Goal: Transaction & Acquisition: Book appointment/travel/reservation

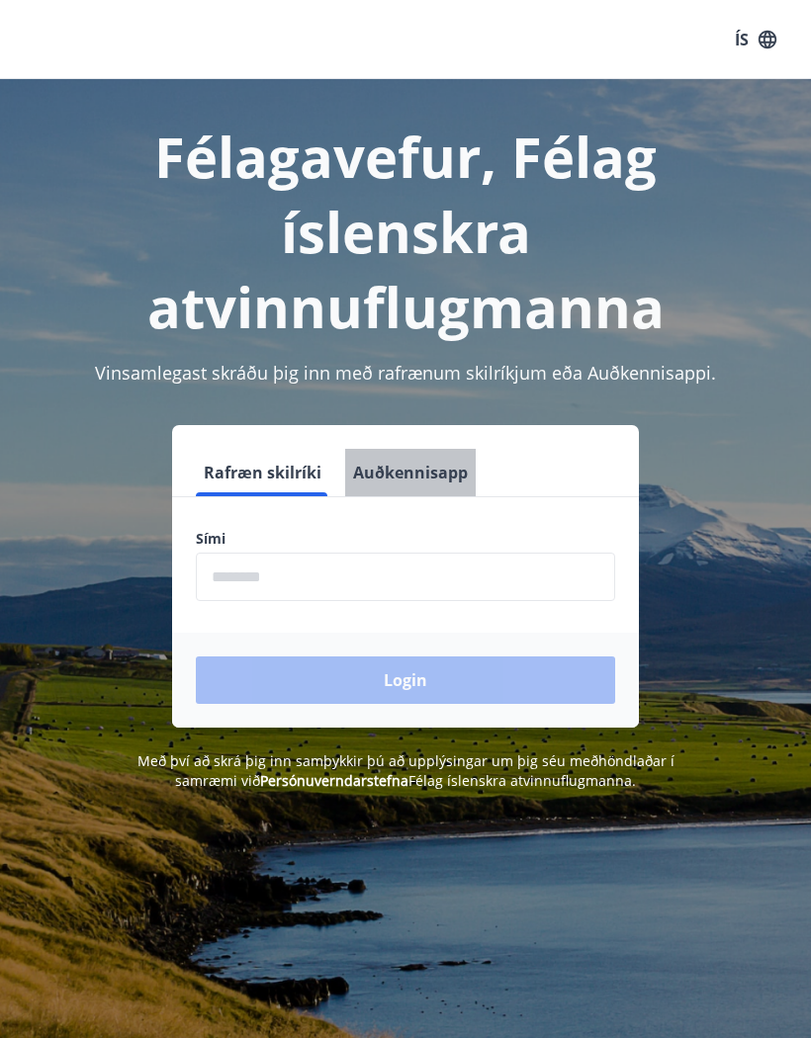
click at [415, 480] on button "Auðkennisapp" at bounding box center [410, 472] width 131 height 47
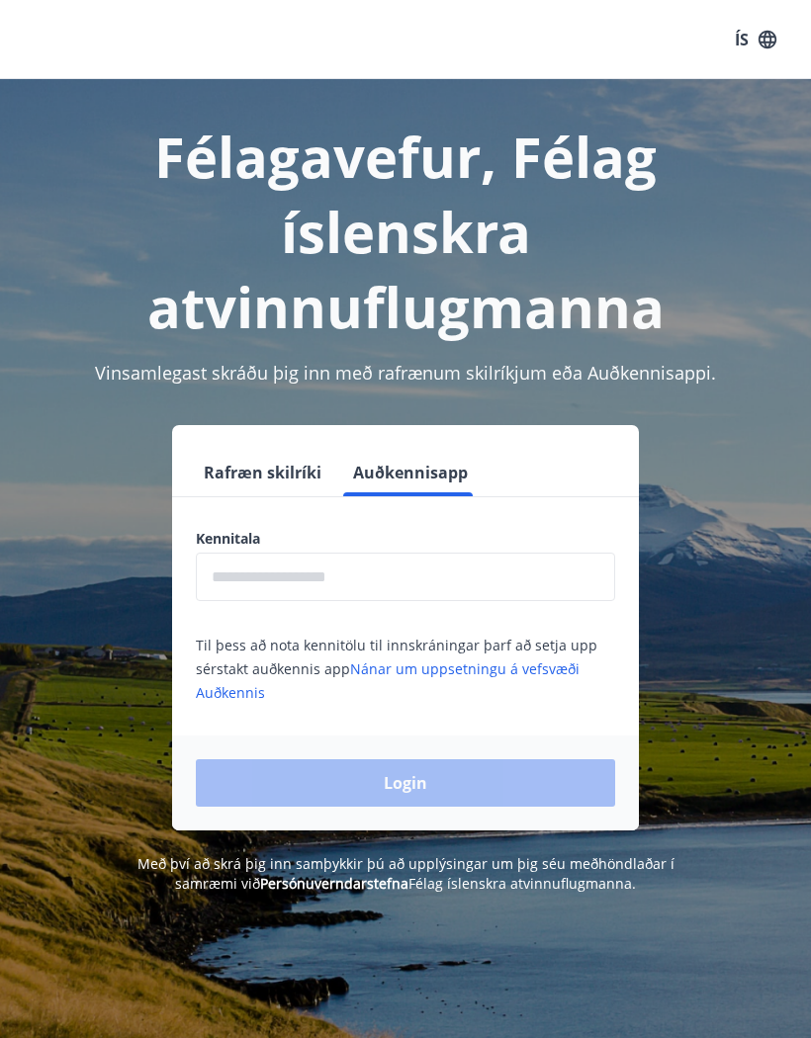
click at [254, 568] on input "text" at bounding box center [405, 577] width 419 height 48
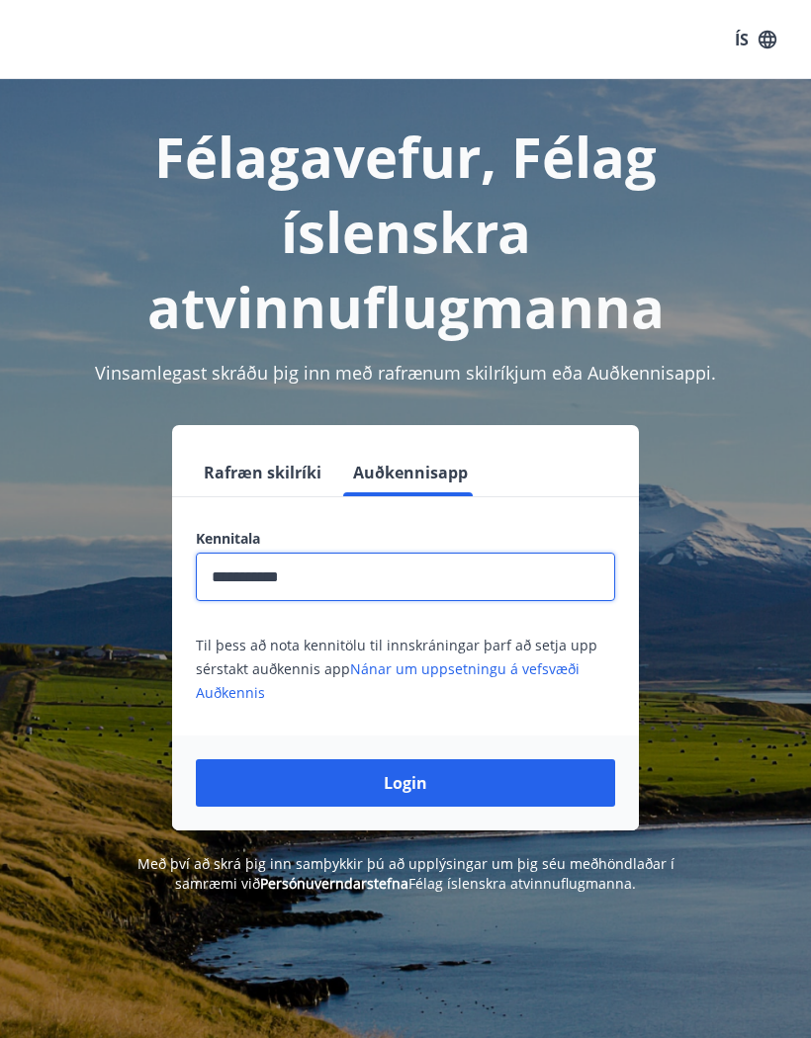
type input "**********"
click at [405, 783] on button "Login" at bounding box center [405, 782] width 419 height 47
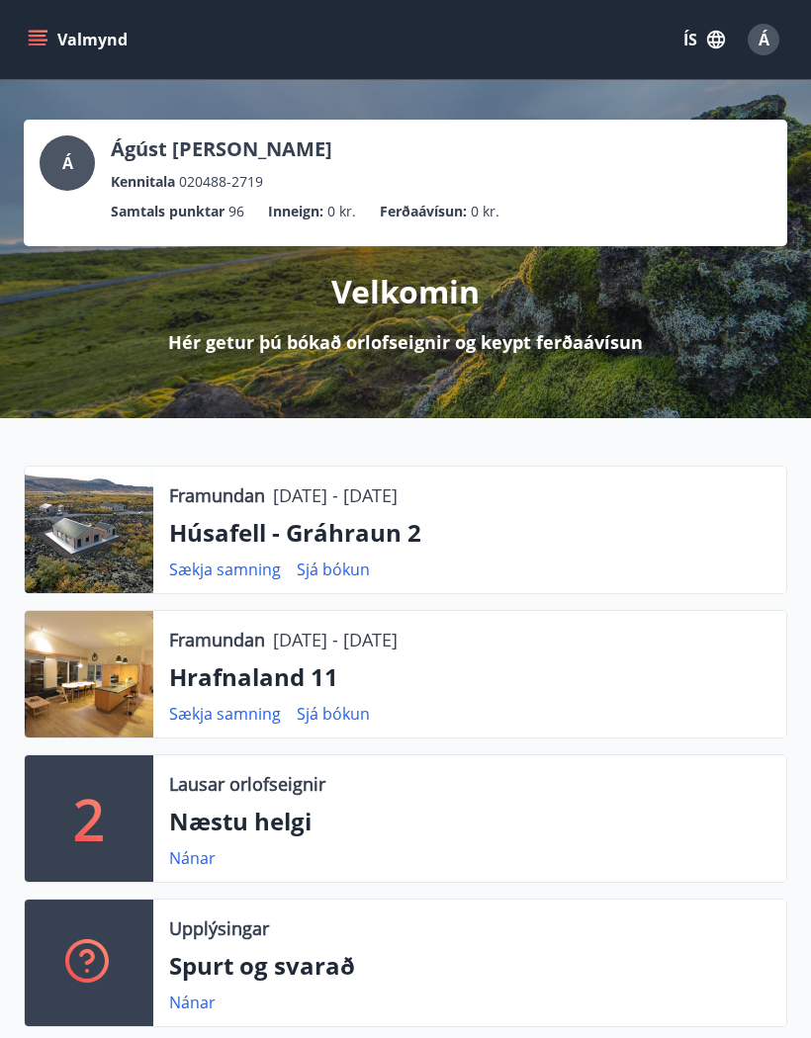
click at [59, 35] on button "Valmynd" at bounding box center [80, 40] width 112 height 36
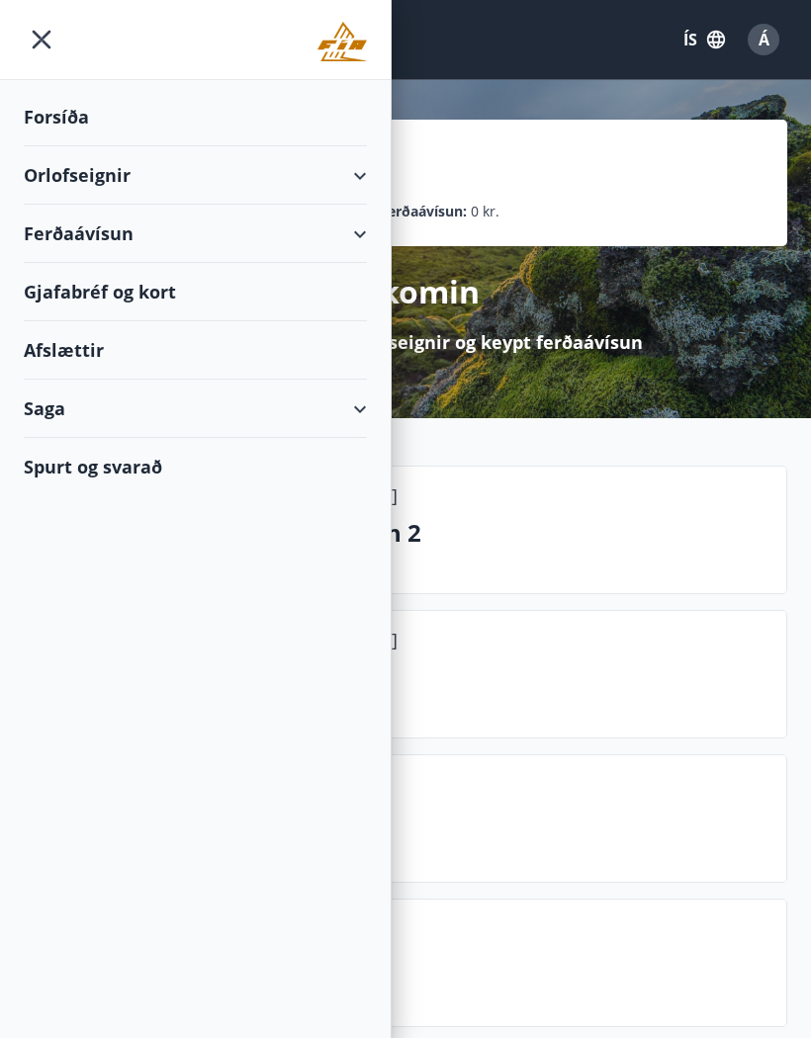
click at [109, 170] on div "Orlofseignir" at bounding box center [195, 175] width 343 height 58
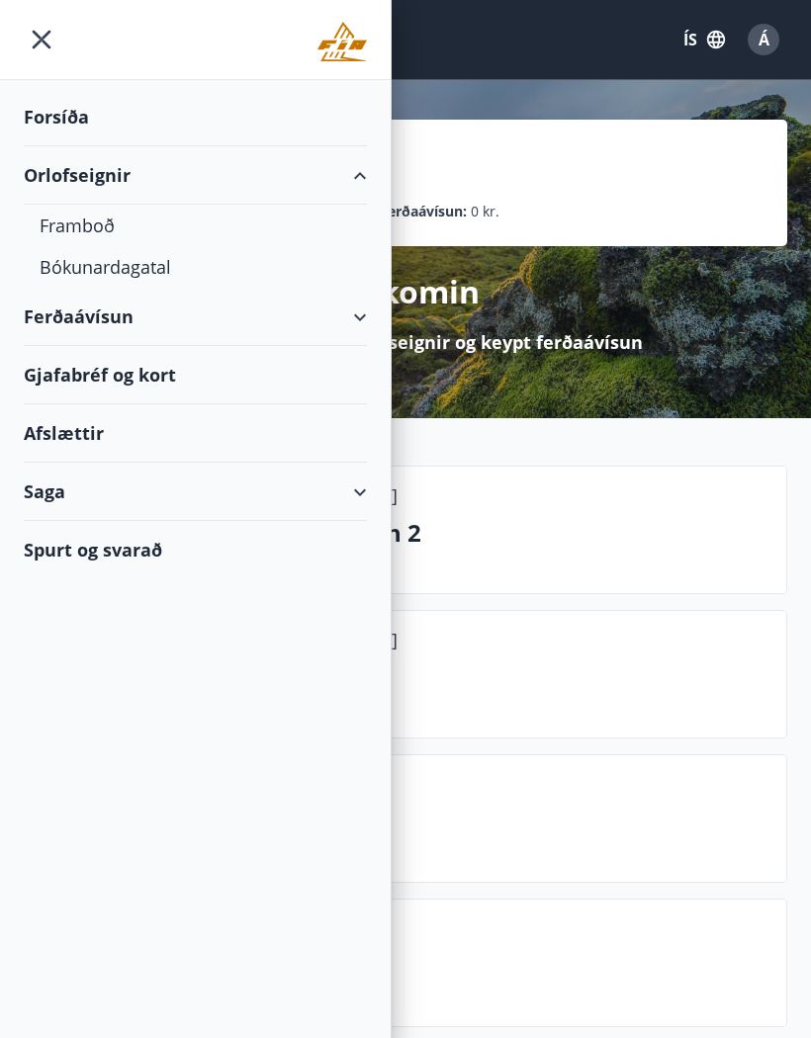
click at [81, 220] on div "Framboð" at bounding box center [195, 226] width 311 height 42
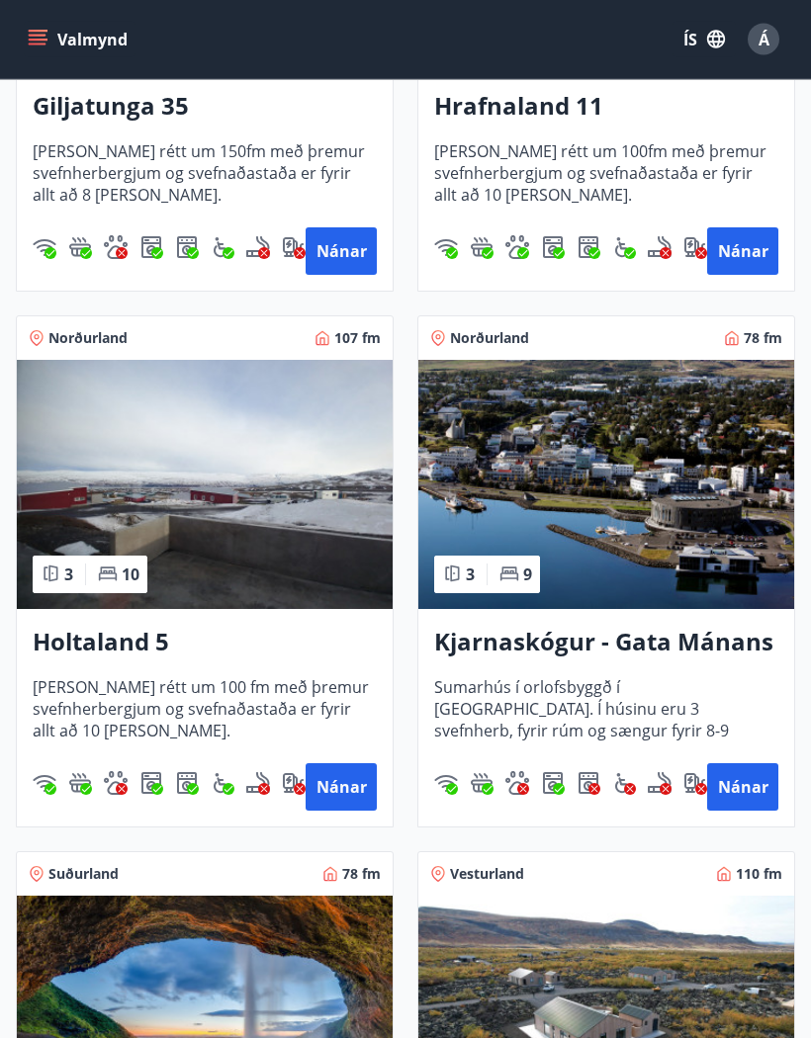
click at [164, 490] on img at bounding box center [205, 485] width 376 height 249
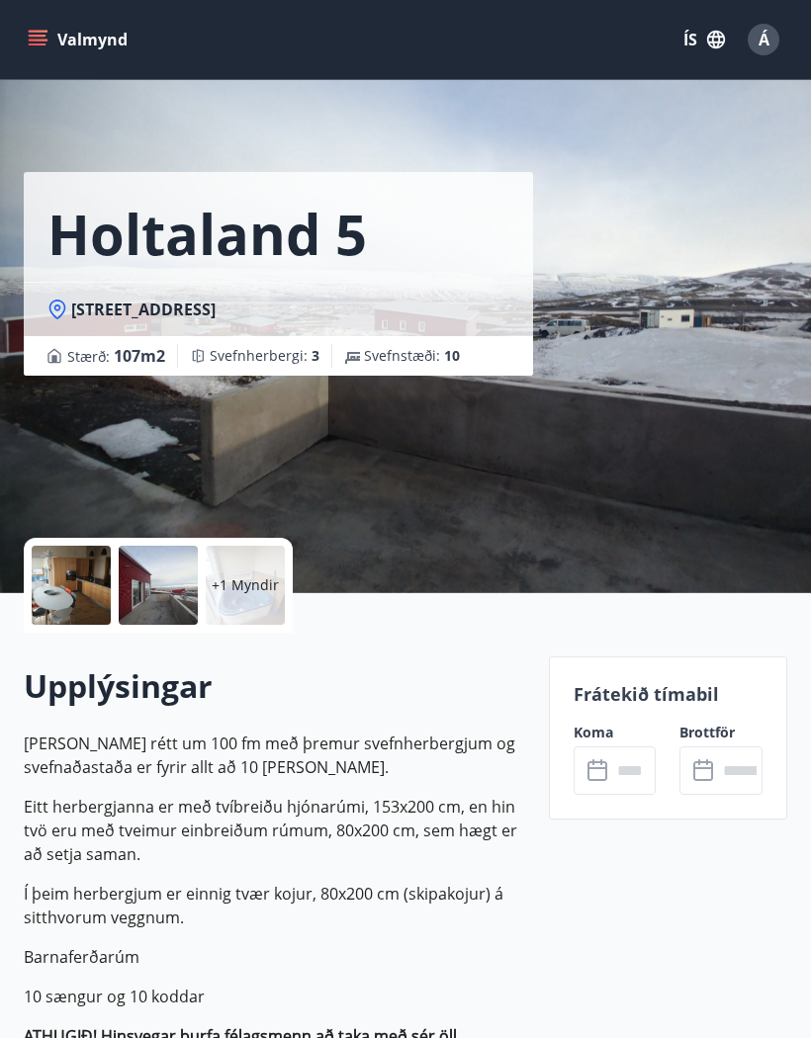
click at [627, 760] on input "text" at bounding box center [633, 771] width 45 height 48
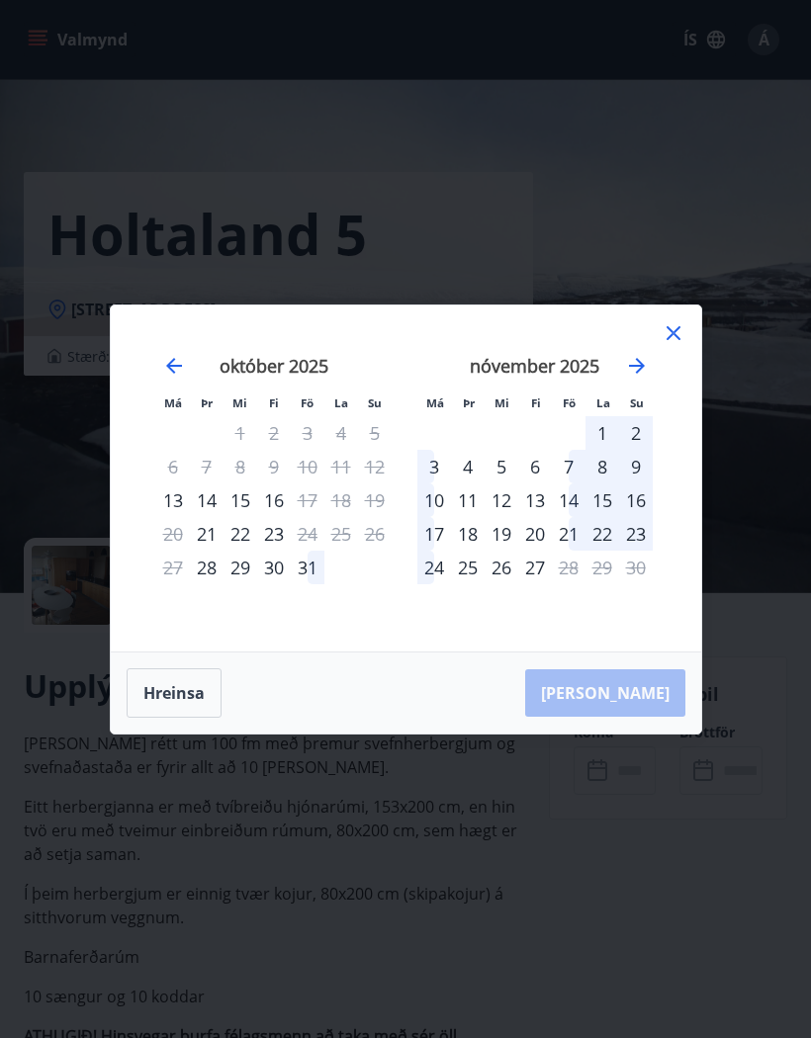
click at [640, 378] on icon "Move forward to switch to the next month." at bounding box center [637, 366] width 24 height 24
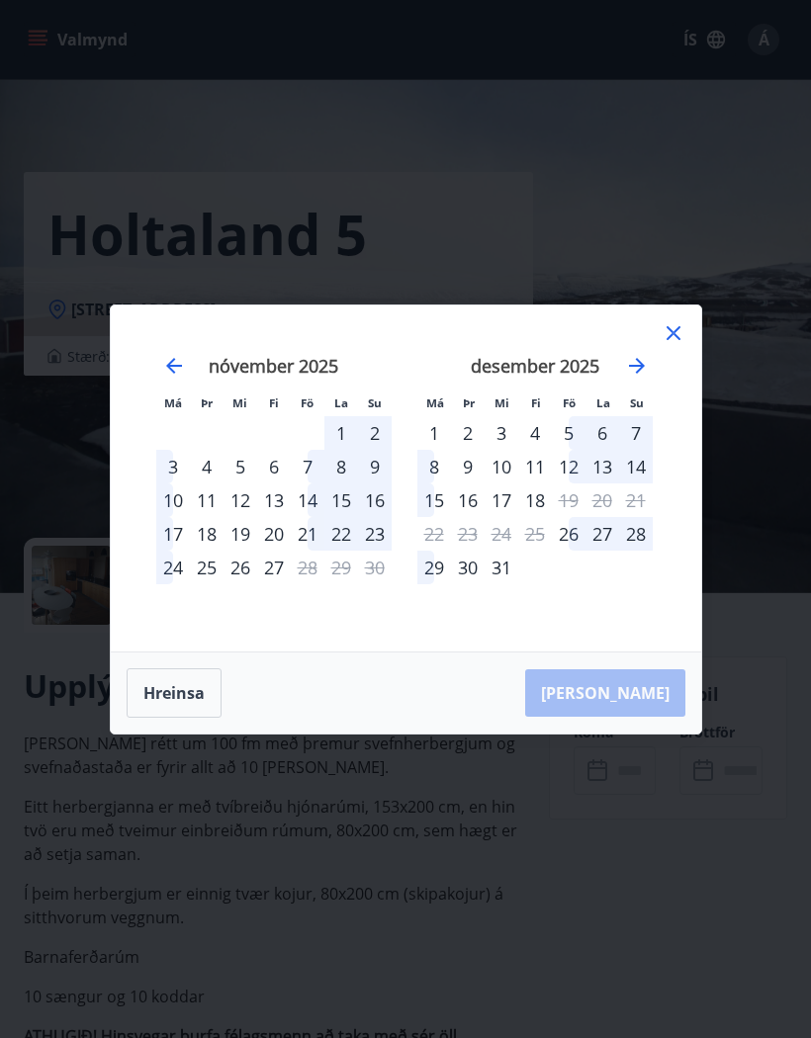
click at [644, 378] on icon "Move forward to switch to the next month." at bounding box center [637, 366] width 24 height 24
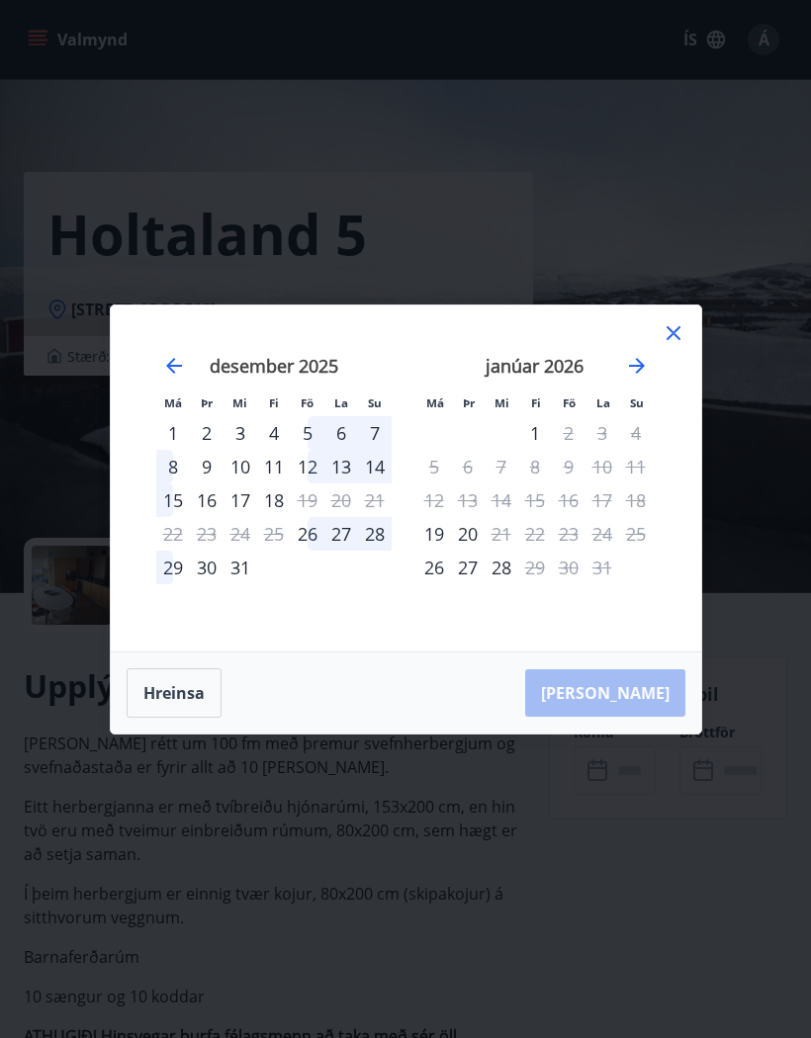
click at [710, 995] on div "Má Þr Mi Fi Fö La Su Má Þr Mi Fi Fö La Su [DATE] 1 2 3 4 5 6 7 8 9 10 11 12 13 …" at bounding box center [405, 519] width 811 height 1038
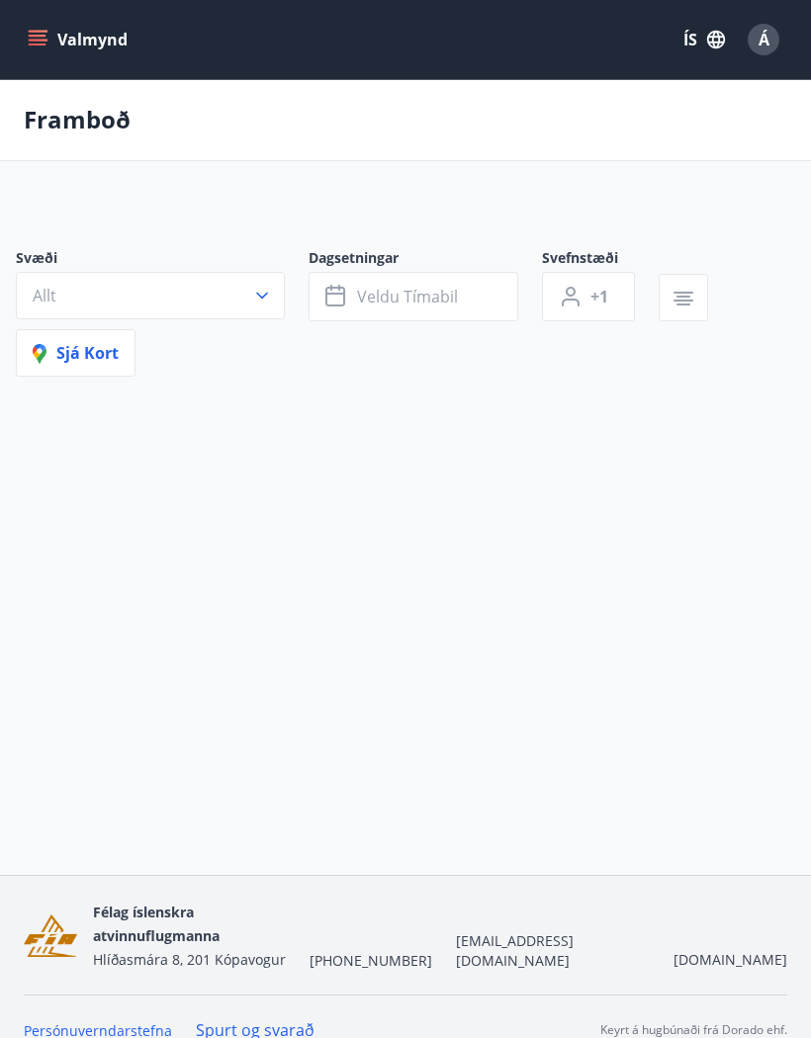
scroll to position [86, 0]
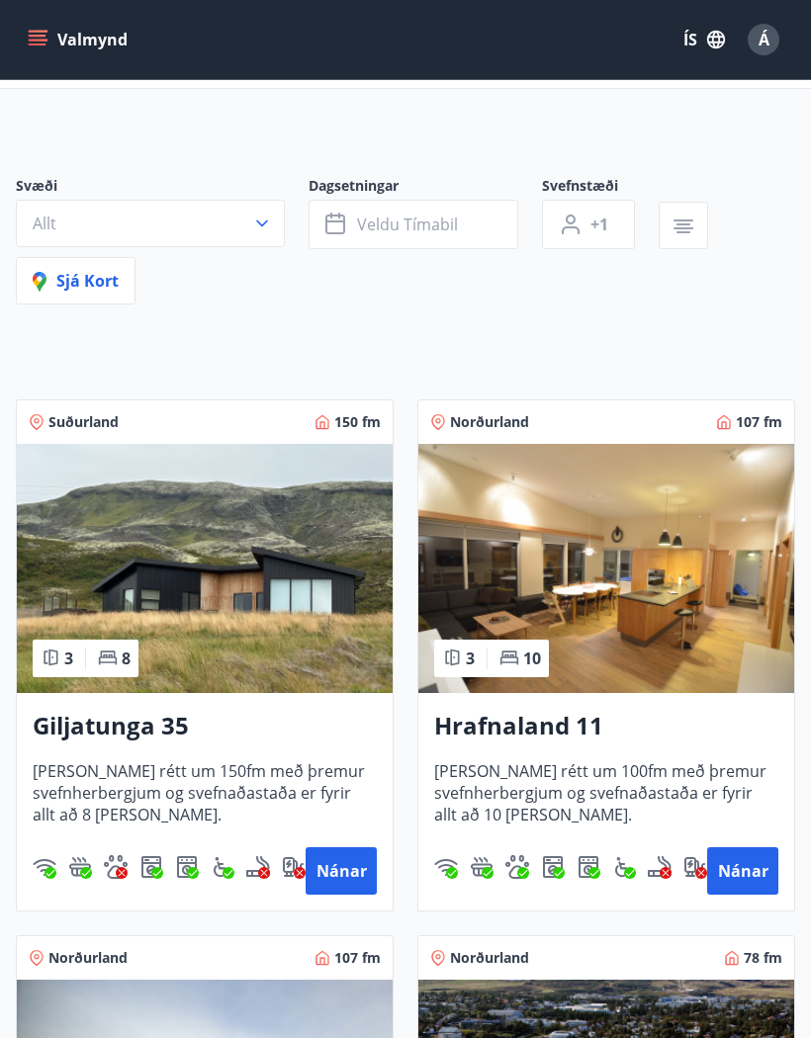
click at [725, 638] on img at bounding box center [606, 568] width 376 height 249
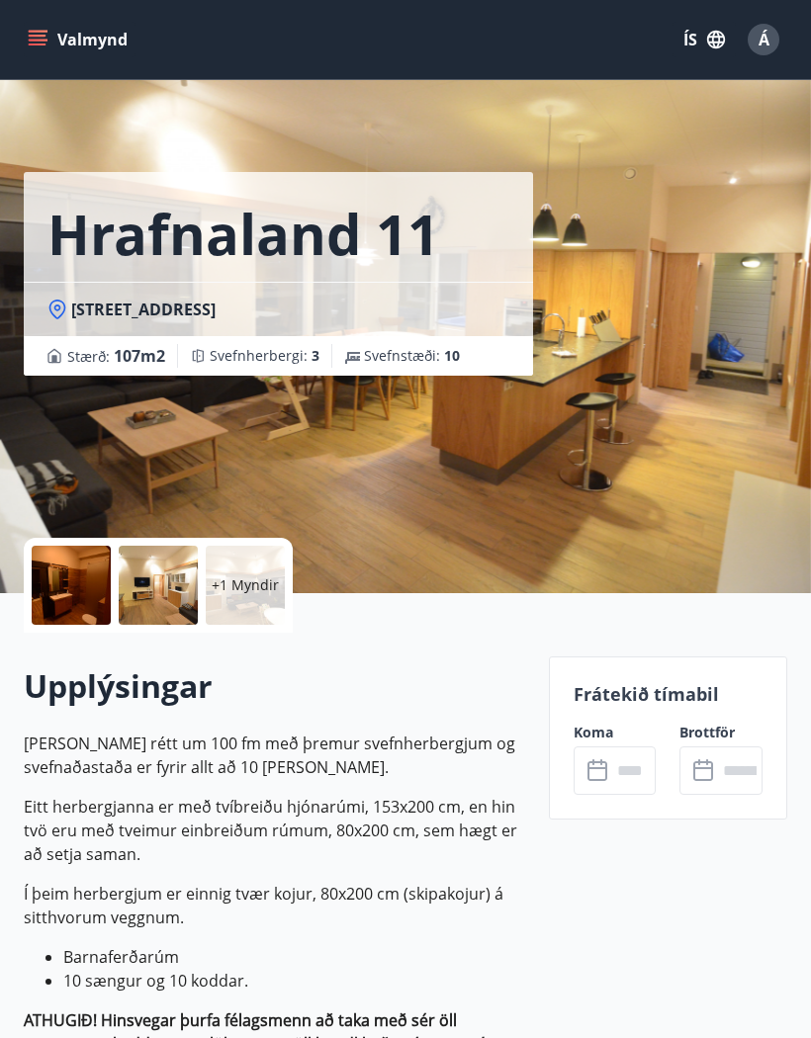
click at [623, 774] on input "text" at bounding box center [633, 771] width 45 height 48
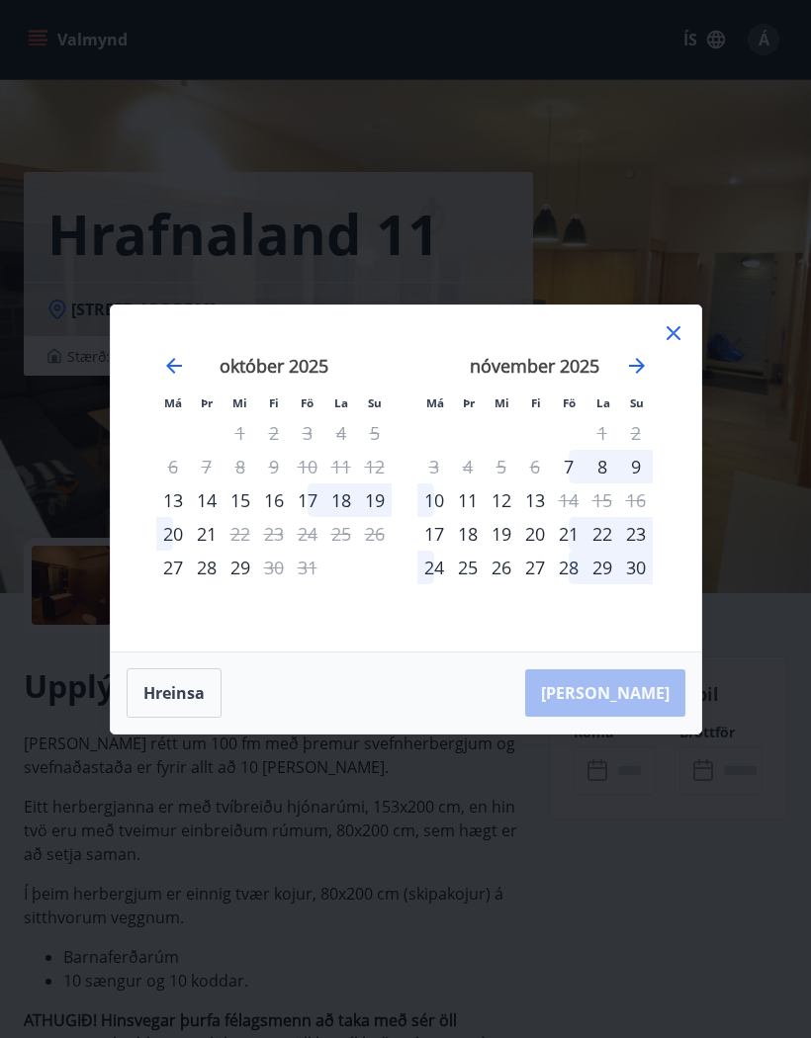
click at [636, 451] on div "9" at bounding box center [636, 467] width 34 height 34
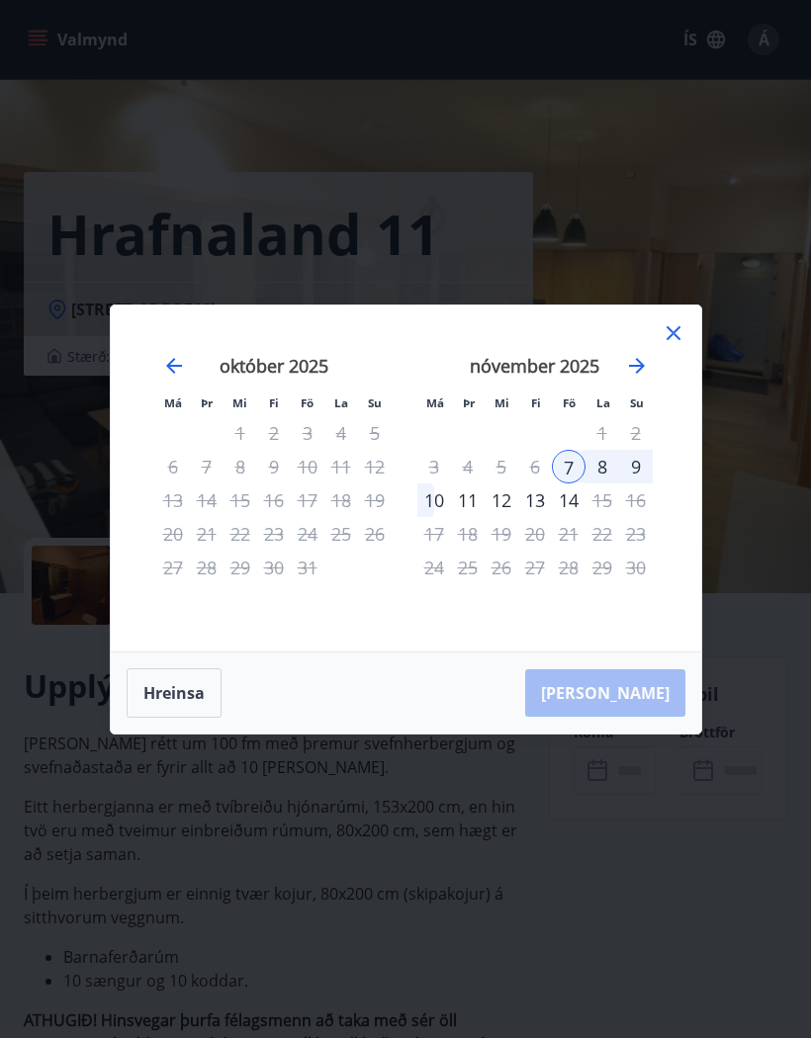
click at [652, 443] on div "2" at bounding box center [636, 433] width 34 height 34
click at [644, 455] on div "9" at bounding box center [636, 467] width 34 height 34
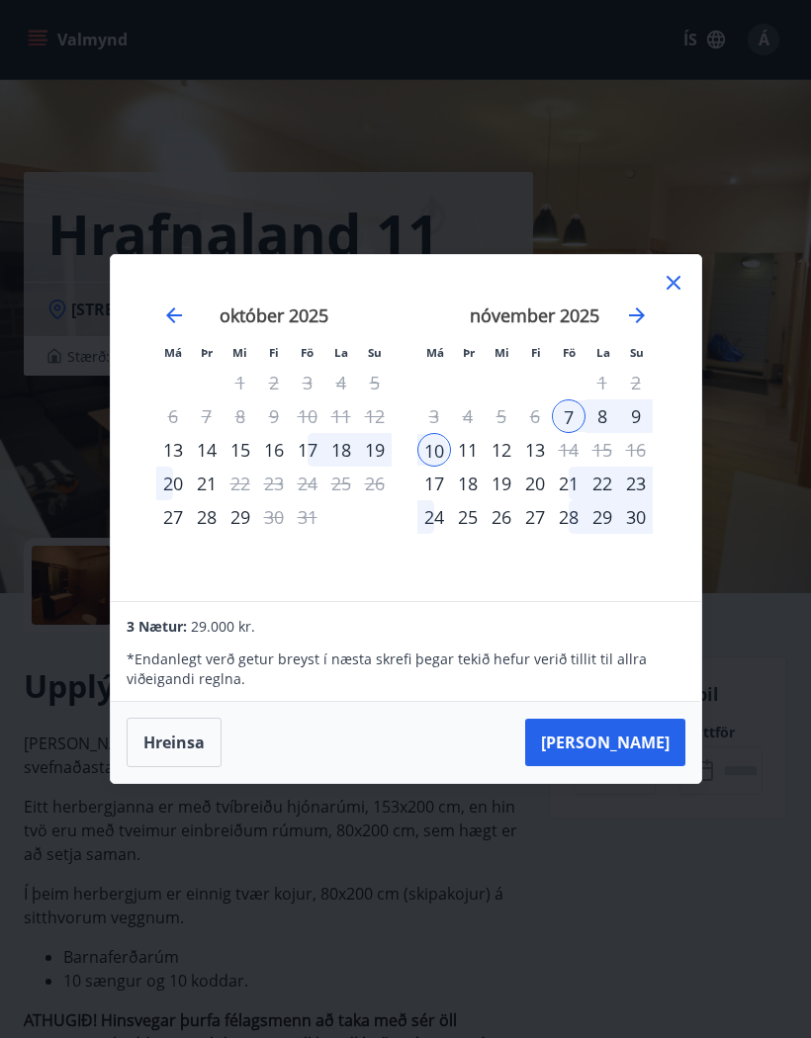
click at [642, 405] on div "9" at bounding box center [636, 416] width 34 height 34
click at [666, 367] on div "[DATE] 1 2 3 4 5 6 7 8 9 10 11 12 13 14 15 16 17 18 19 20 21 22 23 24 25 26 27 …" at bounding box center [667, 441] width 1048 height 324
click at [673, 363] on div "[DATE] 1 2 3 4 5 6 7 8 9 10 11 12 13 14 15 16 17 18 19 20 21 22 23 24 25 26 27 …" at bounding box center [667, 441] width 1048 height 324
click at [675, 348] on div "[DATE] 1 2 3 4 5 6 7 8 9 10 11 12 13 14 15 16 17 18 19 20 21 22 23 24 25 26 27 …" at bounding box center [667, 441] width 1048 height 324
click at [670, 370] on div "[DATE] 1 2 3 4 5 6 7 8 9 10 11 12 13 14 15 16 17 18 19 20 21 22 23 24 25 26 27 …" at bounding box center [667, 441] width 1048 height 324
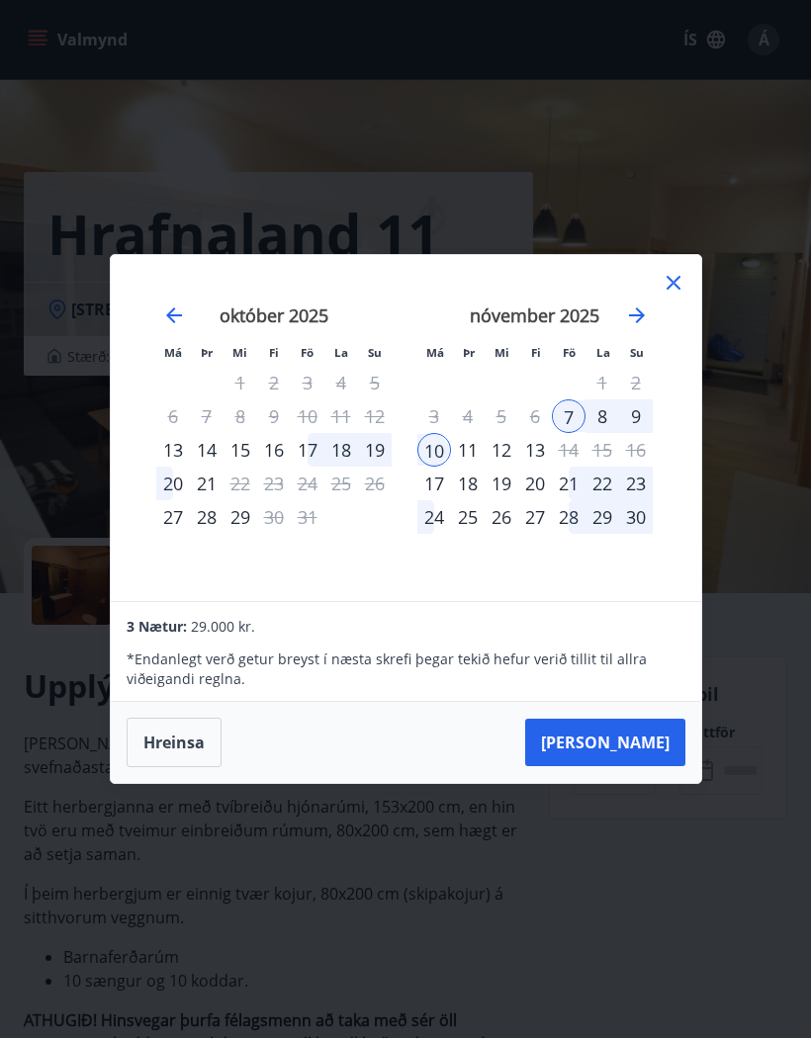
click at [166, 810] on div "Má Þr Mi Fi Fö La Su Má Þr Mi Fi Fö La Su [DATE] 1 2 3 4 5 6 7 8 9 10 11 12 13 …" at bounding box center [405, 519] width 811 height 1038
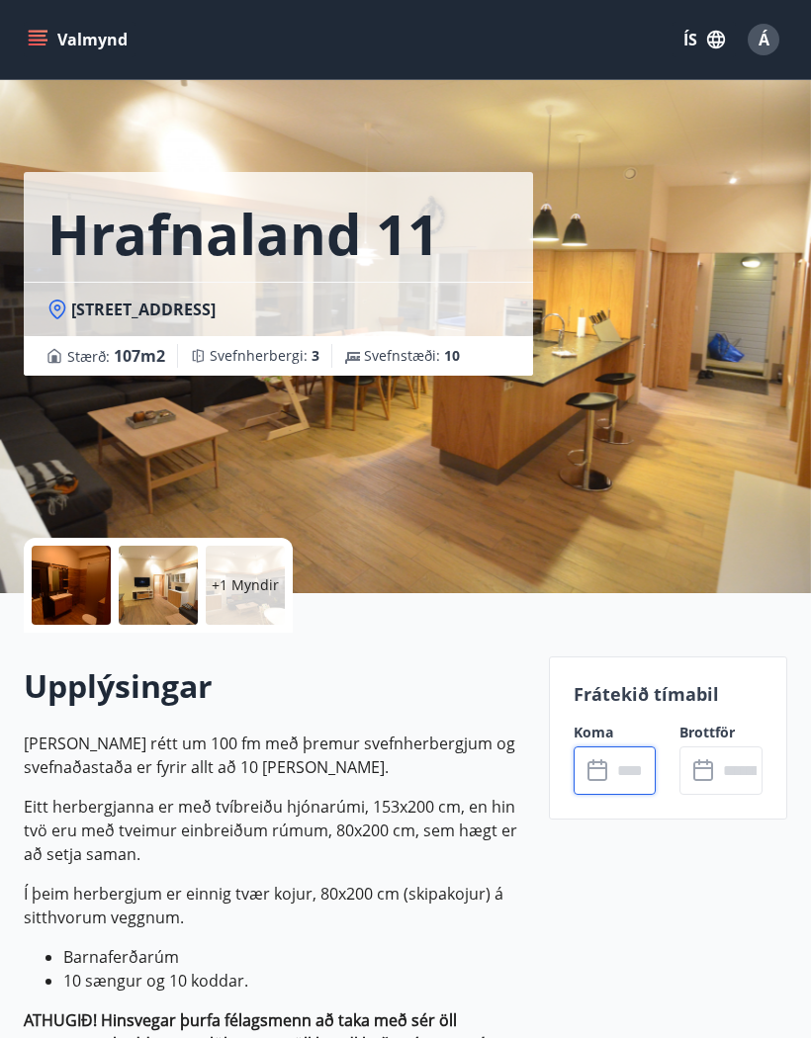
click at [611, 778] on input "text" at bounding box center [633, 771] width 45 height 48
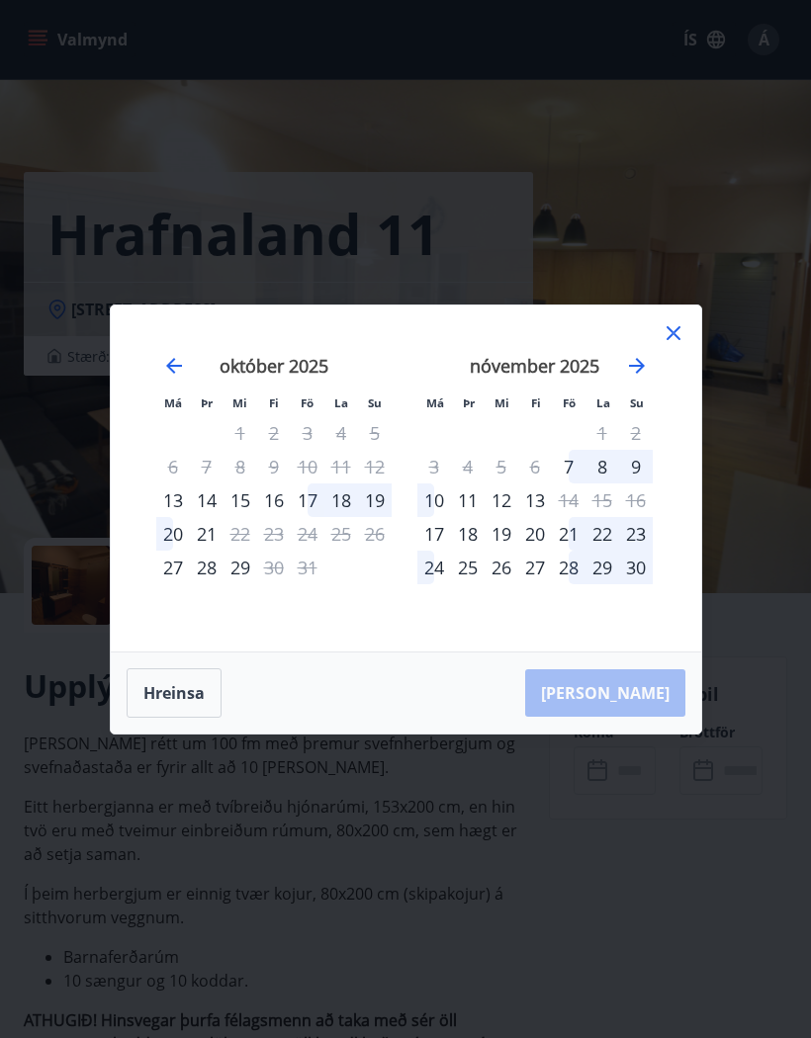
click at [638, 444] on div "2" at bounding box center [636, 433] width 34 height 34
click at [642, 447] on div "2" at bounding box center [636, 433] width 34 height 34
click at [644, 446] on div "2" at bounding box center [636, 433] width 34 height 34
click at [672, 399] on div "[DATE] 1 2 3 4 5 6 7 8 9 10 11 12 13 14 15 16 17 18 19 20 21 22 23 24 25 26 27 …" at bounding box center [667, 491] width 1048 height 324
click at [673, 422] on div "[DATE] 1 2 3 4 5 6 7 8 9 10 11 12 13 14 15 16 17 18 19 20 21 22 23 24 25 26 27 …" at bounding box center [667, 491] width 1048 height 324
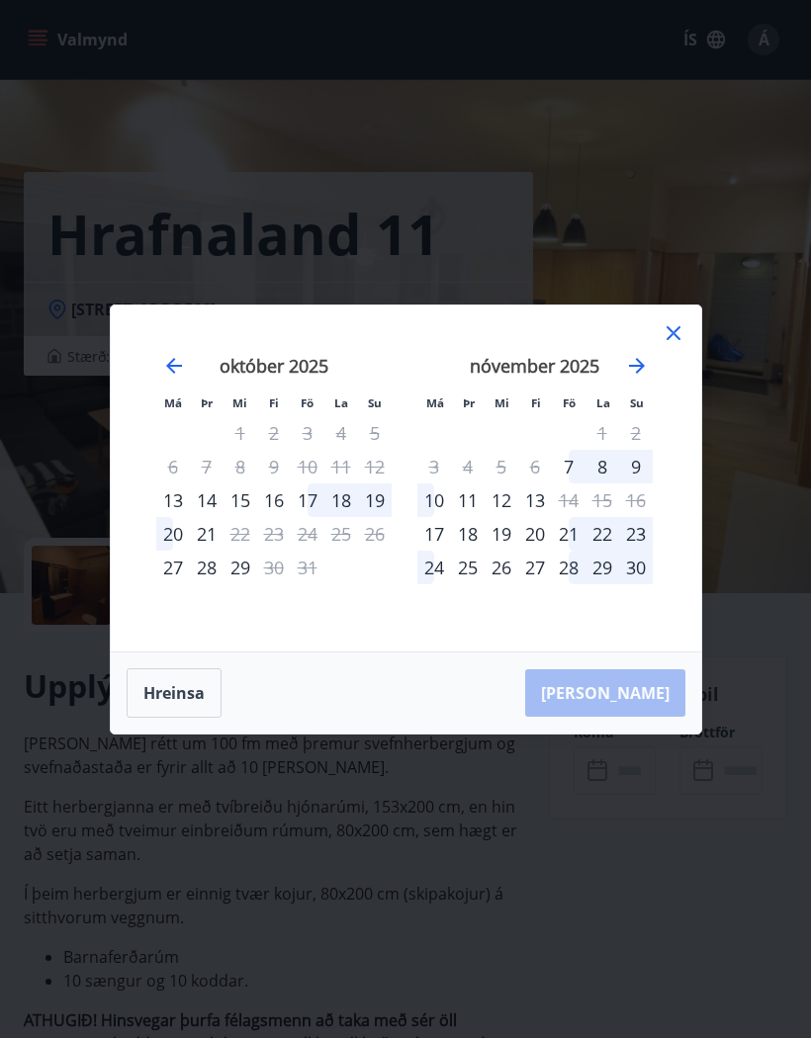
click at [176, 784] on div "Má Þr Mi Fi Fö La Su Má Þr Mi Fi Fö La Su [DATE] 1 2 3 4 5 6 7 8 9 10 11 12 13 …" at bounding box center [405, 519] width 811 height 1038
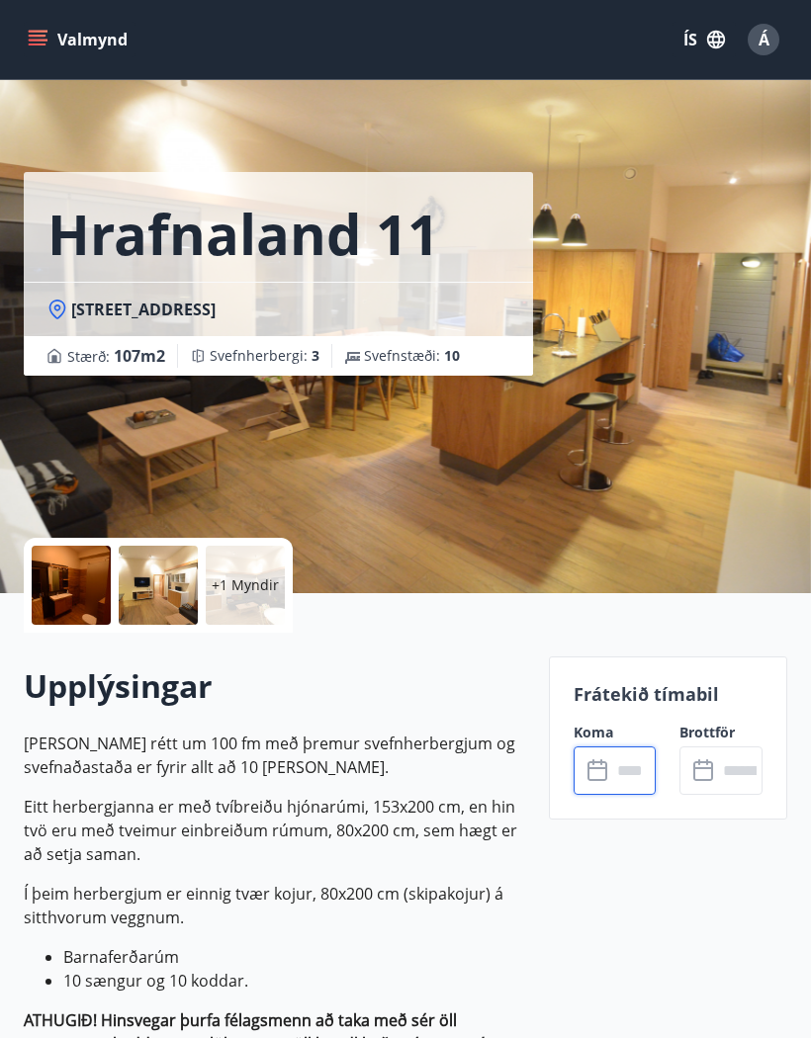
click at [725, 772] on input "text" at bounding box center [739, 771] width 45 height 48
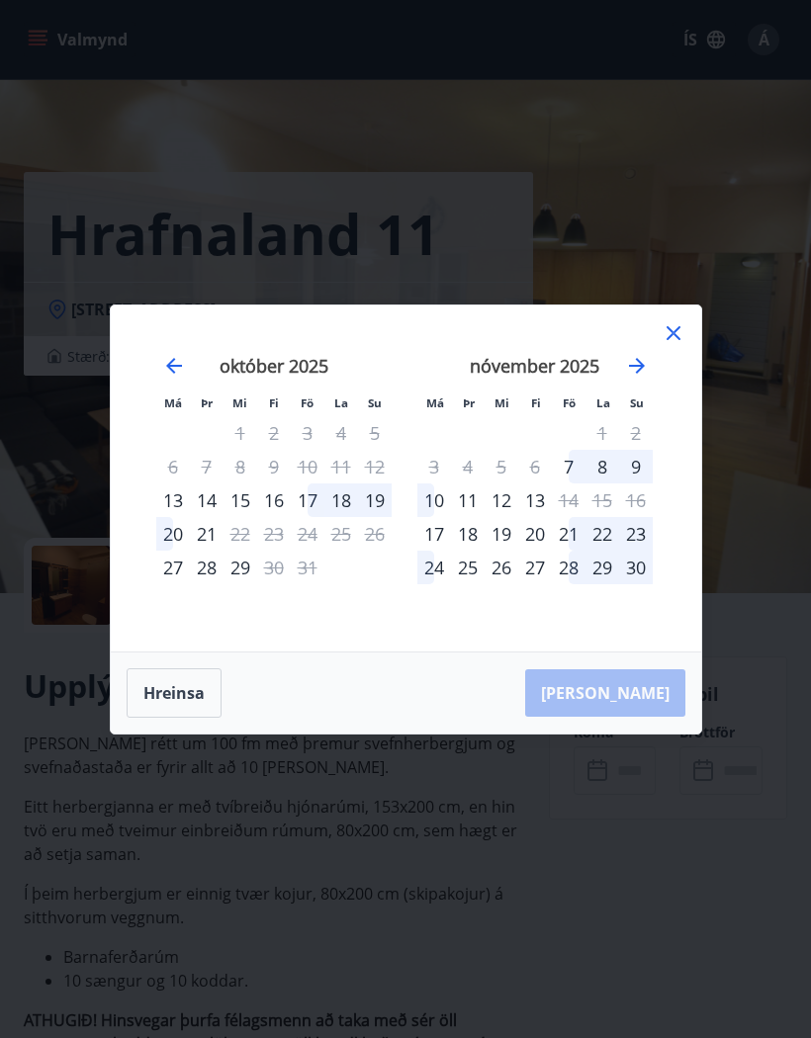
click at [636, 447] on div "2" at bounding box center [636, 433] width 34 height 34
click at [642, 455] on div "9" at bounding box center [636, 467] width 34 height 34
click at [642, 447] on div "2" at bounding box center [636, 433] width 34 height 34
click at [644, 448] on div "2" at bounding box center [636, 433] width 34 height 34
click at [643, 448] on div "2" at bounding box center [636, 433] width 34 height 34
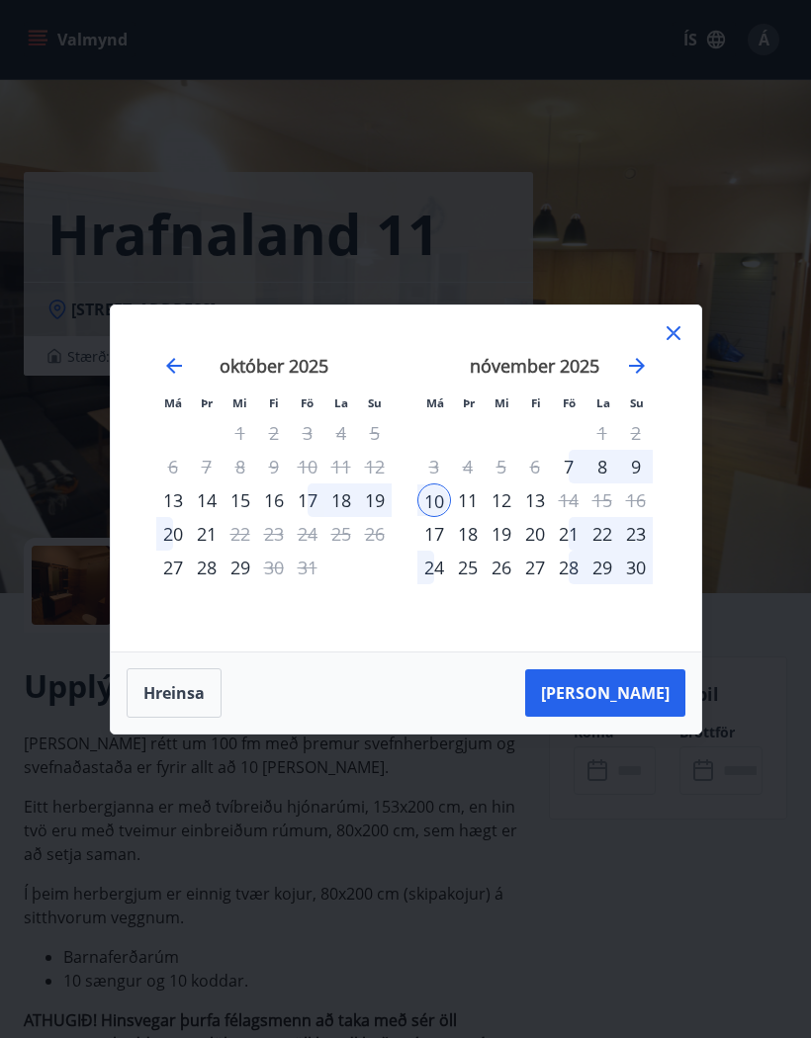
click at [650, 406] on li "Su" at bounding box center [637, 402] width 34 height 21
click at [673, 417] on div "[DATE] 1 2 3 4 5 6 7 8 9 10 11 12 13 14 15 16 17 18 19 20 21 22 23 24 25 26 27 …" at bounding box center [667, 491] width 1048 height 324
click at [179, 770] on div "Má Þr Mi Fi Fö La Su Má Þr Mi Fi Fö La Su [DATE] 1 2 3 4 5 6 7 8 9 10 11 12 13 …" at bounding box center [405, 519] width 811 height 1038
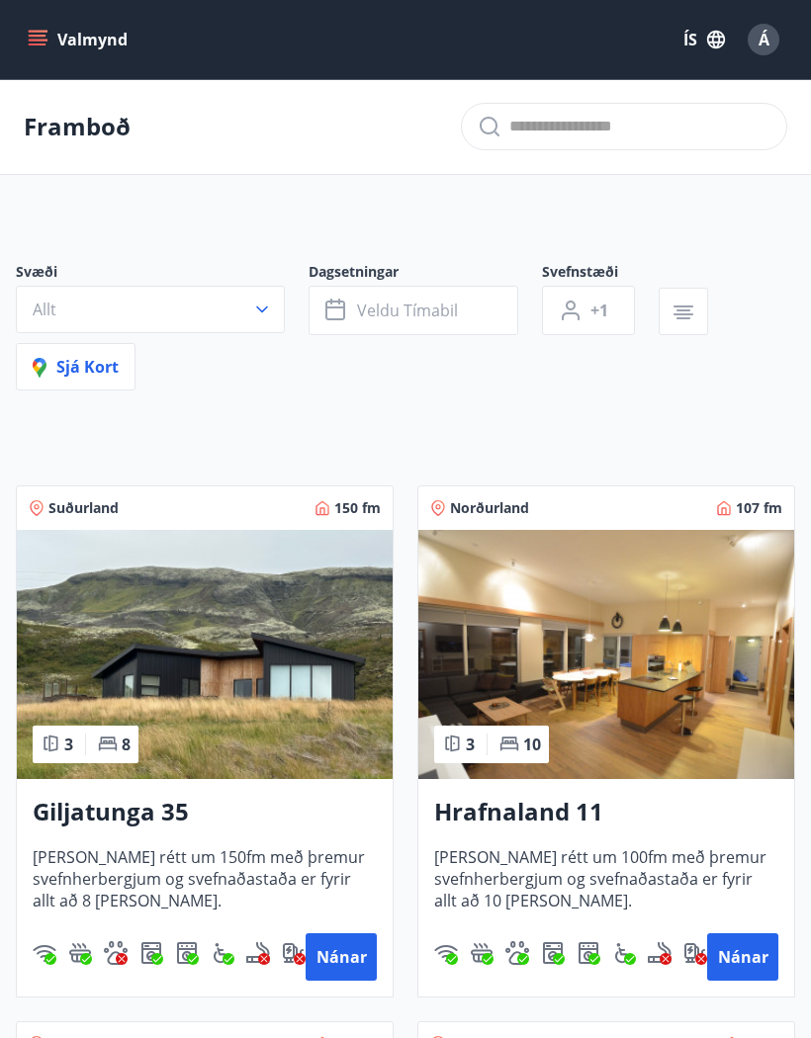
click at [750, 963] on button "Nánar" at bounding box center [742, 956] width 71 height 47
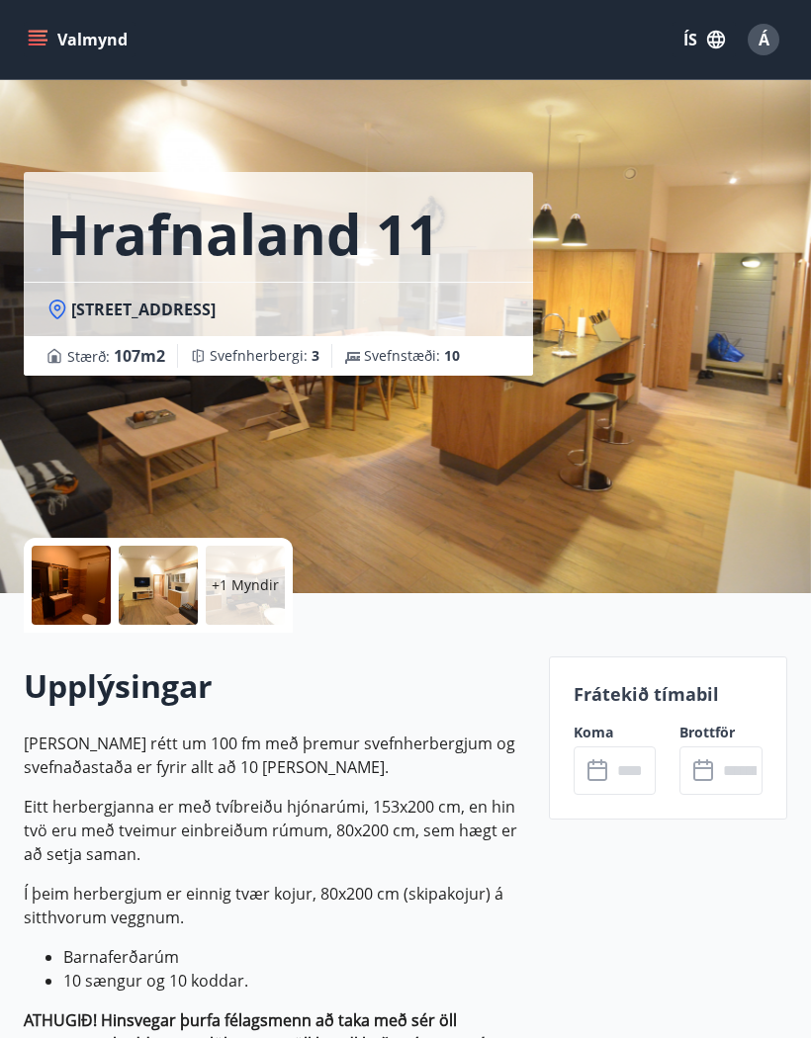
click at [617, 776] on input "text" at bounding box center [633, 771] width 45 height 48
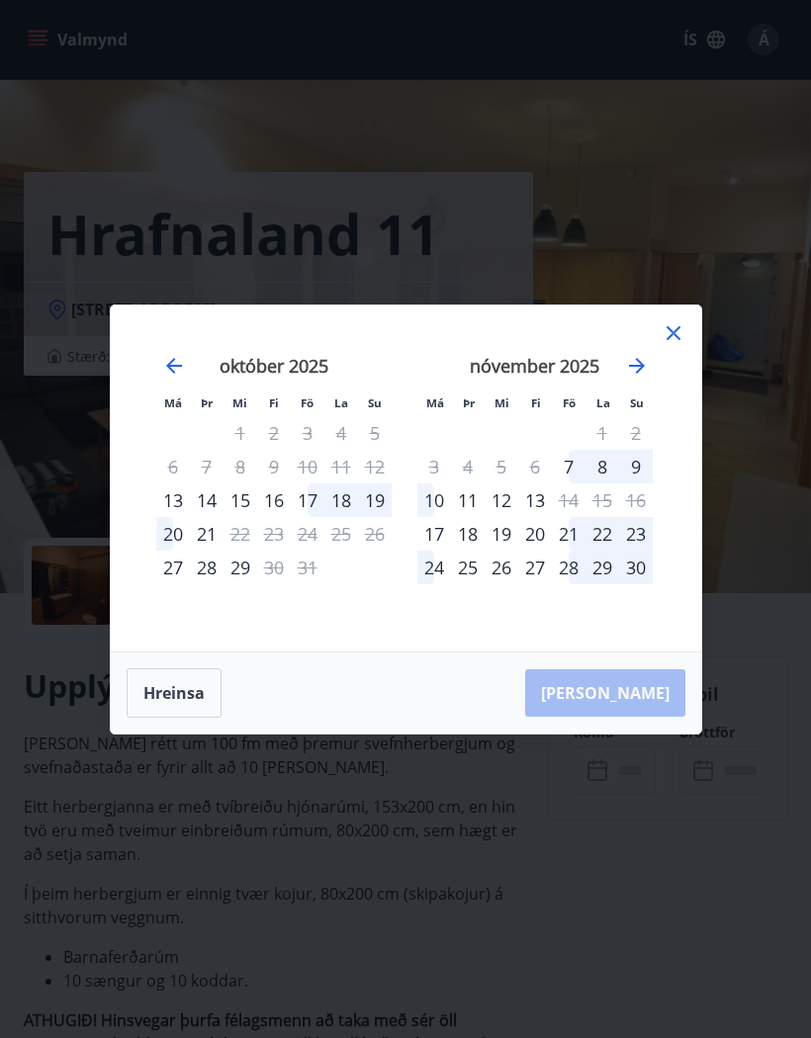
click at [636, 450] on div "9" at bounding box center [636, 467] width 34 height 34
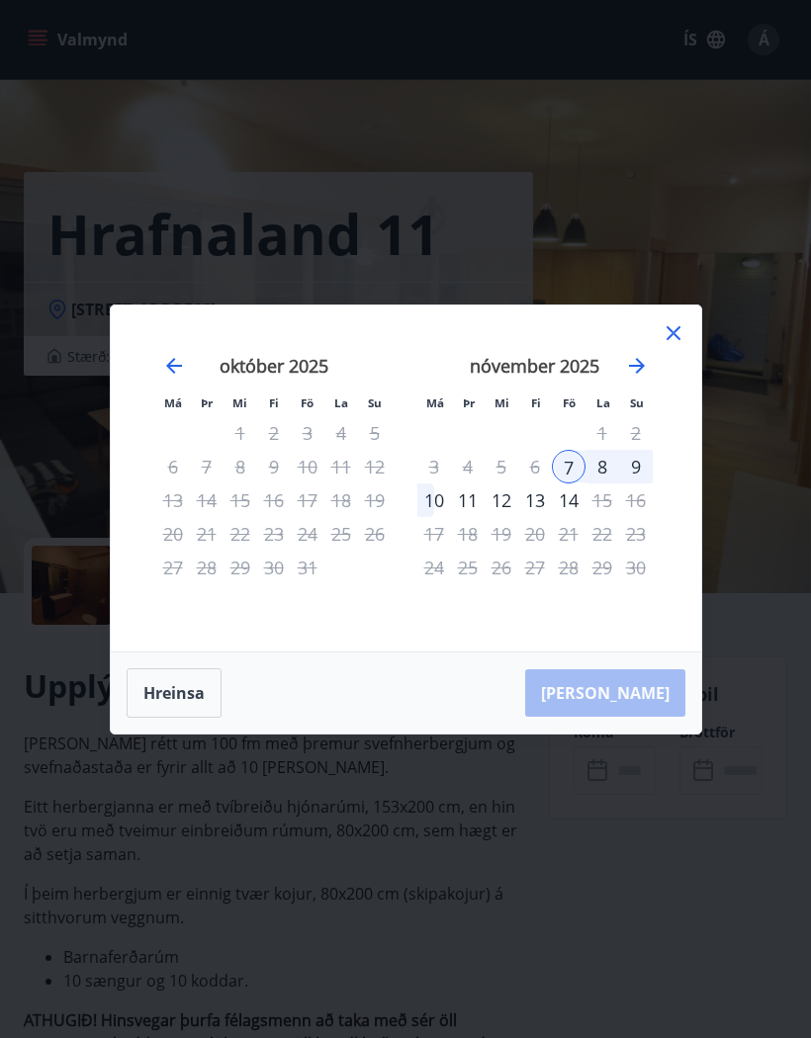
click at [675, 406] on div "[DATE] 1 2 3 4 5 6 7 8 9 10 11 12 13 14 15 16 17 18 19 20 21 22 23 24 25 26 27 …" at bounding box center [667, 491] width 1048 height 324
click at [164, 789] on div "Má Þr Mi Fi Fö La Su Má Þr Mi Fi Fö La Su [DATE] 1 2 3 4 5 6 7 8 9 10 11 12 13 …" at bounding box center [405, 519] width 811 height 1038
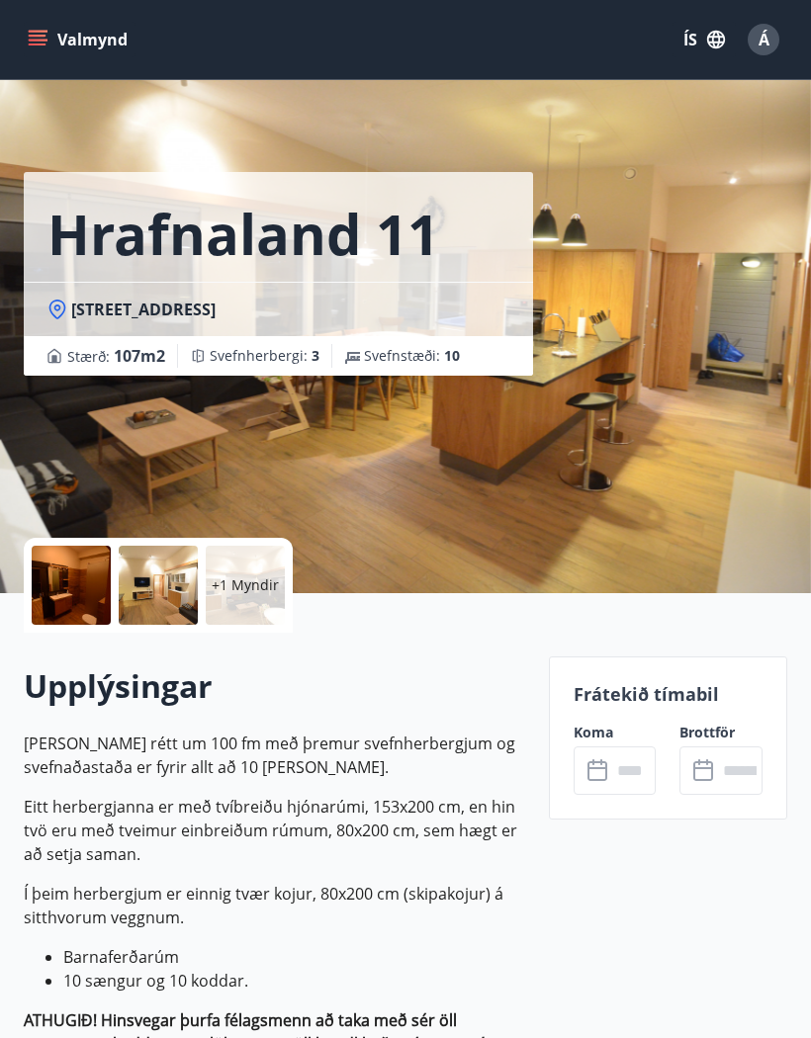
click at [611, 764] on input "text" at bounding box center [633, 771] width 45 height 48
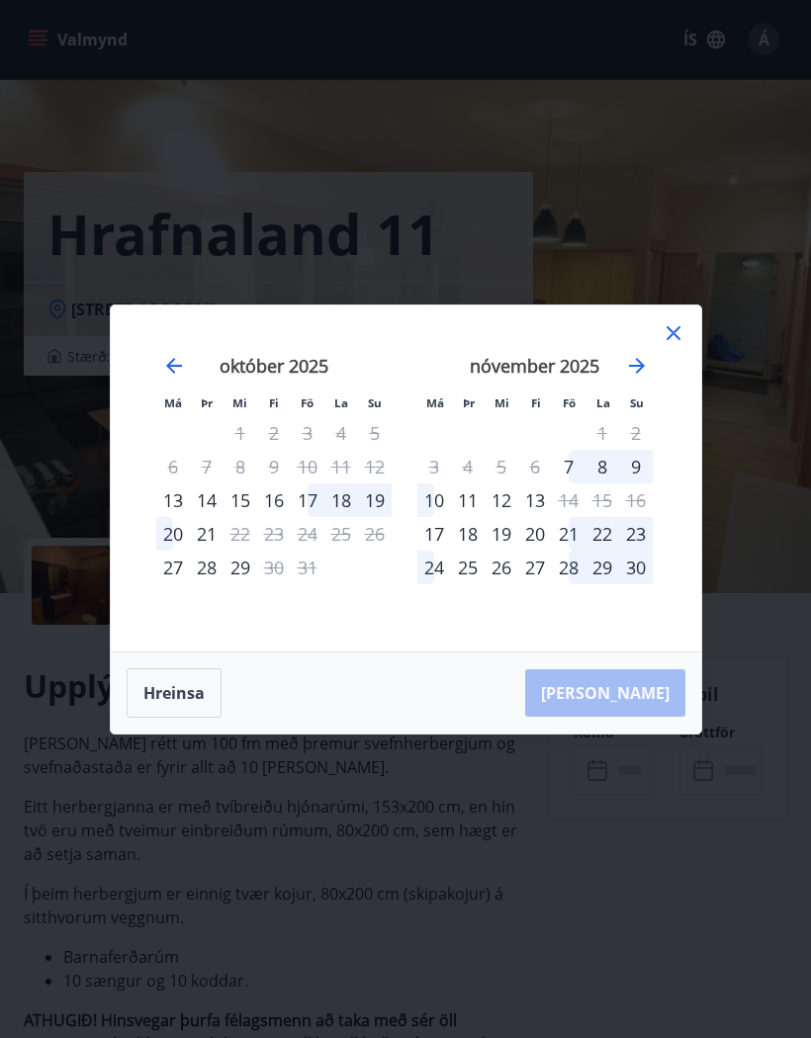
click at [639, 331] on div "nóvember 2025" at bounding box center [534, 372] width 235 height 87
click at [647, 341] on div "nóvember 2025" at bounding box center [534, 372] width 235 height 87
click at [647, 343] on div "nóvember 2025" at bounding box center [534, 372] width 235 height 87
click at [641, 344] on div "nóvember 2025" at bounding box center [534, 372] width 235 height 87
click at [640, 338] on div "nóvember 2025" at bounding box center [534, 372] width 235 height 87
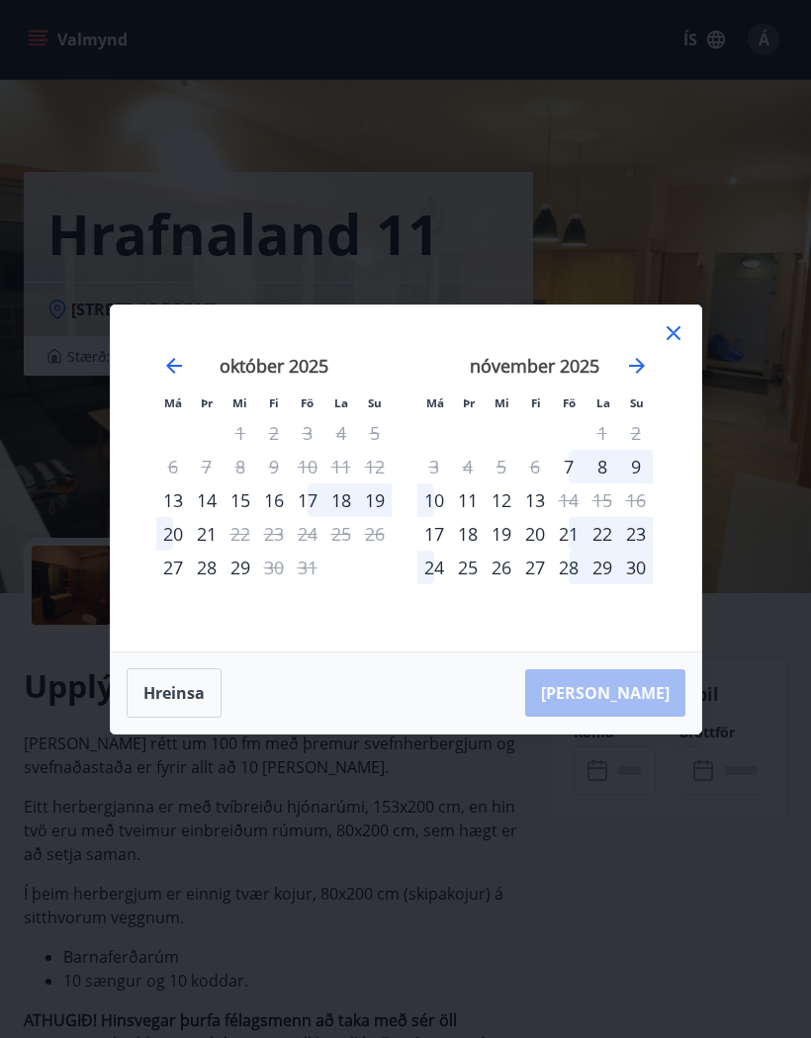
click at [642, 345] on div "nóvember 2025" at bounding box center [534, 372] width 235 height 87
click at [648, 351] on div "nóvember 2025" at bounding box center [534, 372] width 235 height 87
click at [657, 361] on div "nóvember 2025 1 2 3 4 5 6 7 8 9 10 11 12 13 14 15 16 17 18 19 20 21 22 23 24 25…" at bounding box center [534, 491] width 261 height 324
click at [645, 354] on icon "Move forward to switch to the next month." at bounding box center [637, 366] width 24 height 24
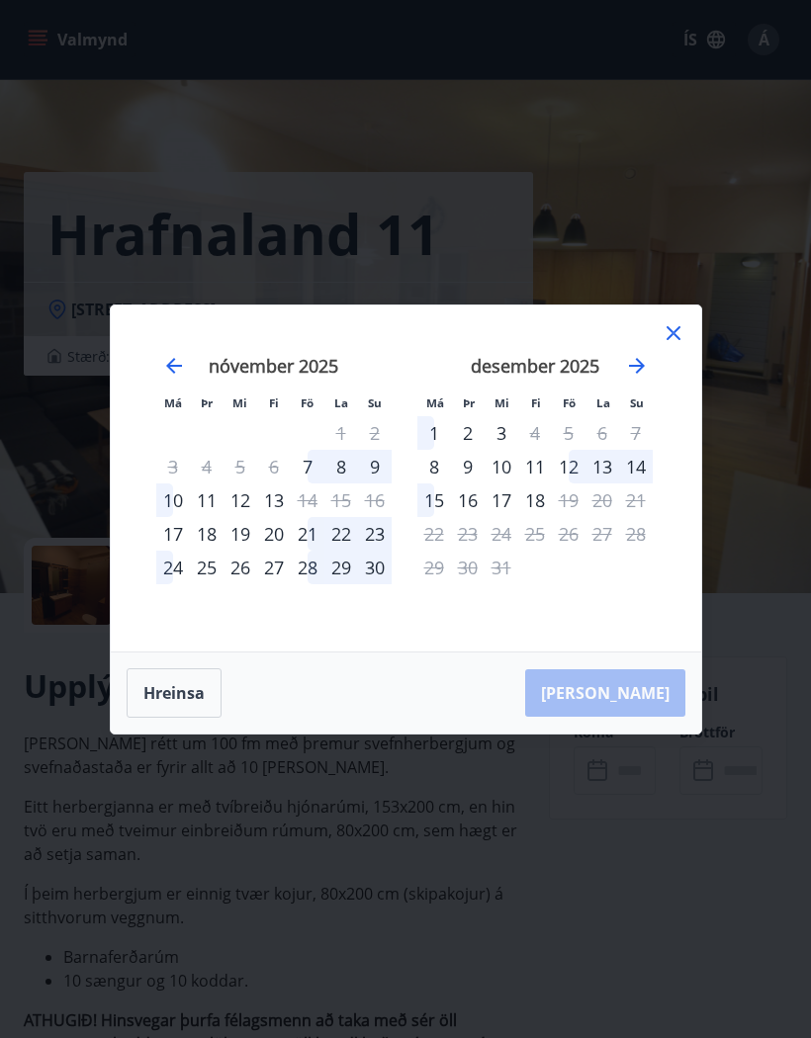
click at [651, 355] on div "desember 2025" at bounding box center [534, 372] width 235 height 87
click at [646, 354] on icon "Move forward to switch to the next month." at bounding box center [637, 366] width 24 height 24
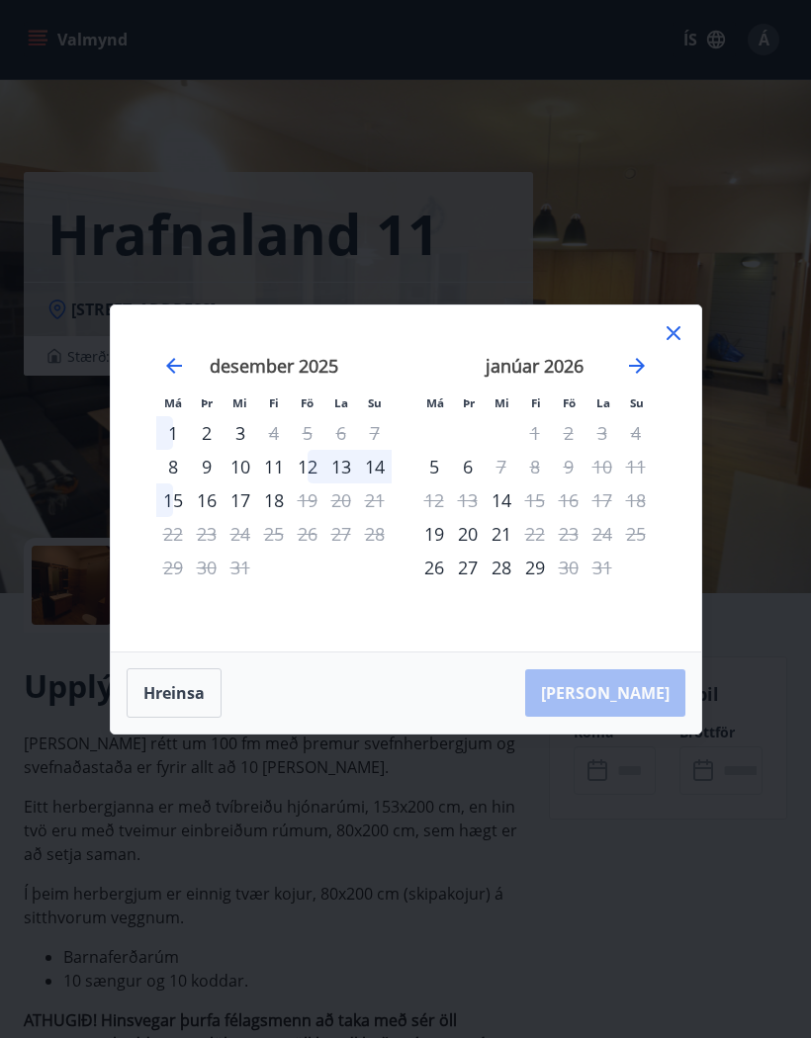
click at [676, 338] on icon at bounding box center [673, 333] width 24 height 24
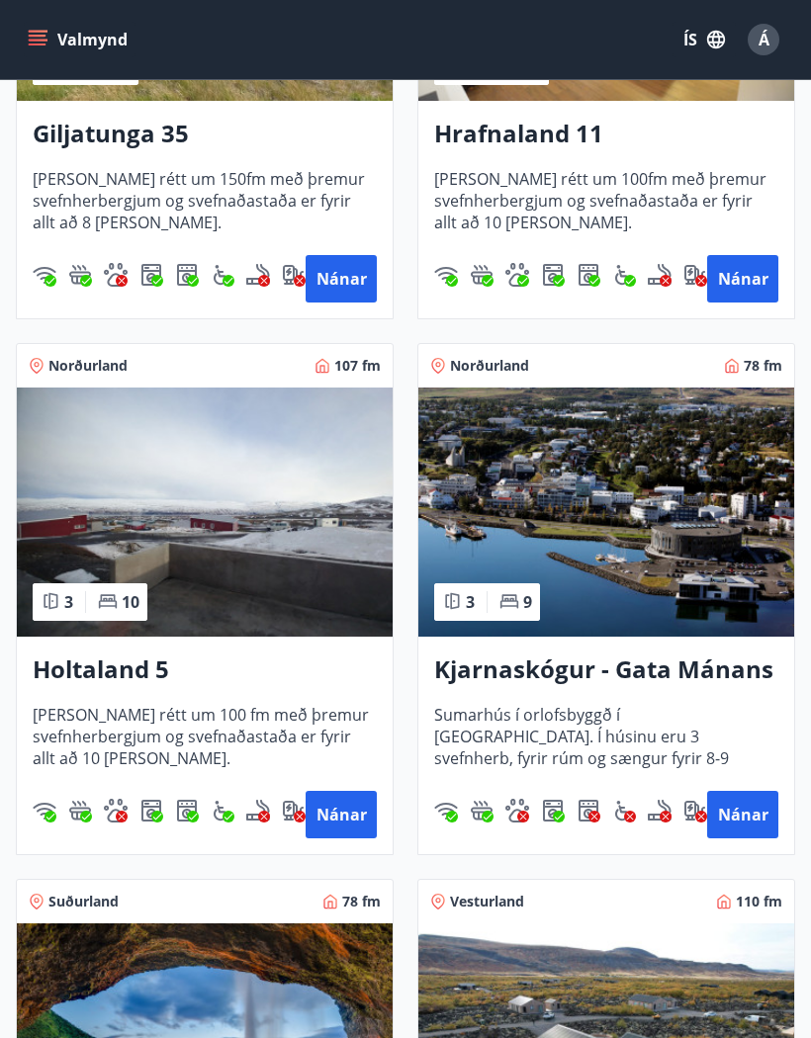
scroll to position [662, 0]
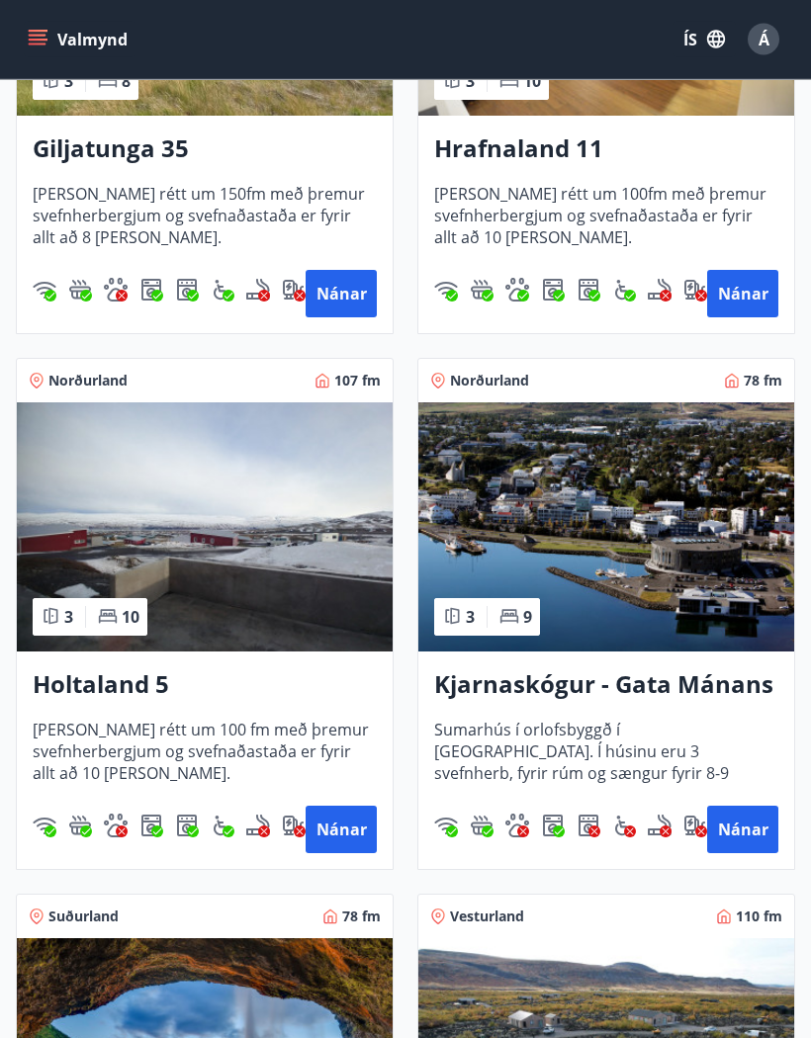
click at [737, 838] on button "Nánar" at bounding box center [742, 830] width 71 height 47
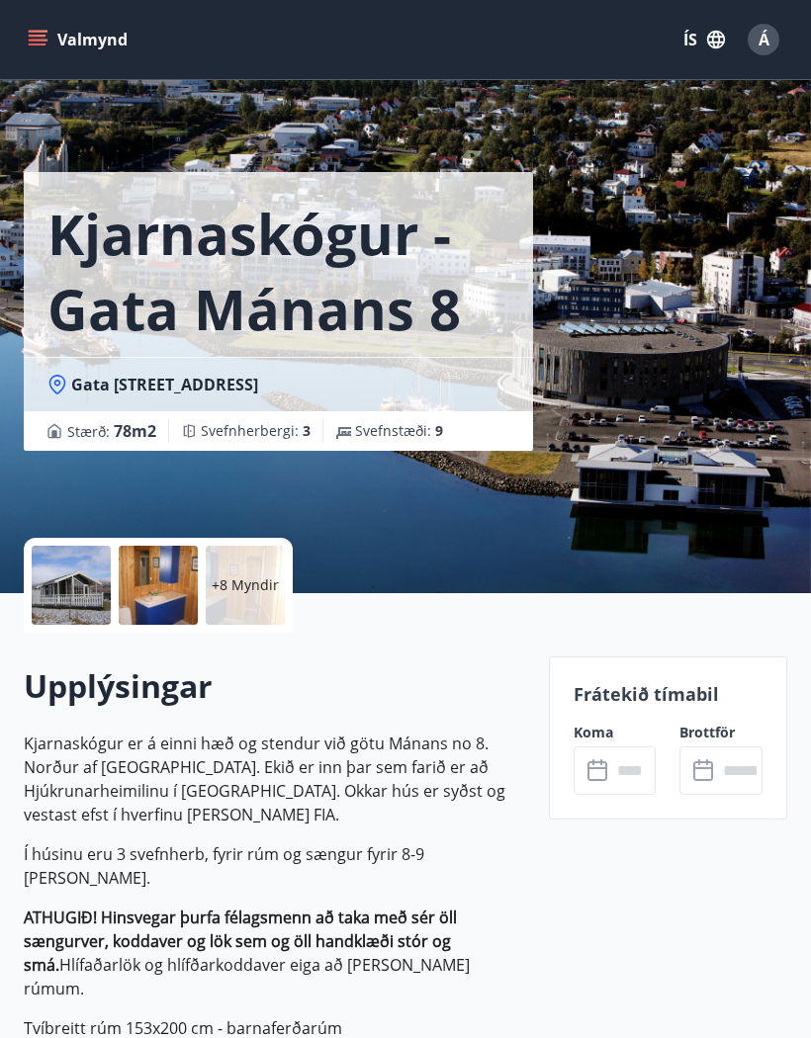
click at [619, 760] on input "text" at bounding box center [633, 771] width 45 height 48
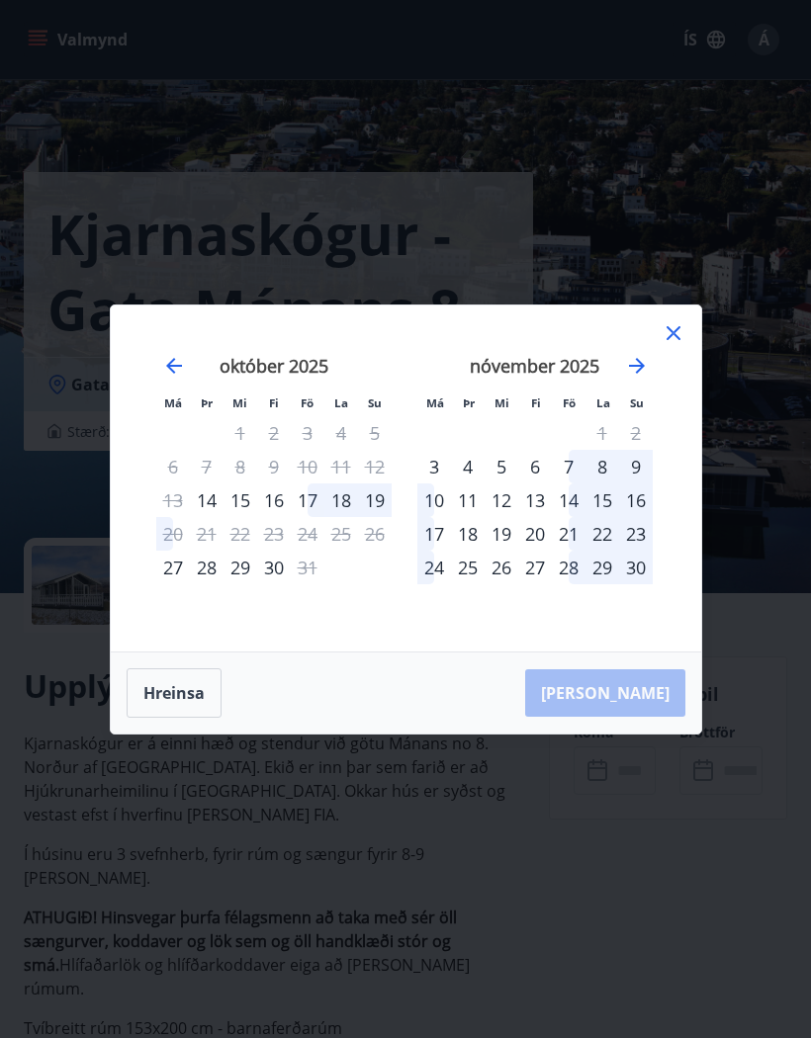
click at [642, 378] on icon "Move forward to switch to the next month." at bounding box center [637, 366] width 24 height 24
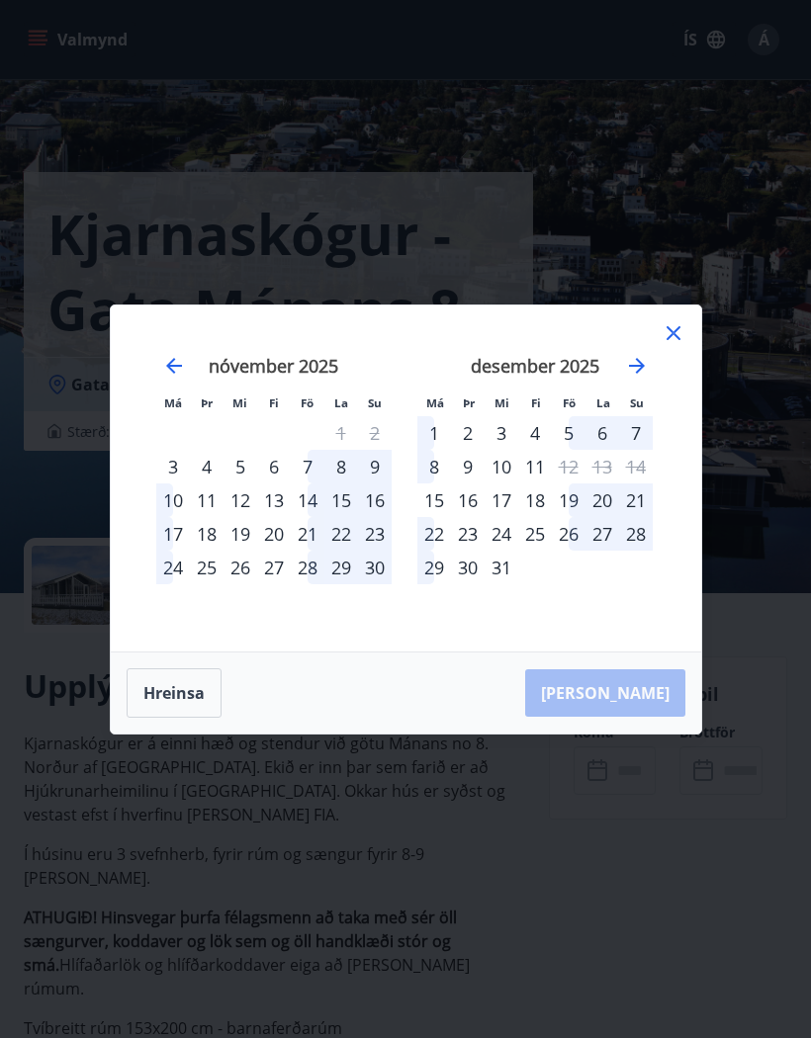
click at [643, 378] on icon "Move forward to switch to the next month." at bounding box center [637, 366] width 24 height 24
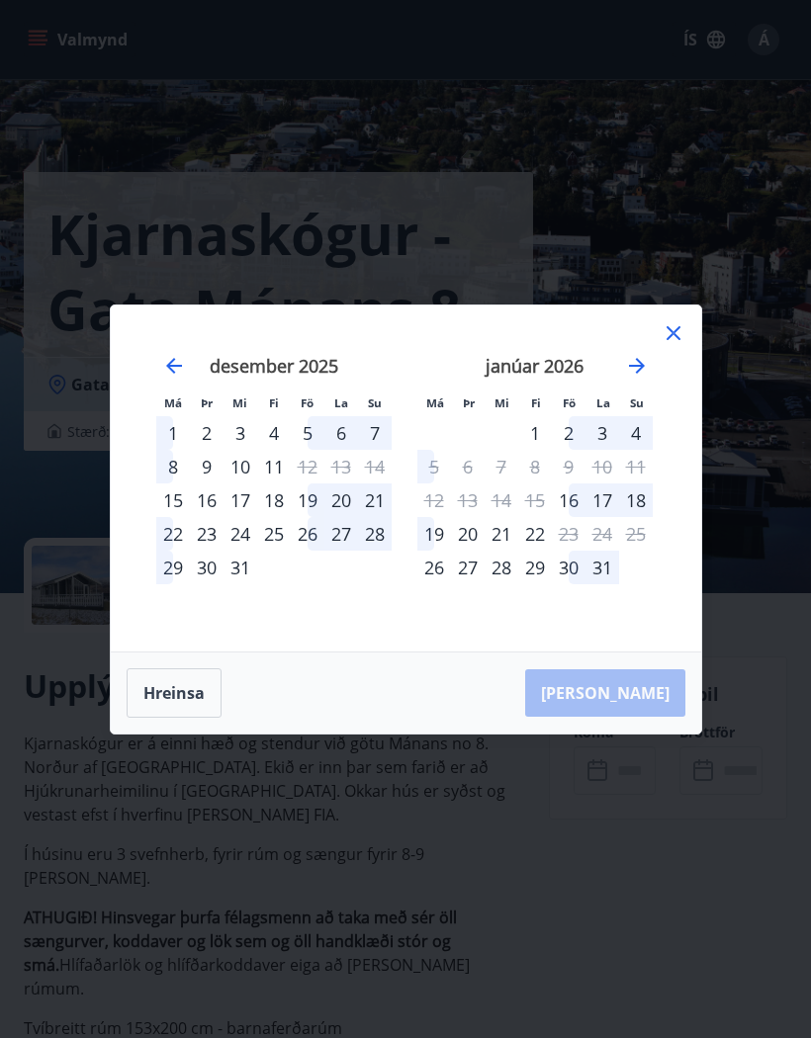
click at [674, 345] on icon at bounding box center [673, 333] width 24 height 24
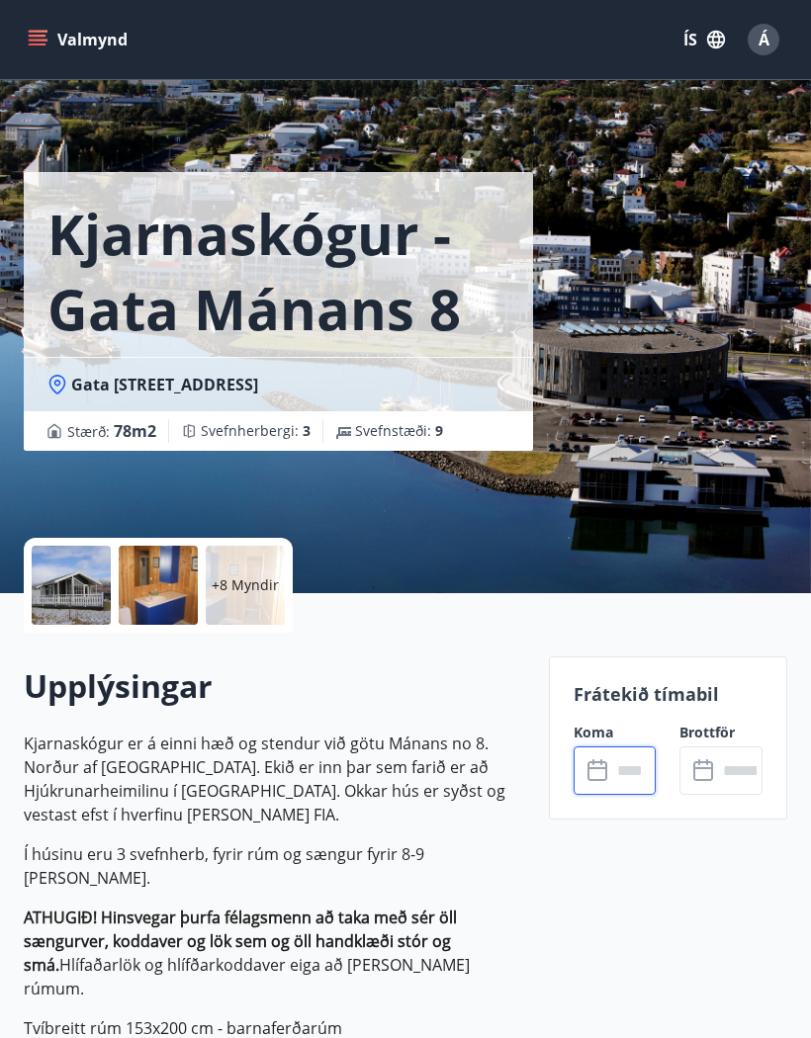
click at [43, 33] on icon "menu" at bounding box center [38, 40] width 20 height 20
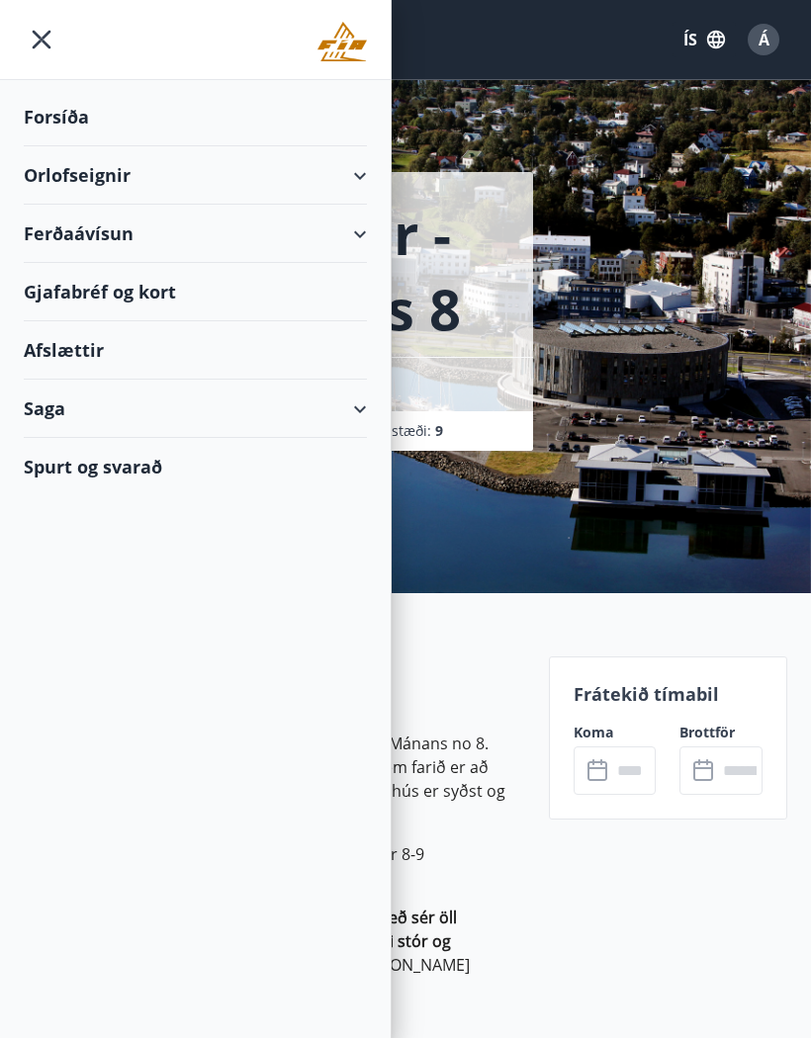
click at [53, 91] on div "Forsíða" at bounding box center [195, 117] width 343 height 58
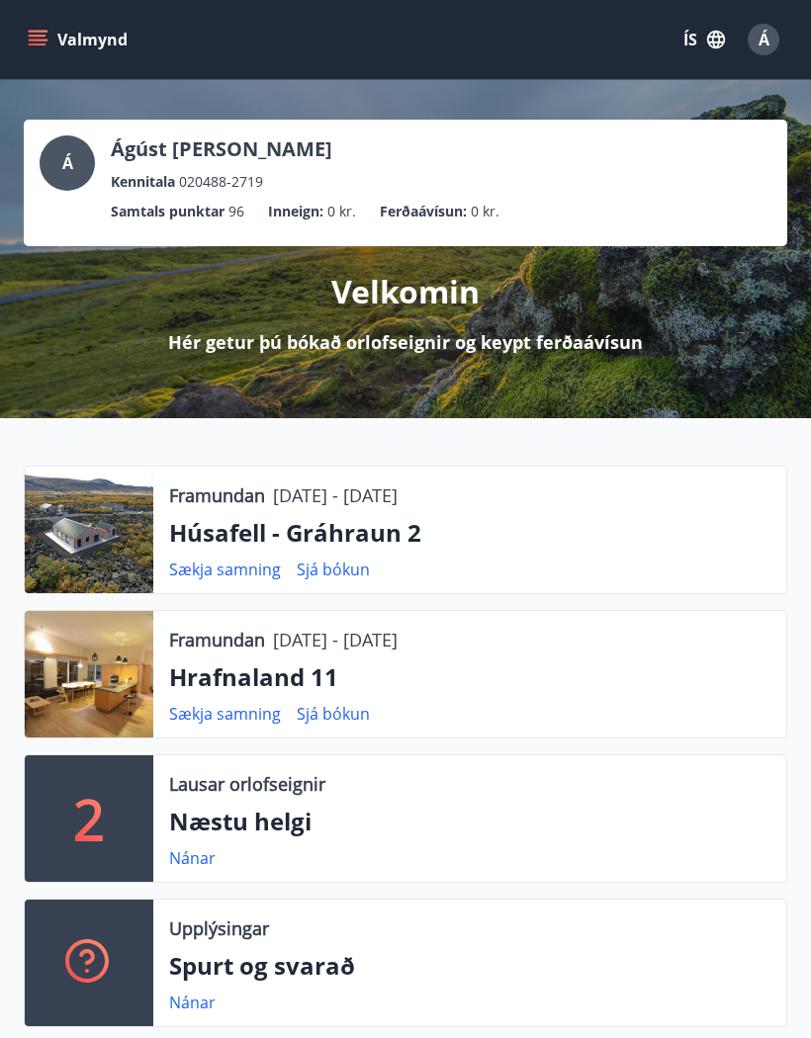
click at [386, 529] on p "Húsafell - Gráhraun 2" at bounding box center [469, 533] width 601 height 34
click at [76, 529] on div at bounding box center [89, 530] width 129 height 127
click at [85, 515] on div at bounding box center [89, 530] width 129 height 127
click at [211, 531] on p "Húsafell - Gráhraun 2" at bounding box center [469, 533] width 601 height 34
click at [244, 526] on p "Húsafell - Gráhraun 2" at bounding box center [469, 533] width 601 height 34
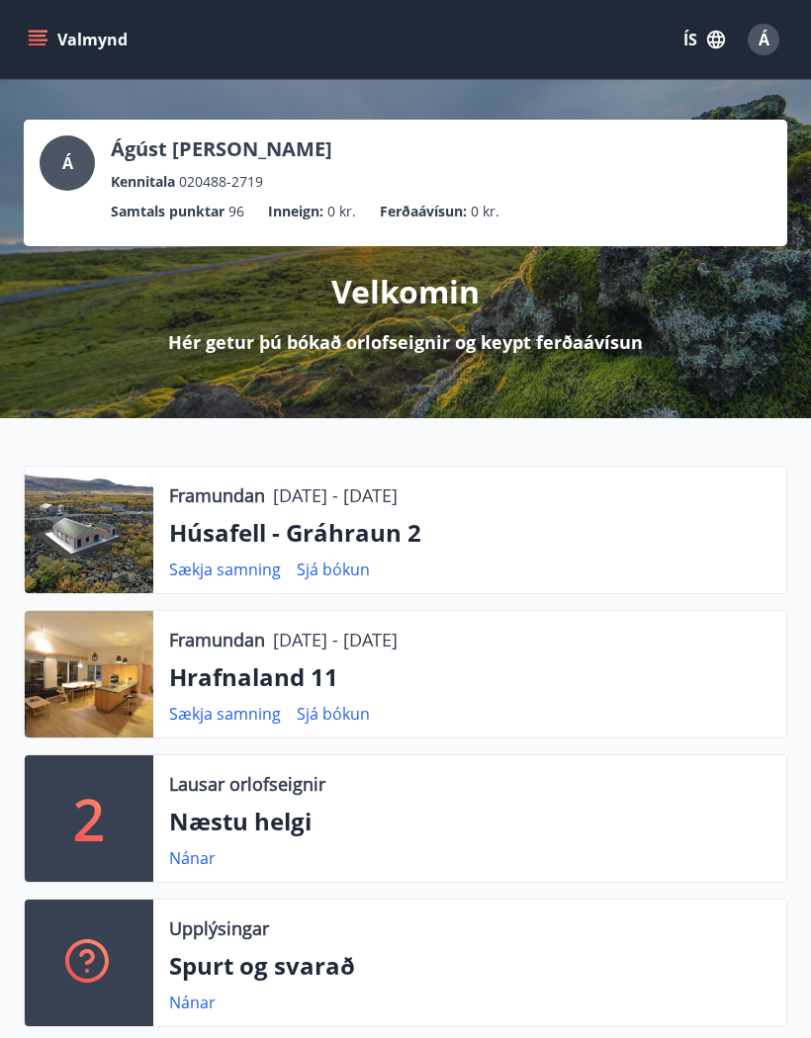
click at [215, 470] on div "Framundan 21.11.2025 - 24.11.2025 Húsafell - Gráhraun 2 Sækja samning Sjá bókun" at bounding box center [469, 530] width 633 height 127
click at [44, 37] on icon "menu" at bounding box center [38, 36] width 18 height 2
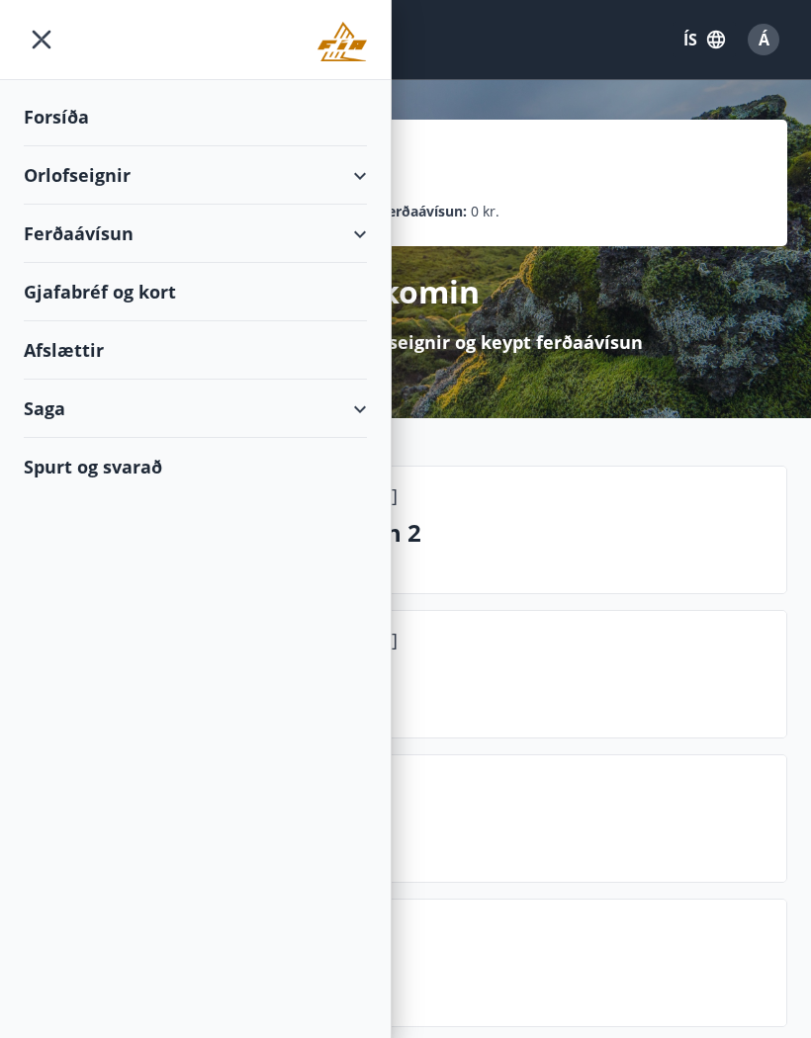
click at [97, 159] on div "Orlofseignir" at bounding box center [195, 175] width 343 height 58
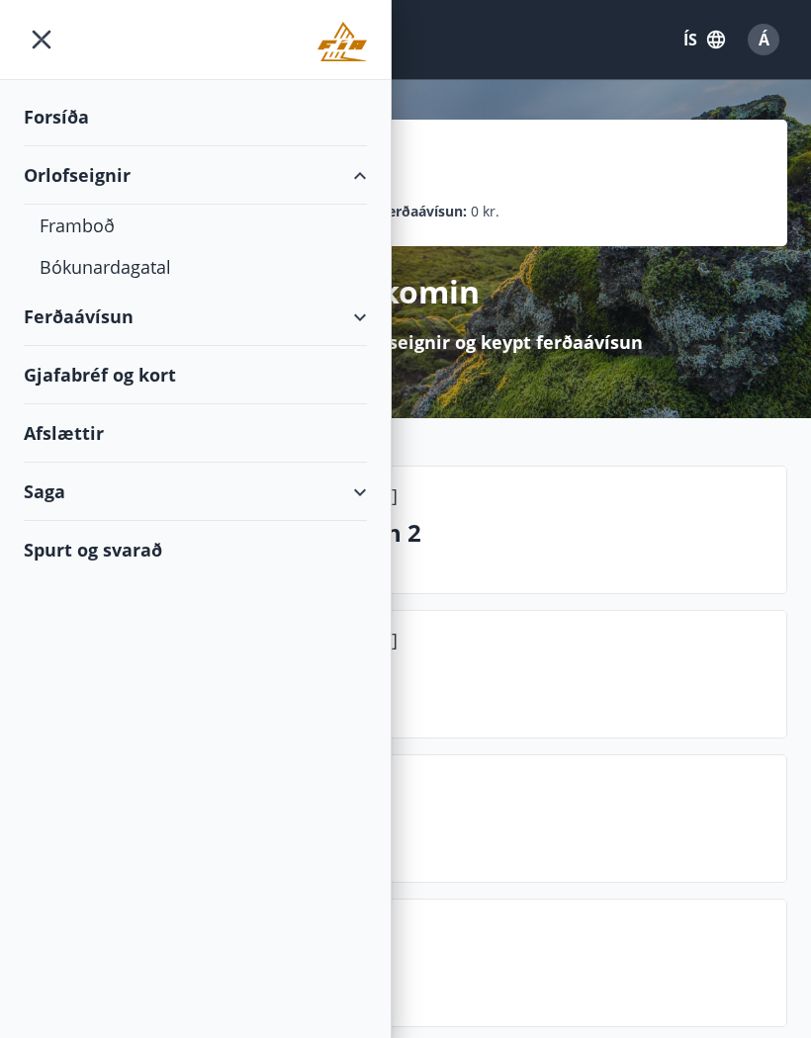
click at [64, 182] on div "Orlofseignir" at bounding box center [195, 175] width 343 height 58
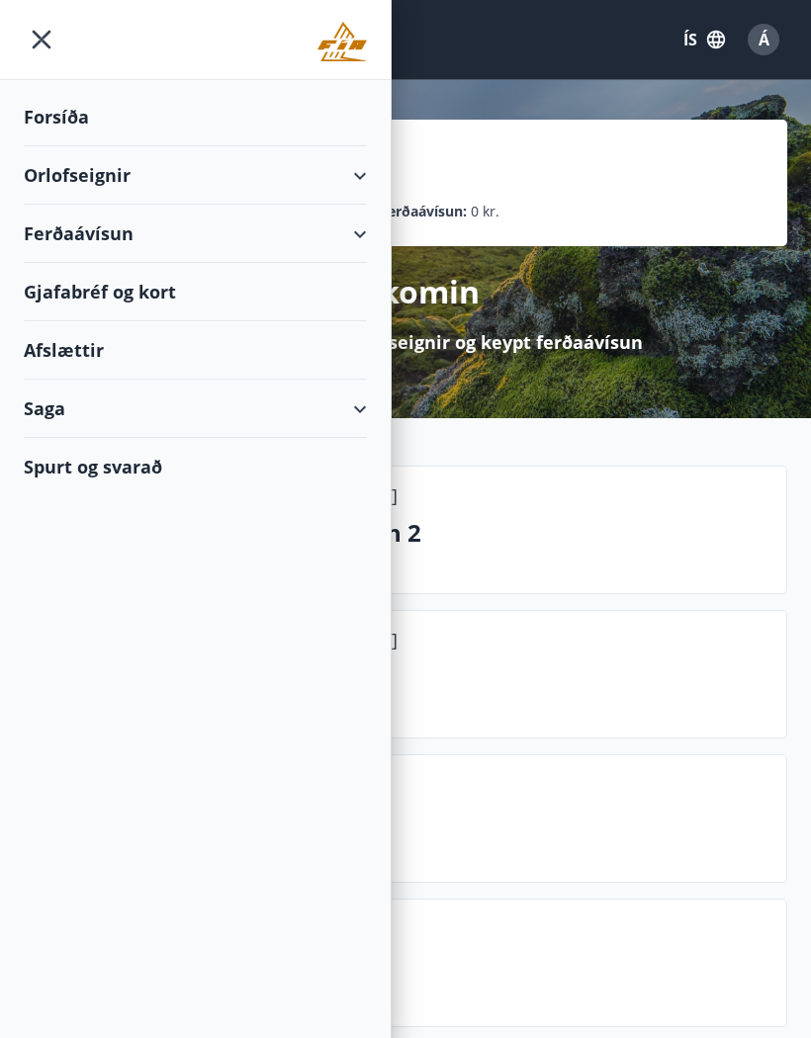
click at [53, 186] on div "Orlofseignir" at bounding box center [195, 175] width 343 height 58
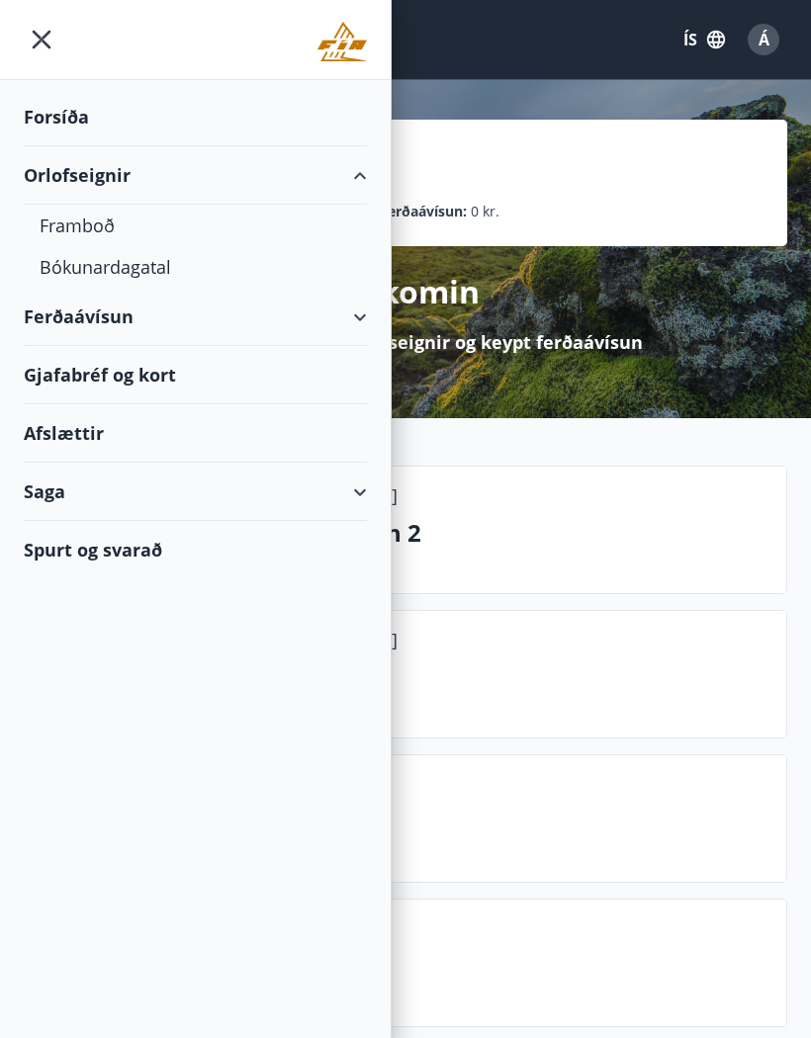
click at [56, 233] on div "Framboð" at bounding box center [195, 226] width 311 height 42
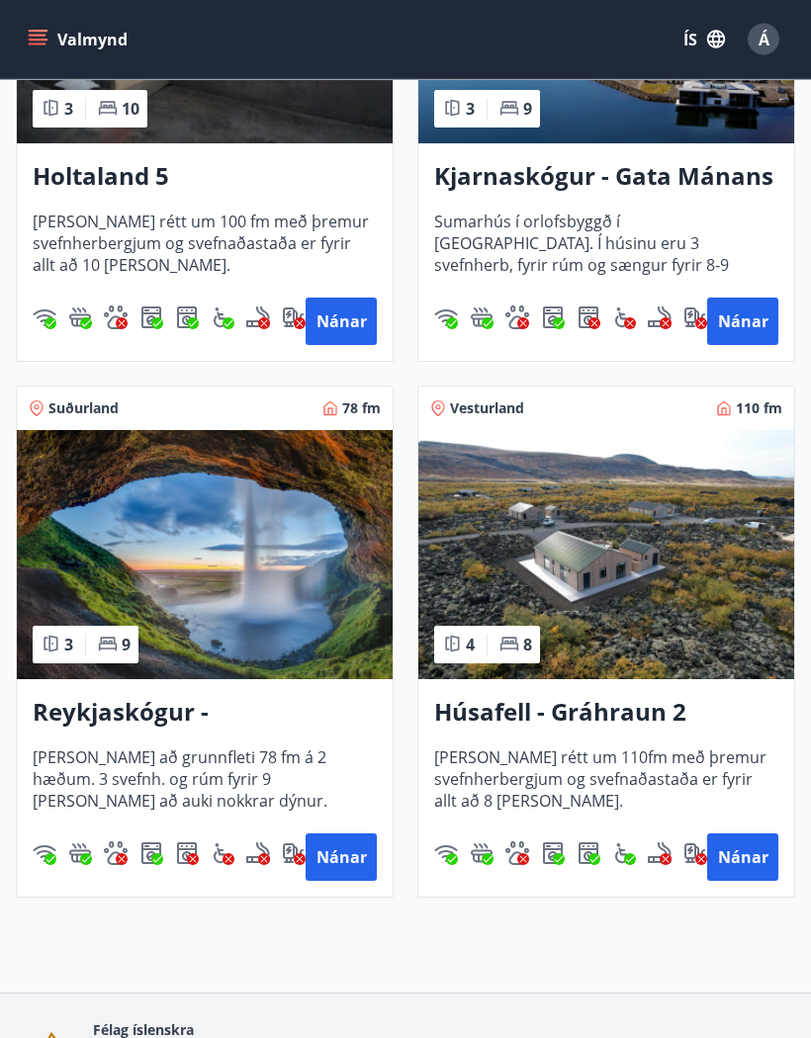
scroll to position [1206, 0]
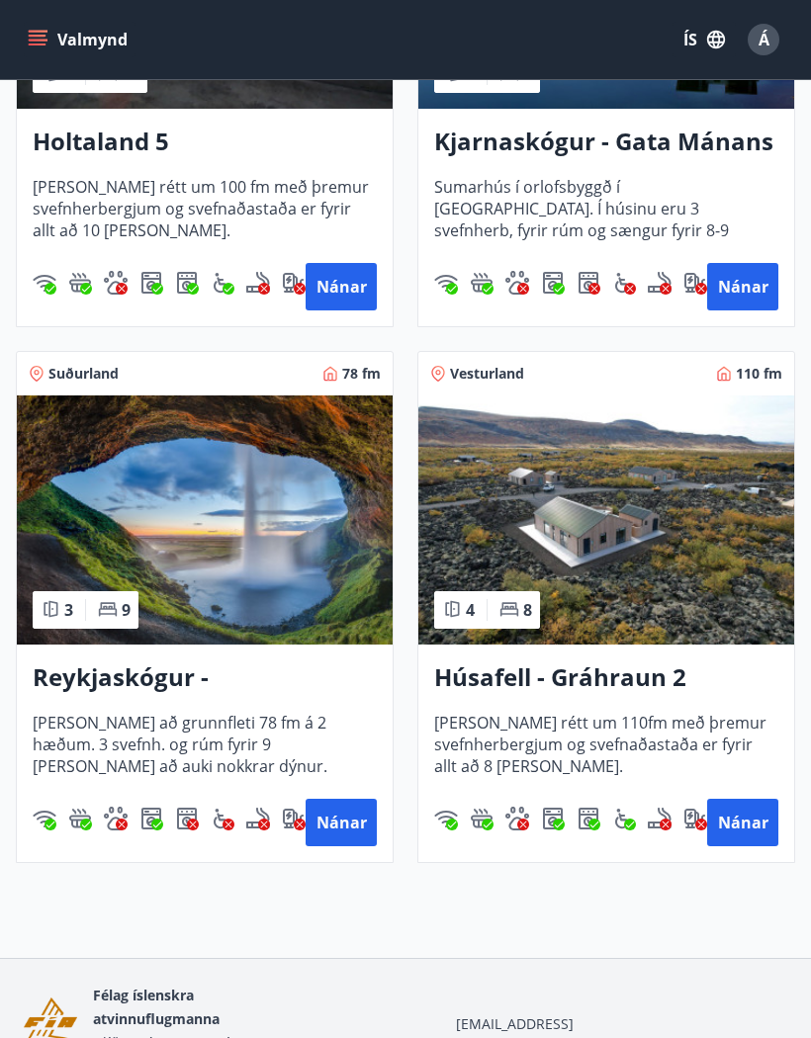
click at [650, 523] on img at bounding box center [606, 520] width 376 height 249
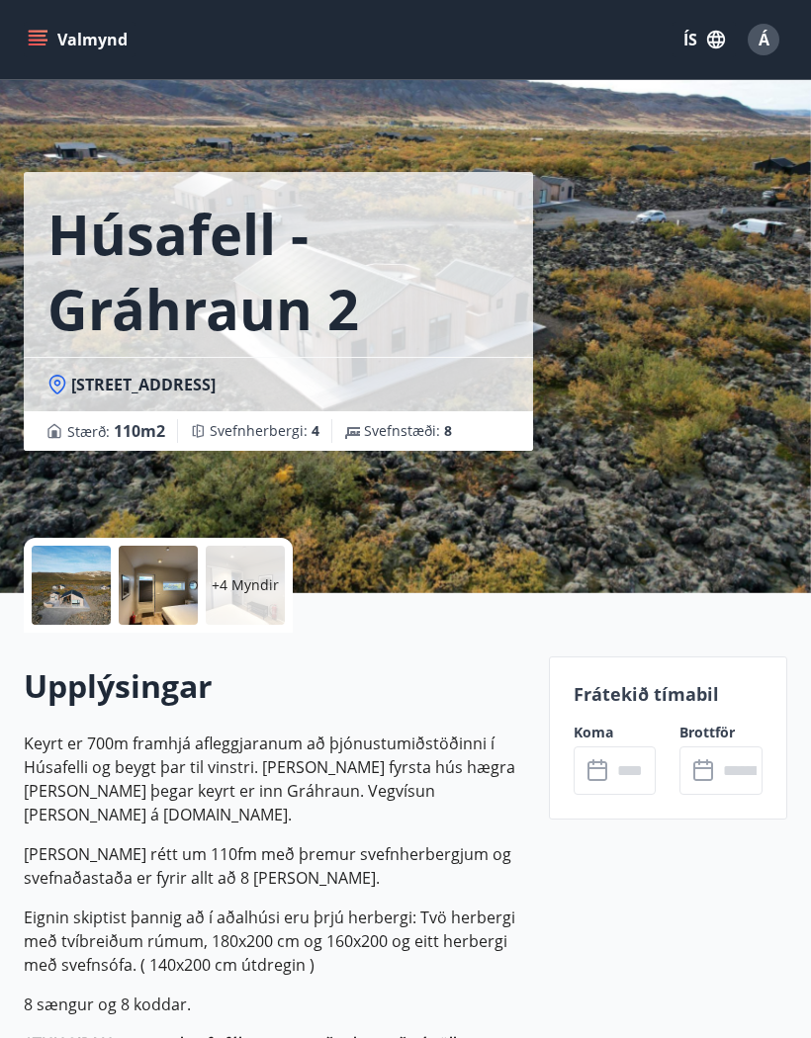
click at [259, 584] on p "+4 Myndir" at bounding box center [245, 585] width 67 height 20
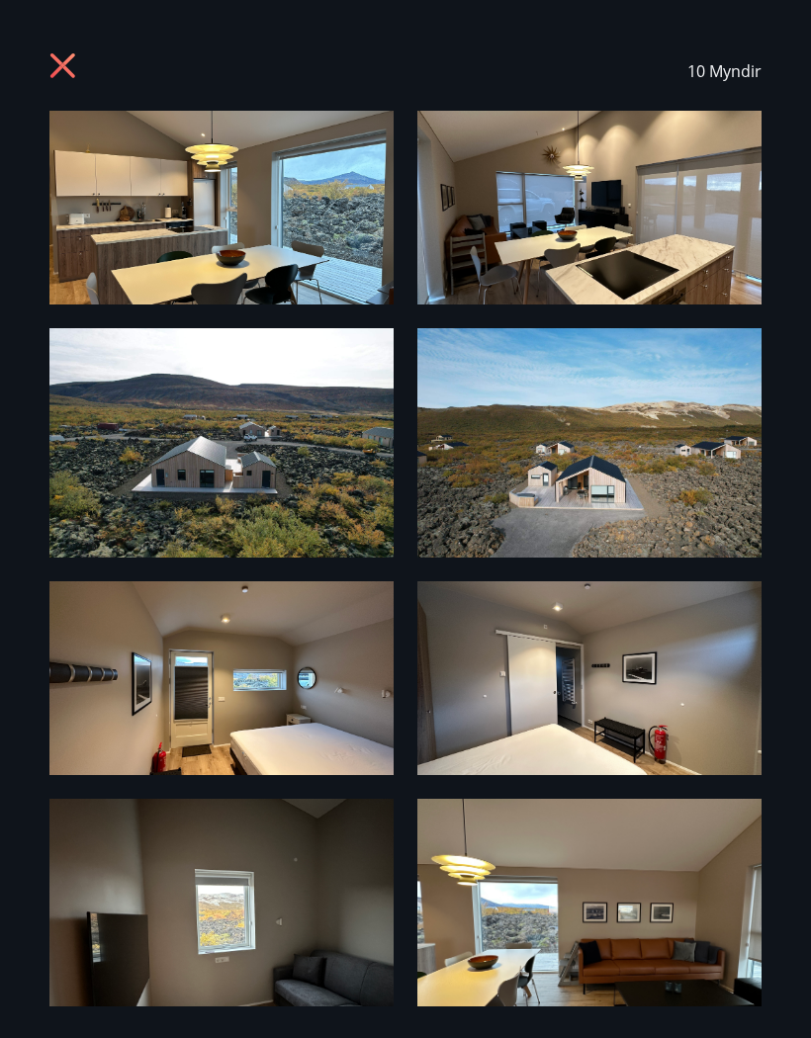
click at [291, 251] on img at bounding box center [221, 208] width 344 height 194
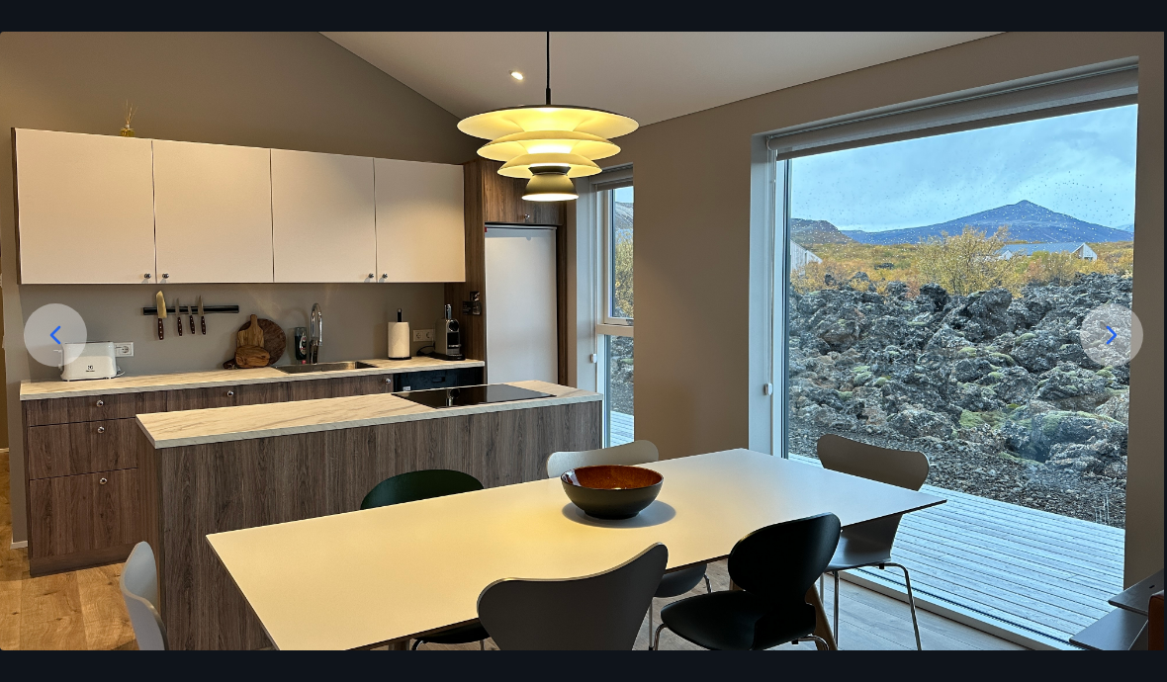
scroll to position [117, 0]
click at [810, 351] on icon at bounding box center [1112, 335] width 32 height 32
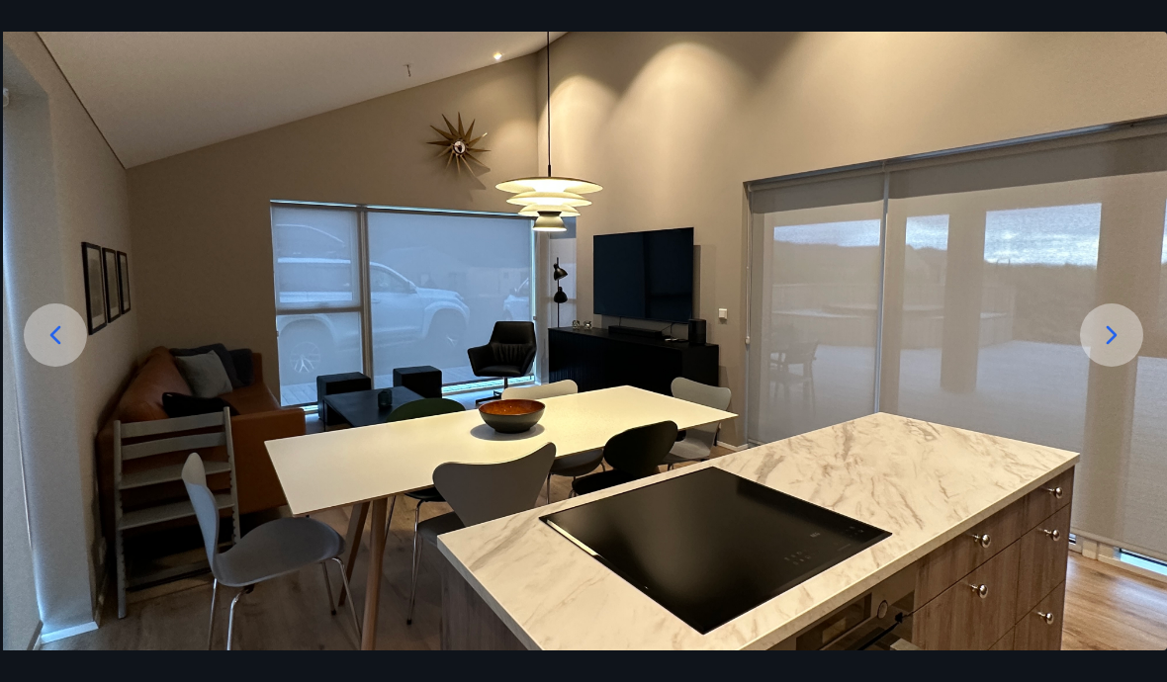
click at [810, 351] on icon at bounding box center [1112, 335] width 32 height 32
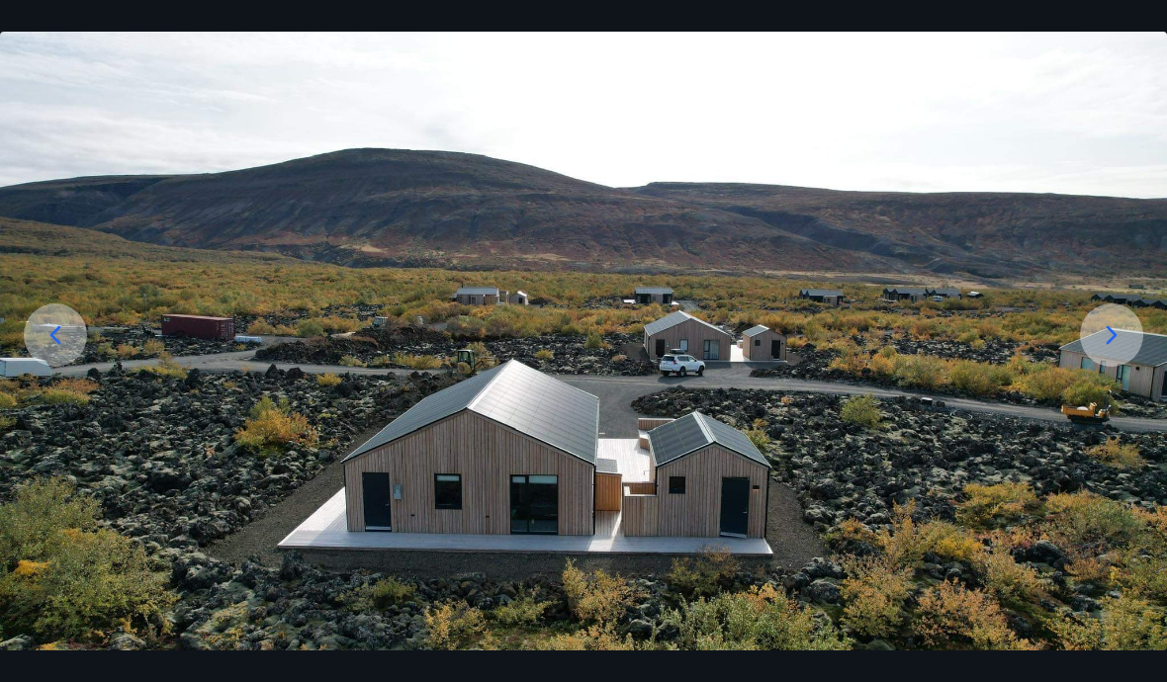
click at [810, 351] on icon at bounding box center [1112, 335] width 32 height 32
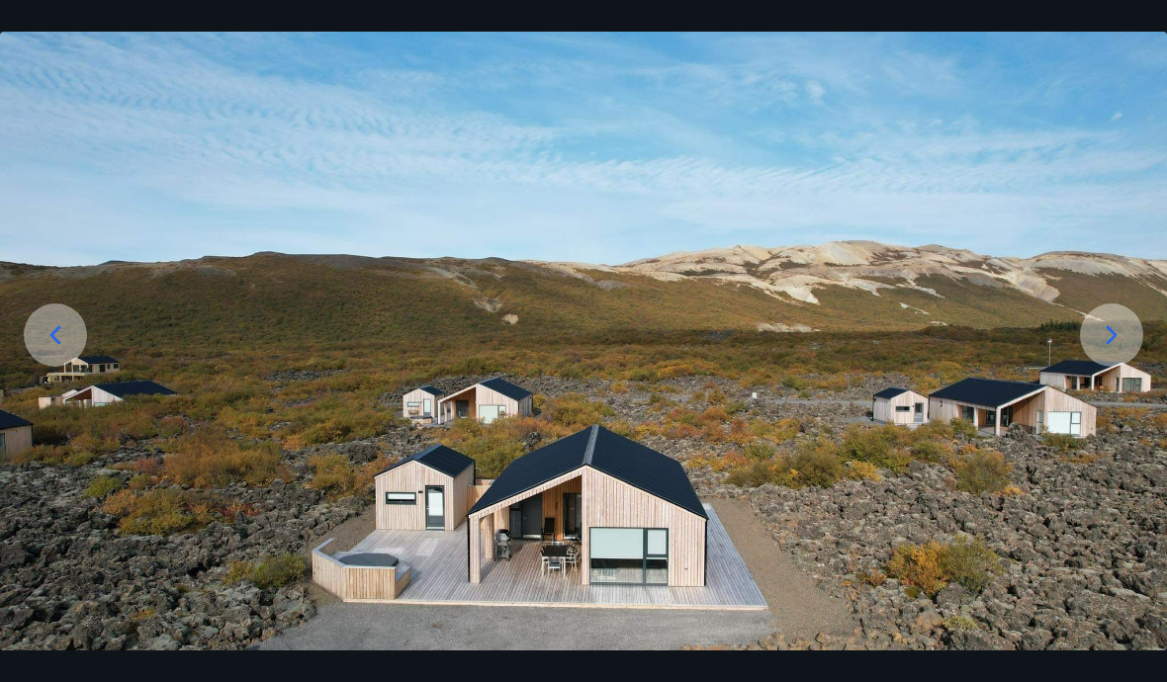
click at [810, 351] on icon at bounding box center [1112, 335] width 32 height 32
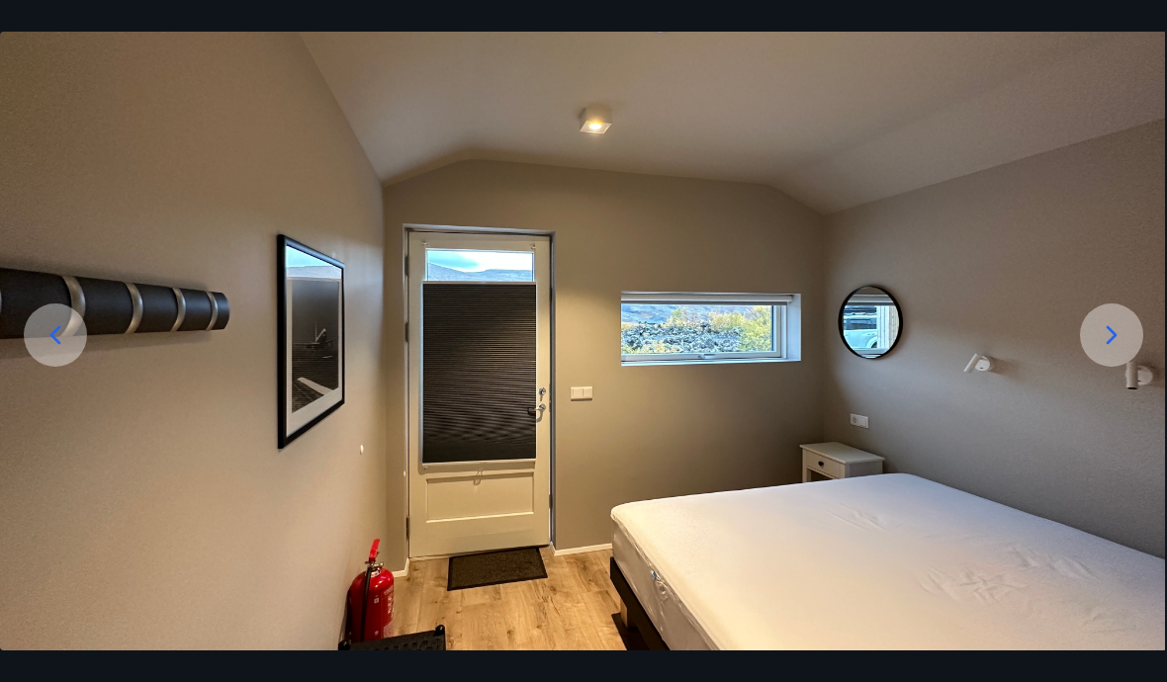
click at [810, 351] on icon at bounding box center [1112, 335] width 32 height 32
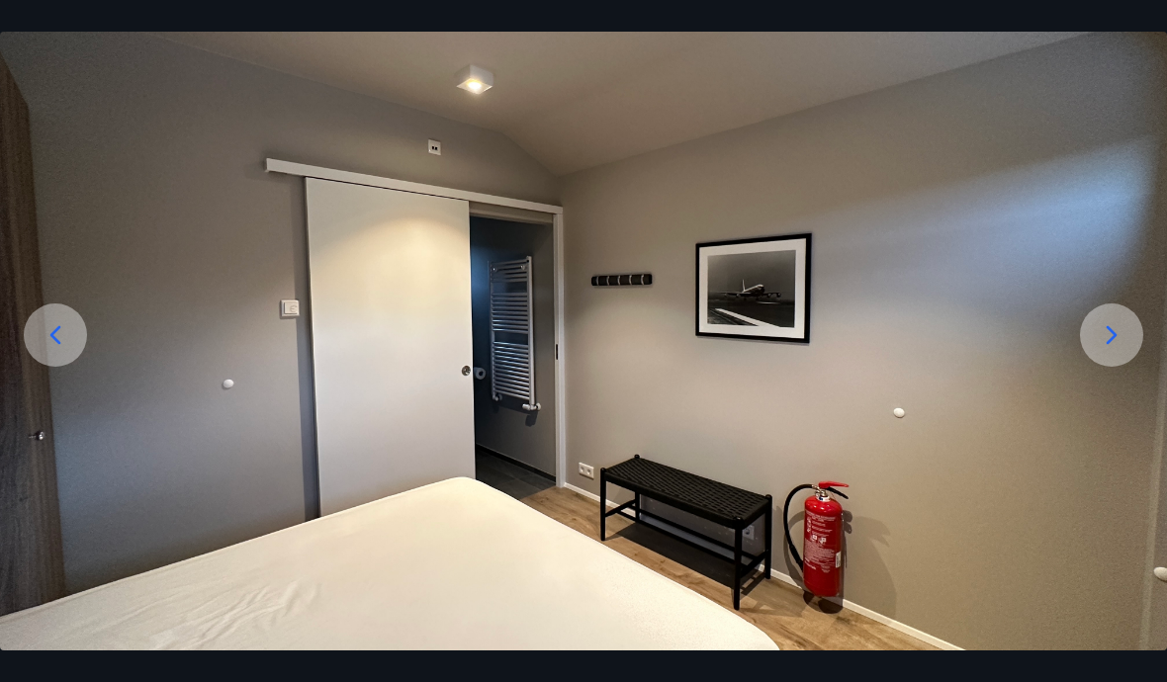
click at [810, 345] on icon at bounding box center [1111, 335] width 11 height 19
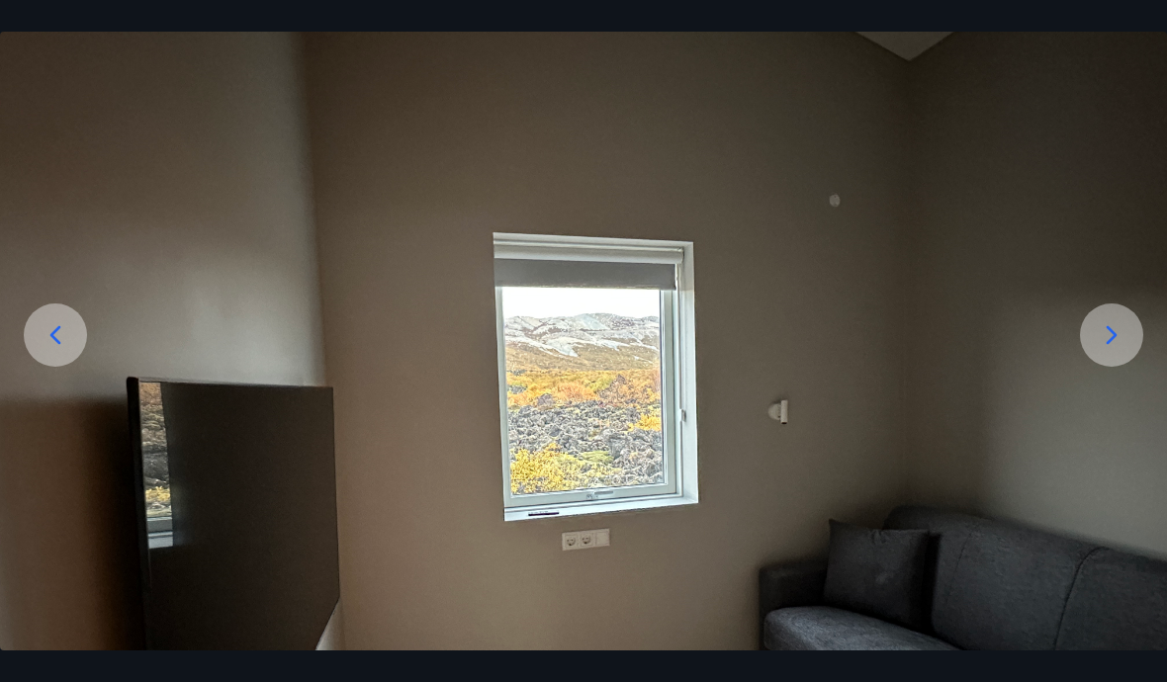
click at [810, 351] on icon at bounding box center [1112, 335] width 32 height 32
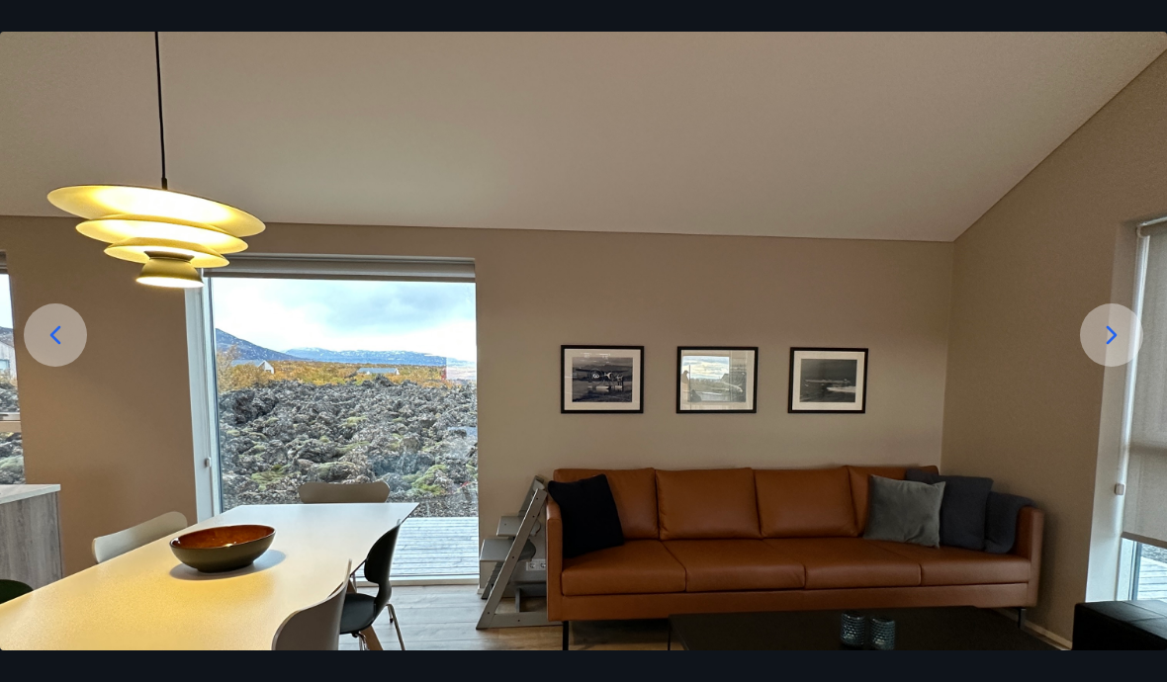
click at [810, 351] on icon at bounding box center [1112, 335] width 32 height 32
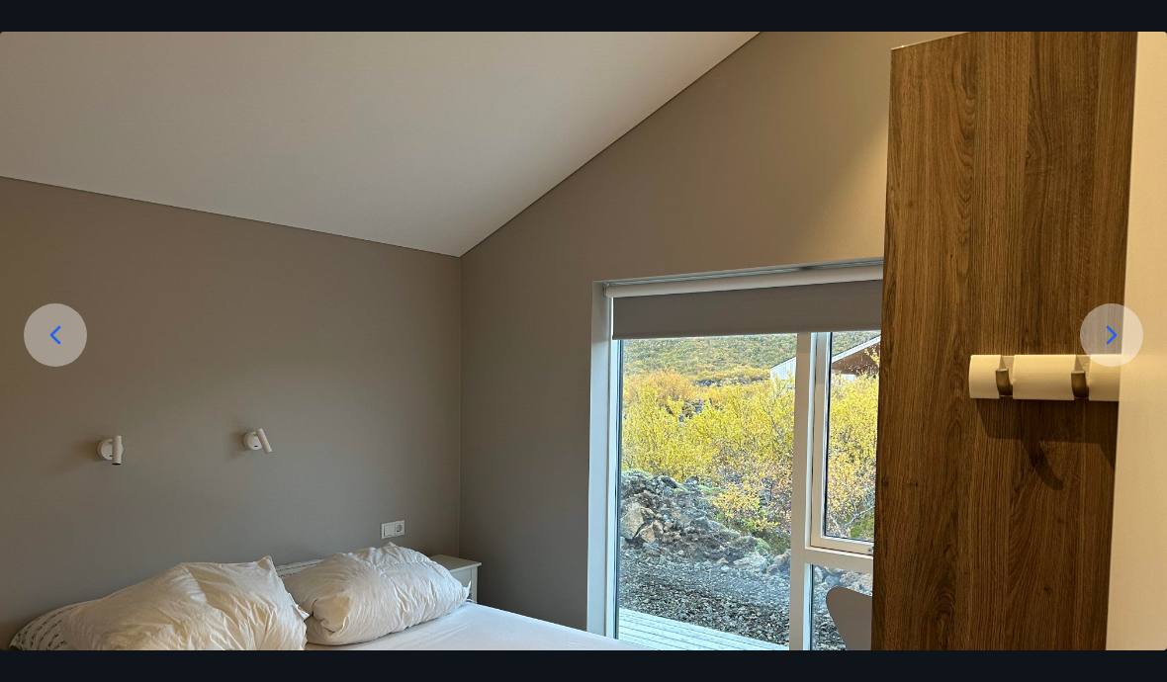
click at [810, 351] on icon at bounding box center [1112, 335] width 32 height 32
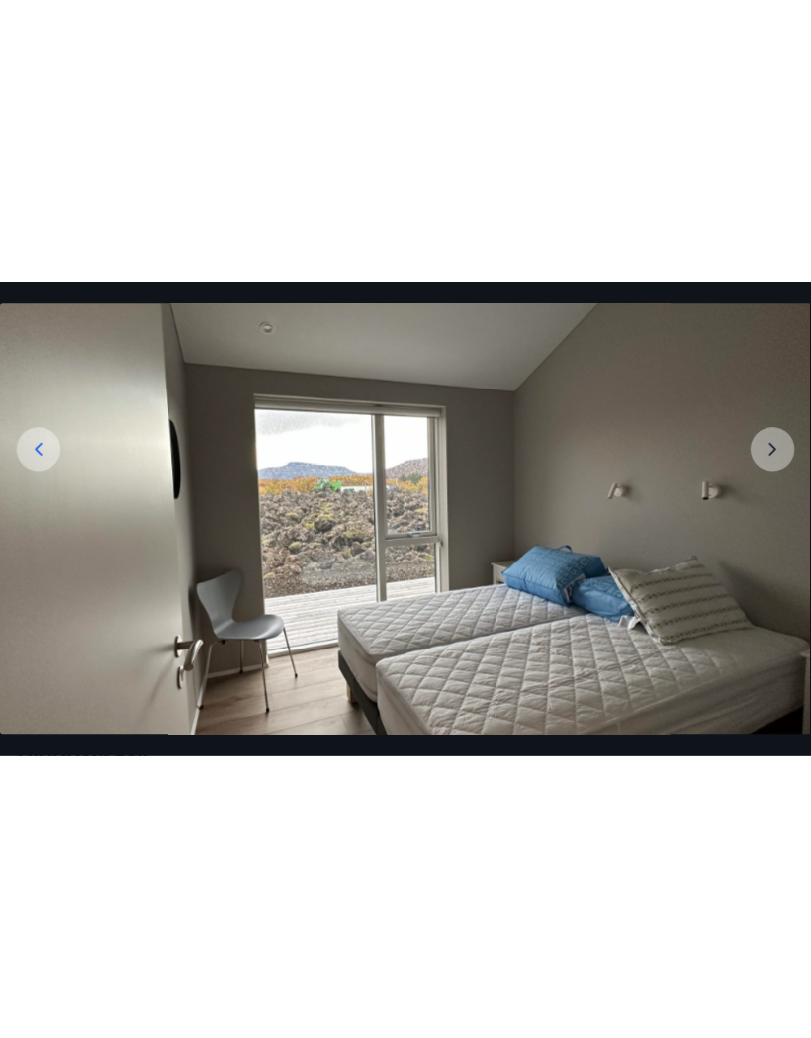
scroll to position [176, 0]
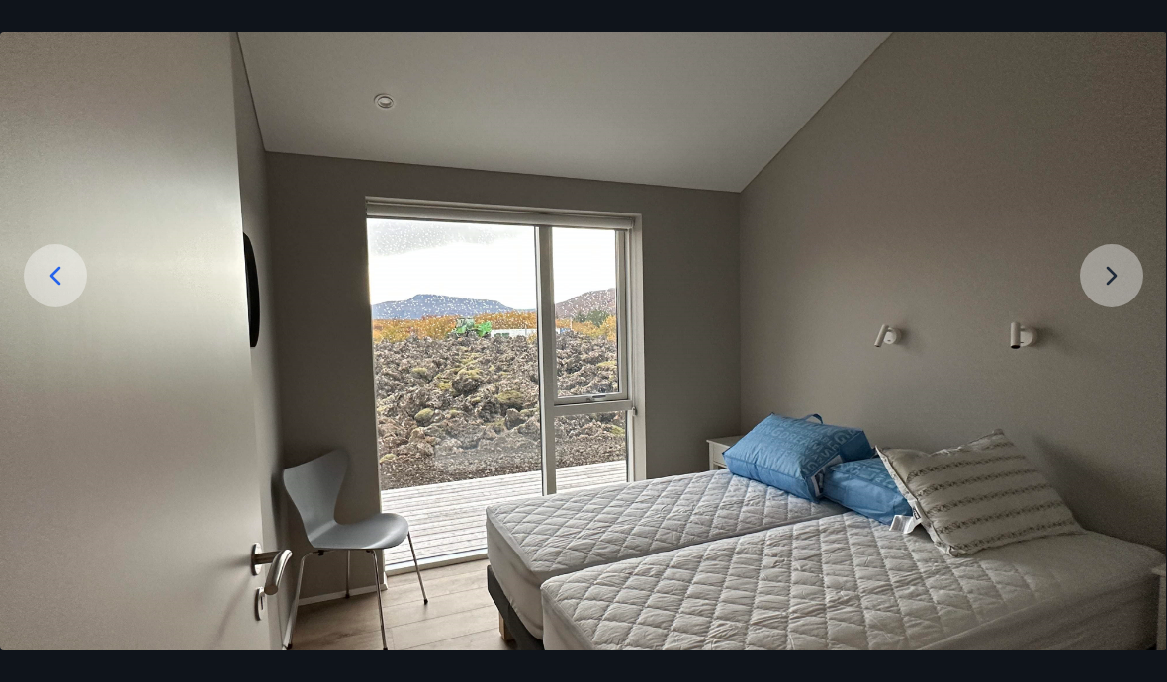
click at [810, 317] on img at bounding box center [582, 372] width 1167 height 875
click at [810, 313] on img at bounding box center [582, 372] width 1167 height 875
click at [810, 308] on img at bounding box center [582, 372] width 1167 height 875
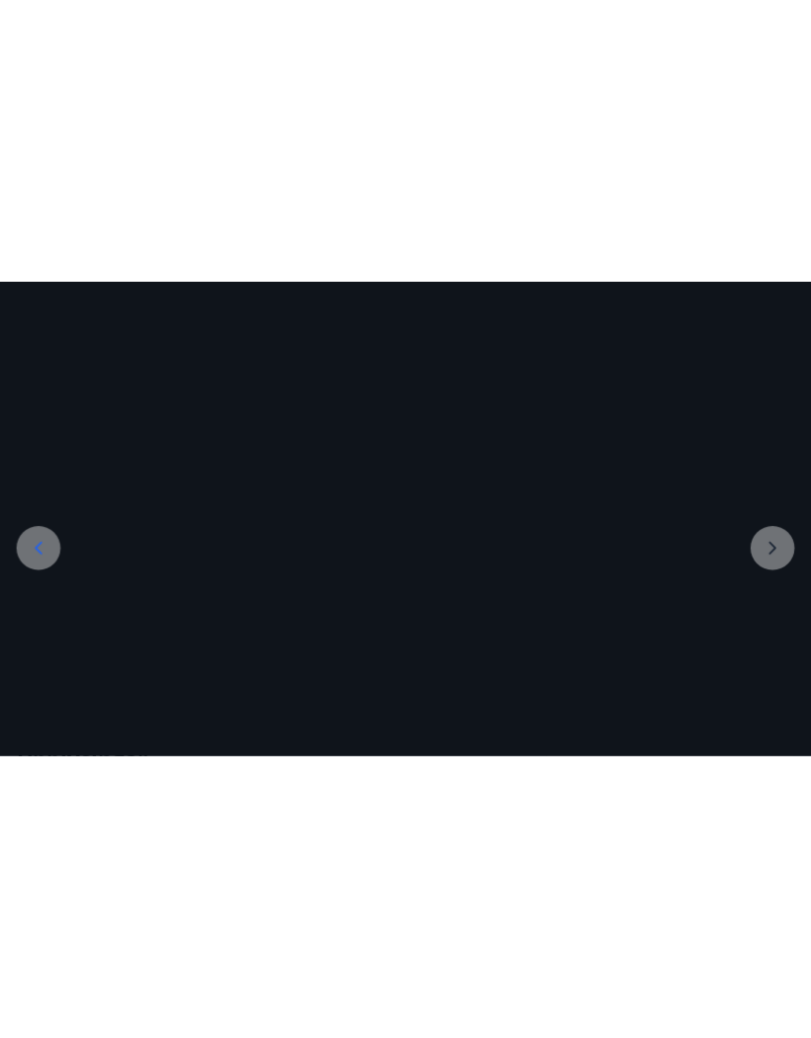
scroll to position [0, 0]
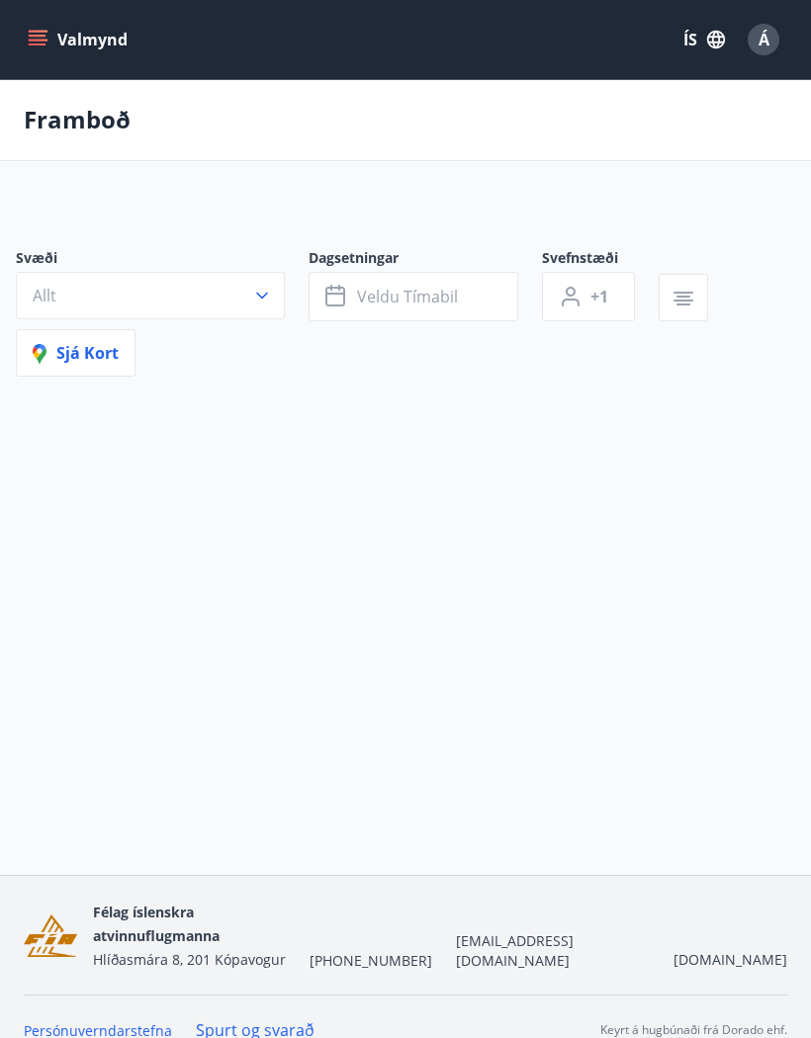
scroll to position [86, 0]
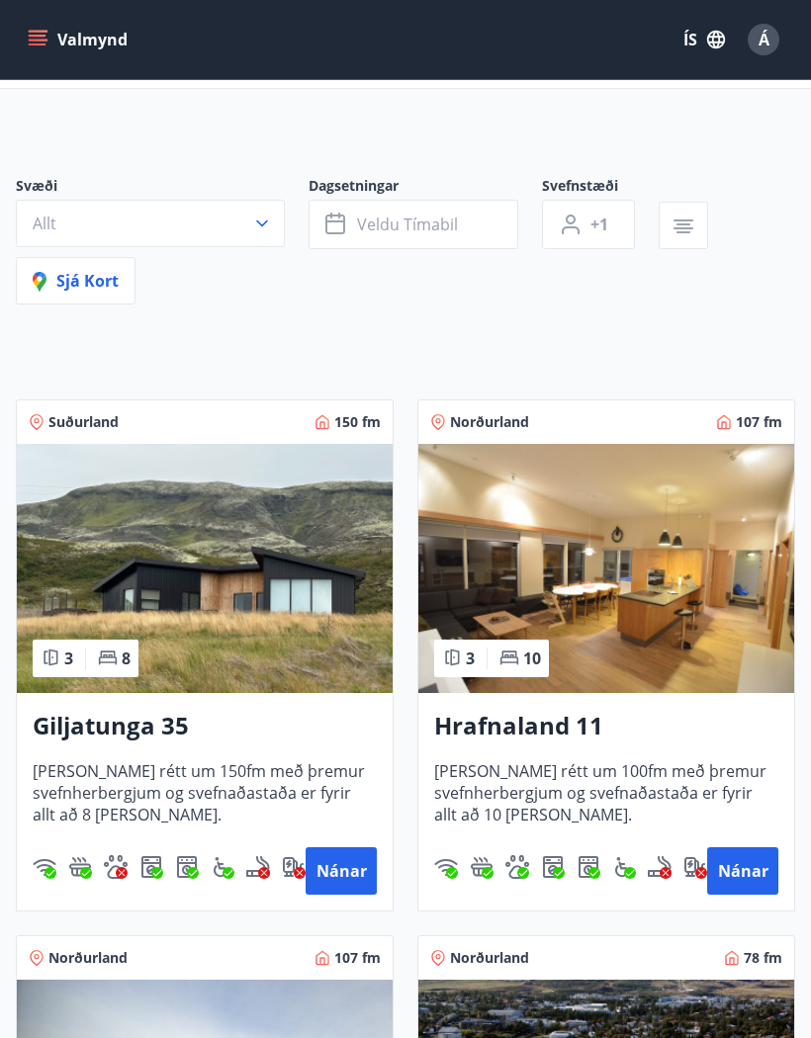
click at [653, 586] on img at bounding box center [606, 568] width 376 height 249
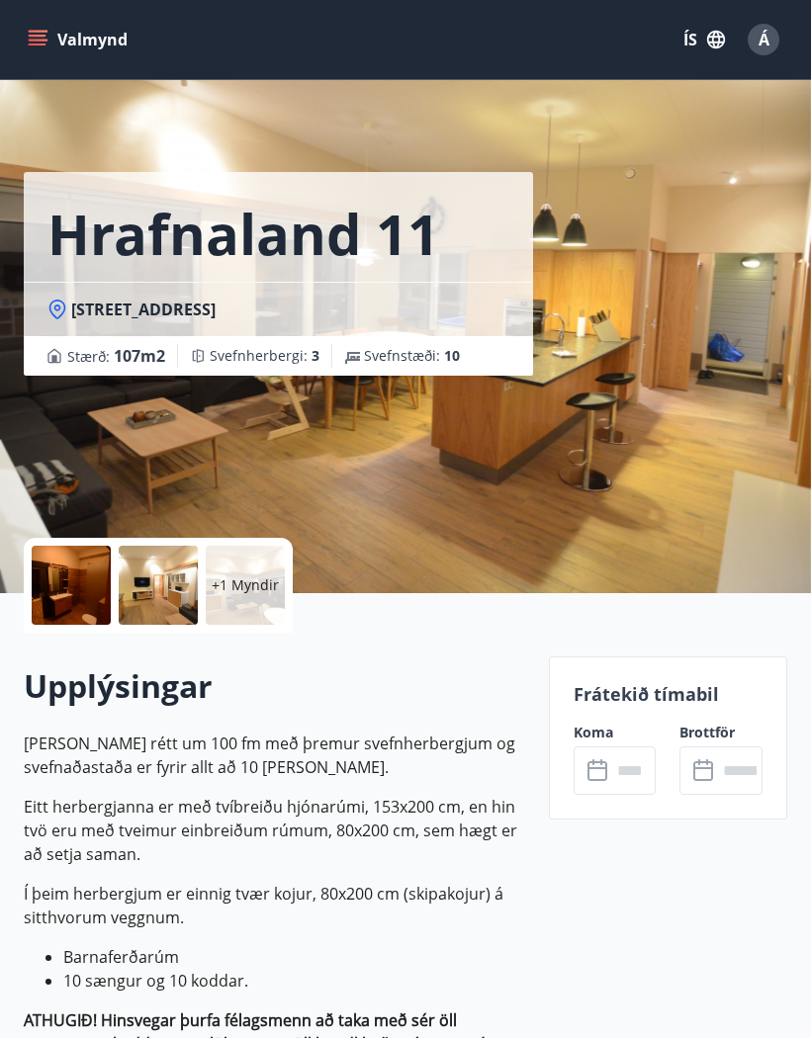
click at [237, 596] on div "+1 Myndir" at bounding box center [245, 585] width 79 height 79
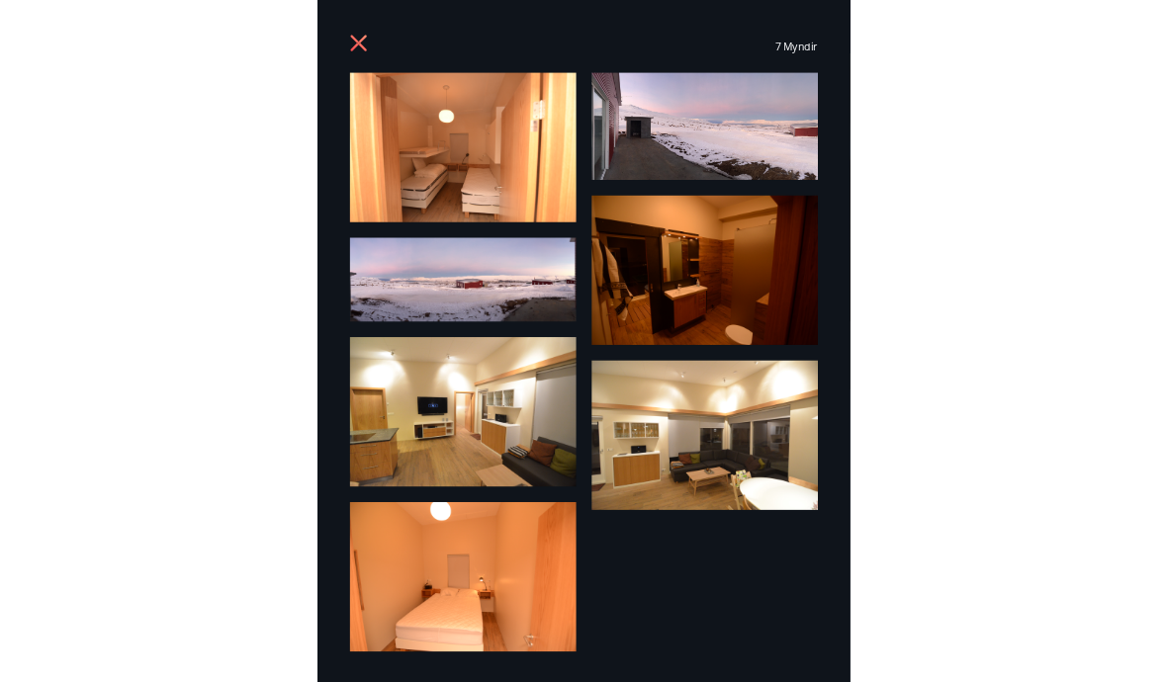
scroll to position [178, 0]
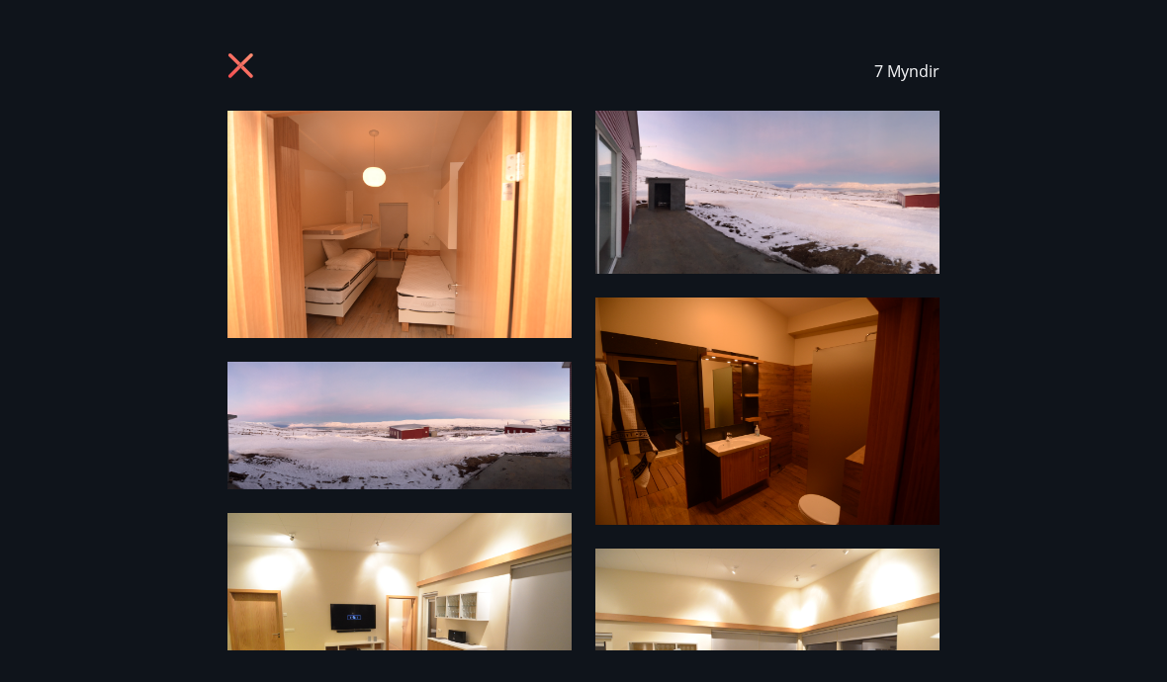
click at [478, 162] on img at bounding box center [399, 224] width 344 height 227
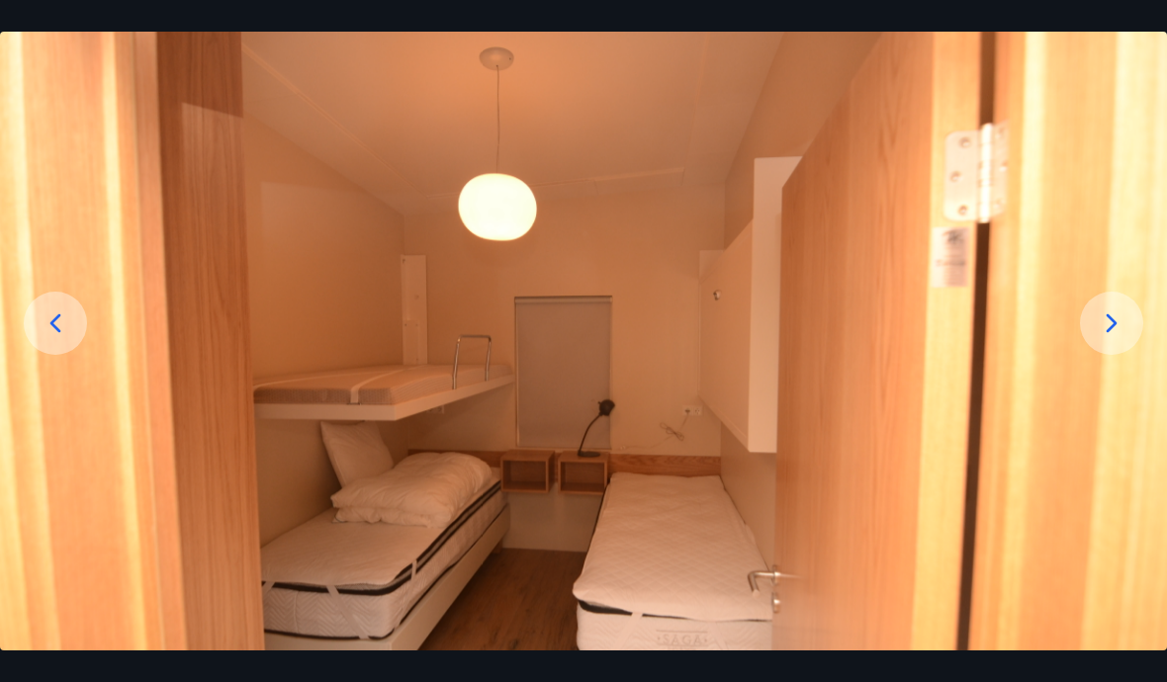
scroll to position [119, 0]
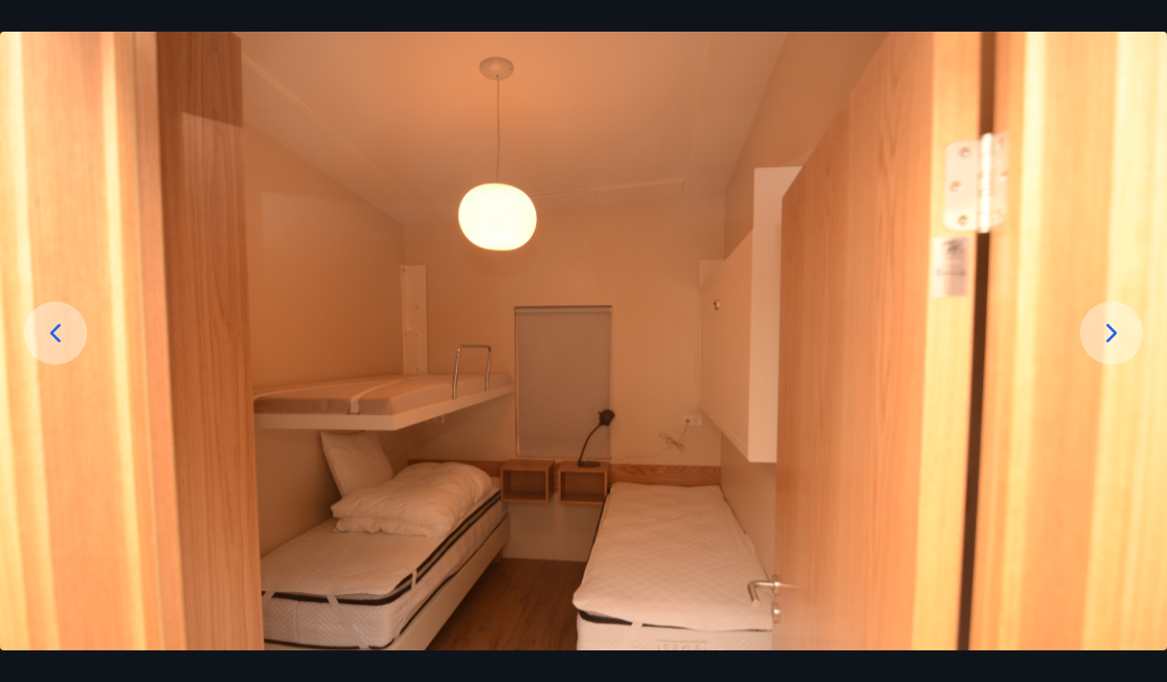
click at [810, 349] on icon at bounding box center [1112, 333] width 32 height 32
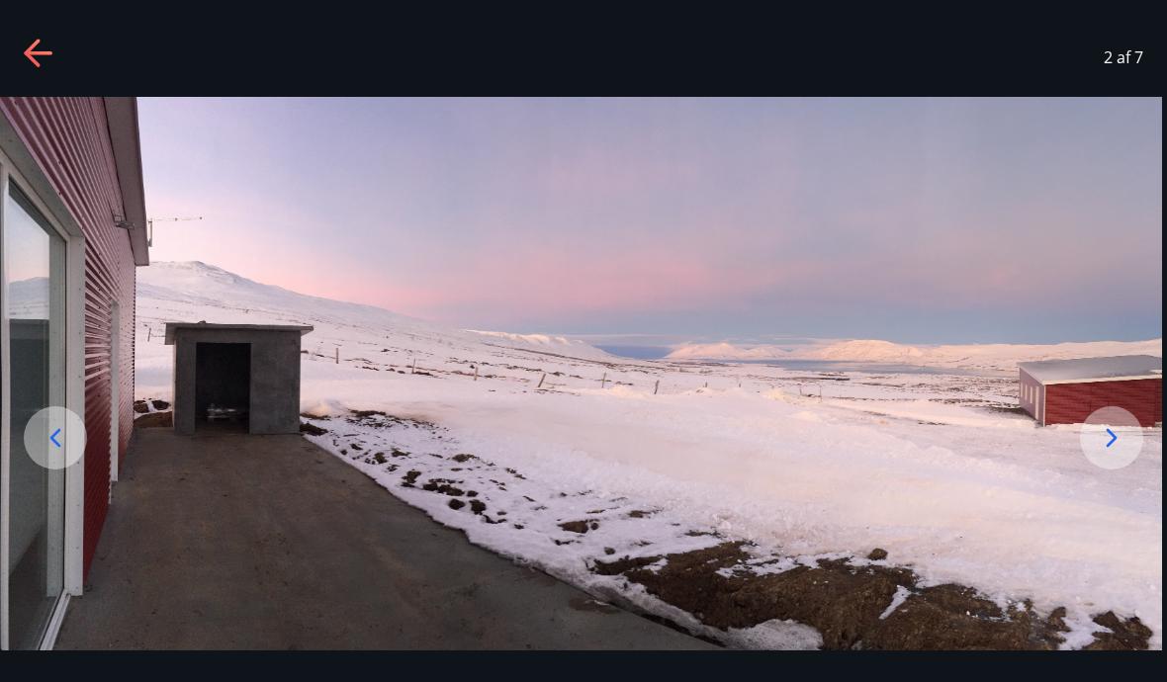
scroll to position [14, 0]
click at [810, 454] on icon at bounding box center [1112, 438] width 32 height 32
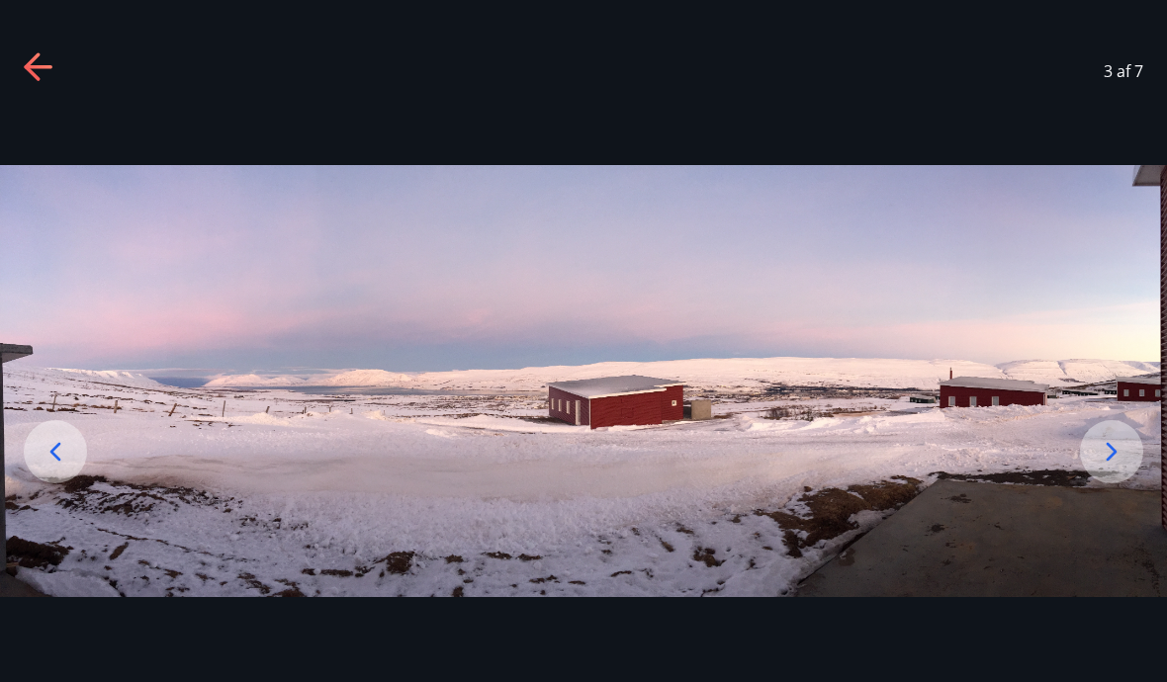
scroll to position [0, 0]
click at [810, 468] on icon at bounding box center [1112, 452] width 32 height 32
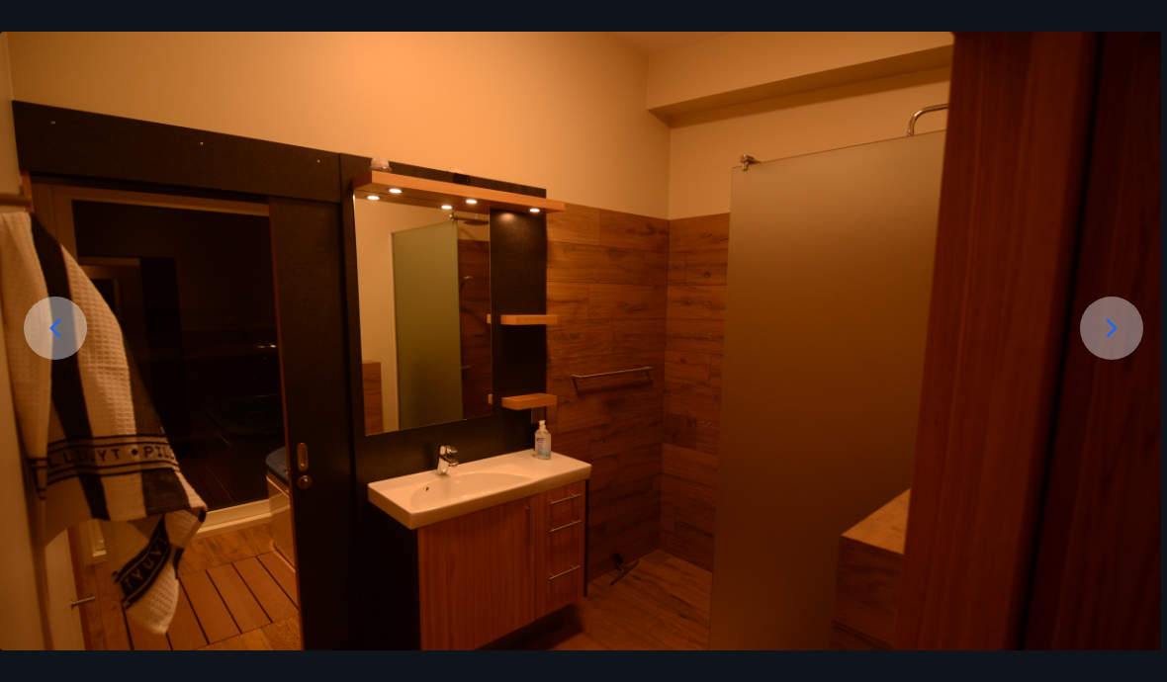
scroll to position [119, 0]
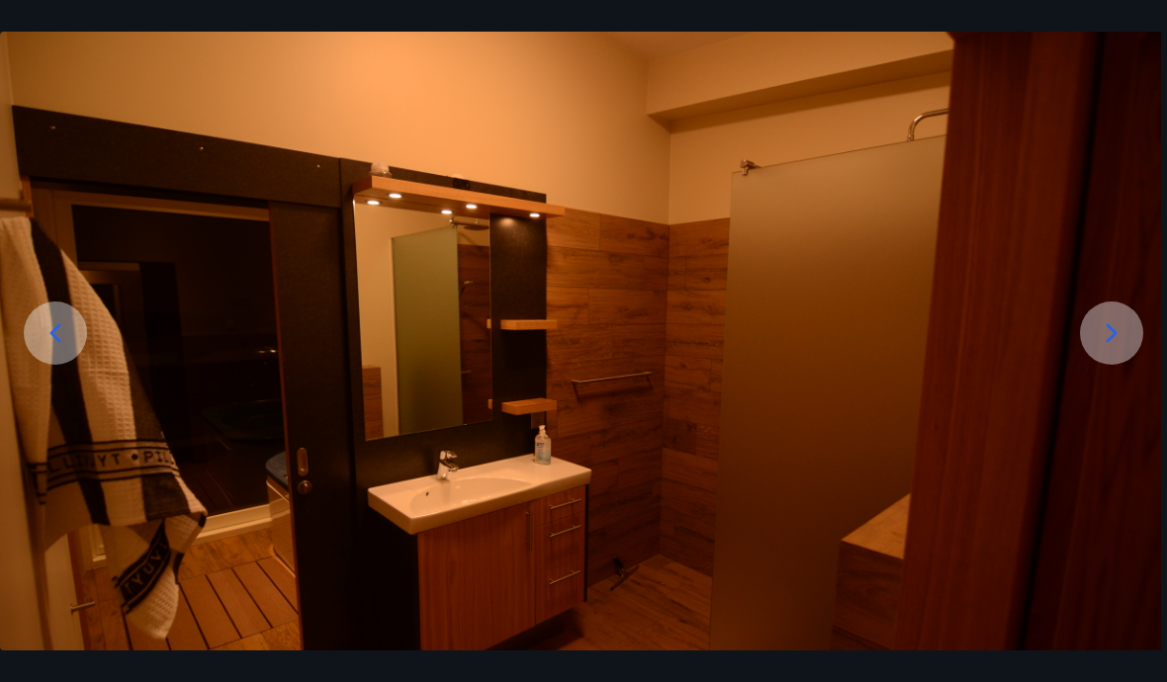
click at [810, 349] on icon at bounding box center [1112, 333] width 32 height 32
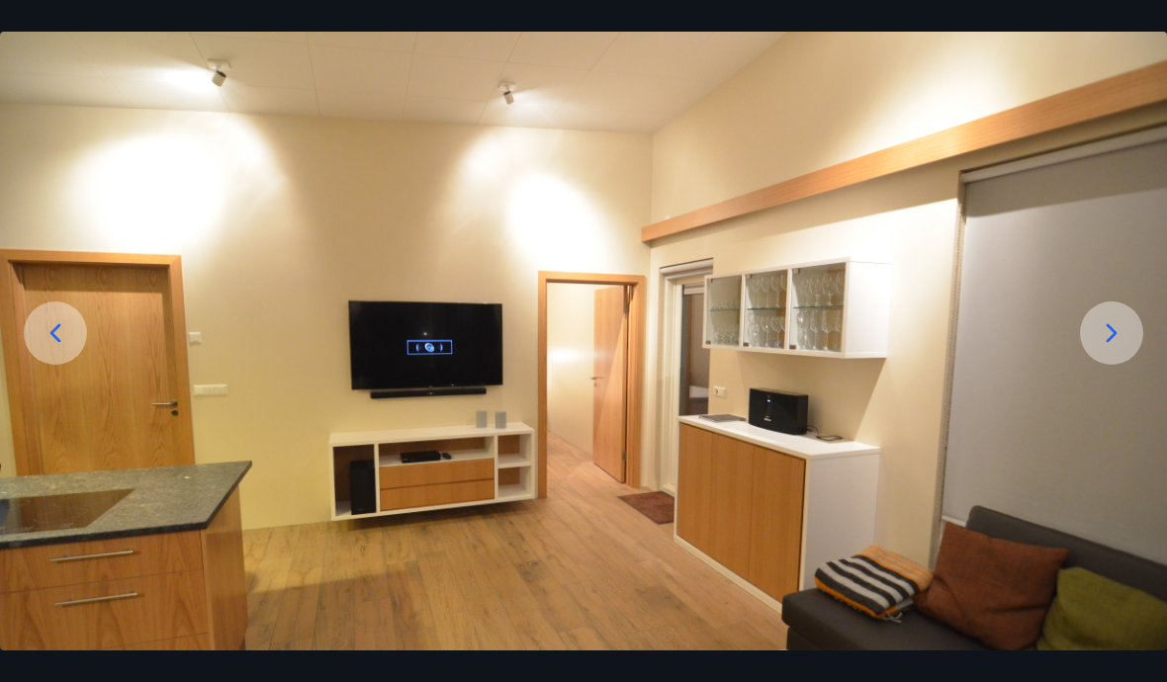
click at [810, 349] on icon at bounding box center [1112, 333] width 32 height 32
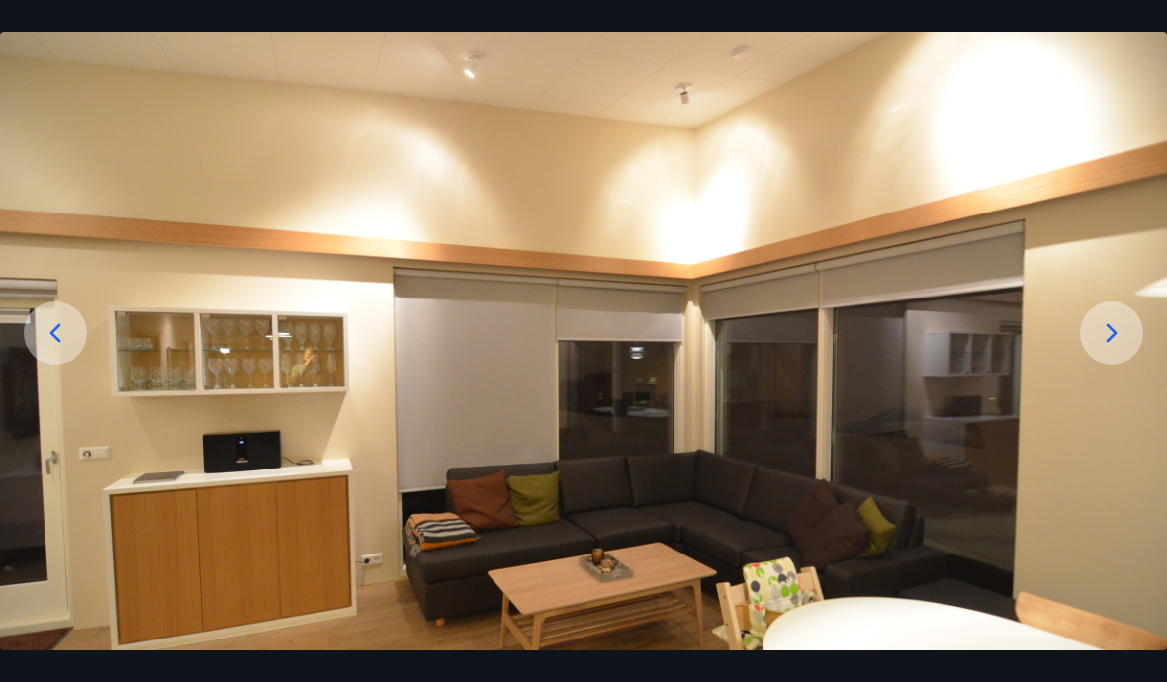
click at [810, 349] on icon at bounding box center [1112, 333] width 32 height 32
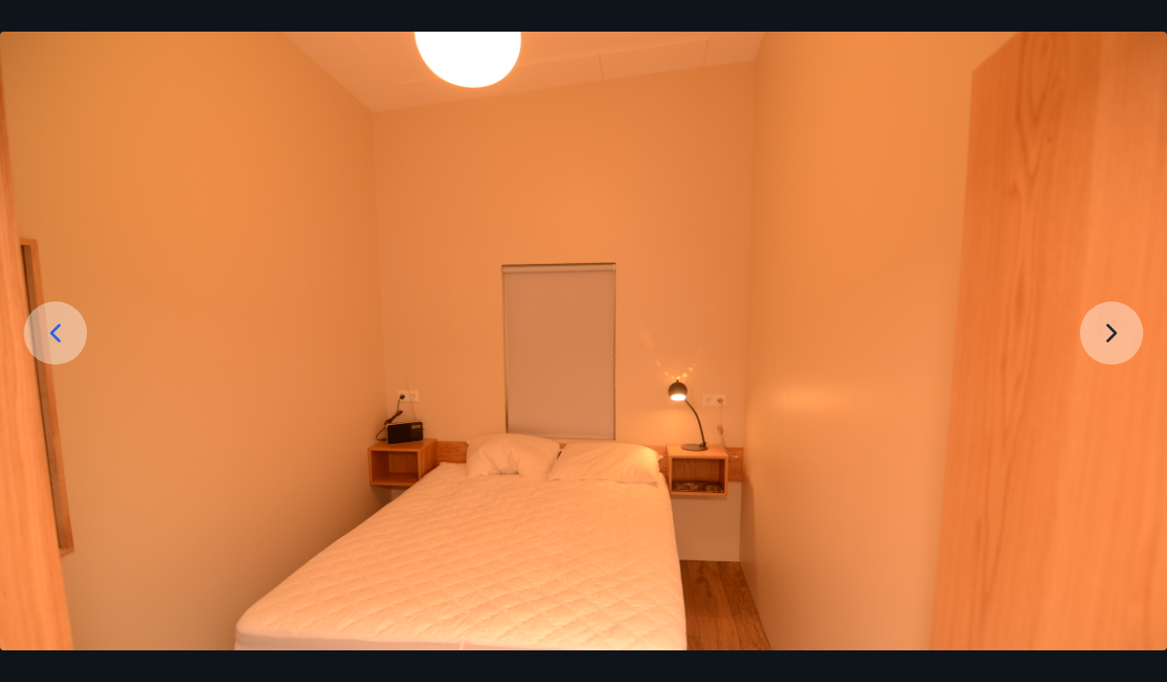
click at [810, 376] on img at bounding box center [583, 378] width 1167 height 773
click at [810, 368] on img at bounding box center [583, 378] width 1167 height 773
click at [810, 377] on img at bounding box center [583, 378] width 1167 height 773
click at [810, 381] on img at bounding box center [583, 378] width 1167 height 773
click at [810, 385] on img at bounding box center [583, 378] width 1167 height 773
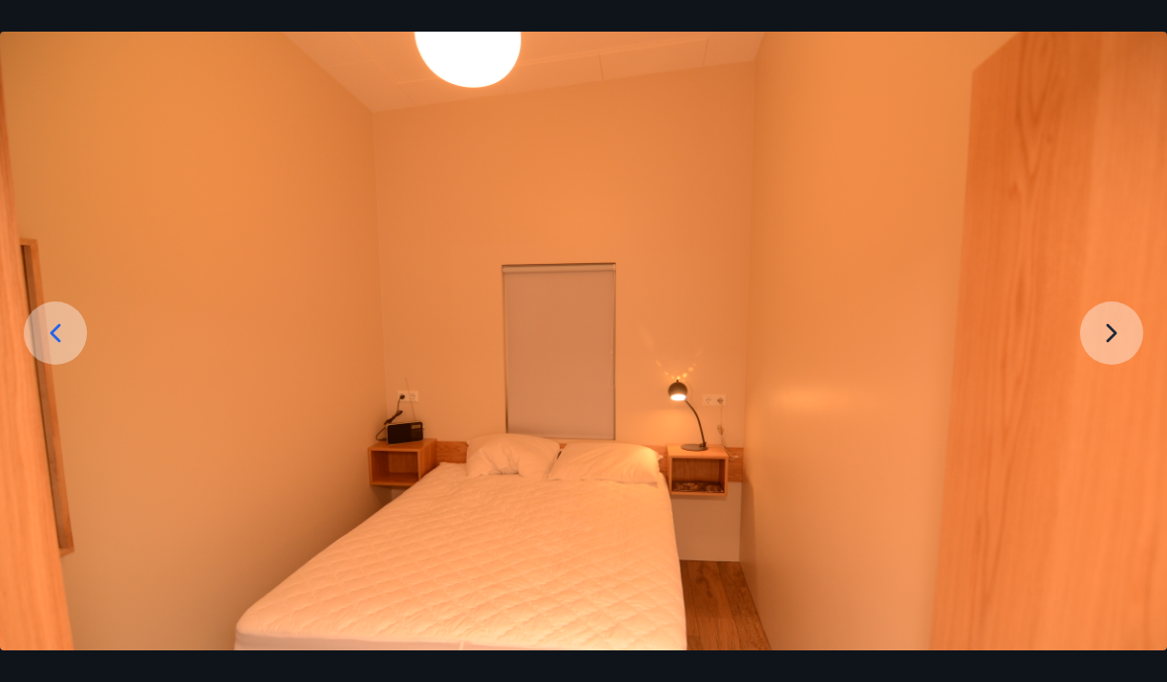
click at [810, 390] on img at bounding box center [583, 378] width 1167 height 773
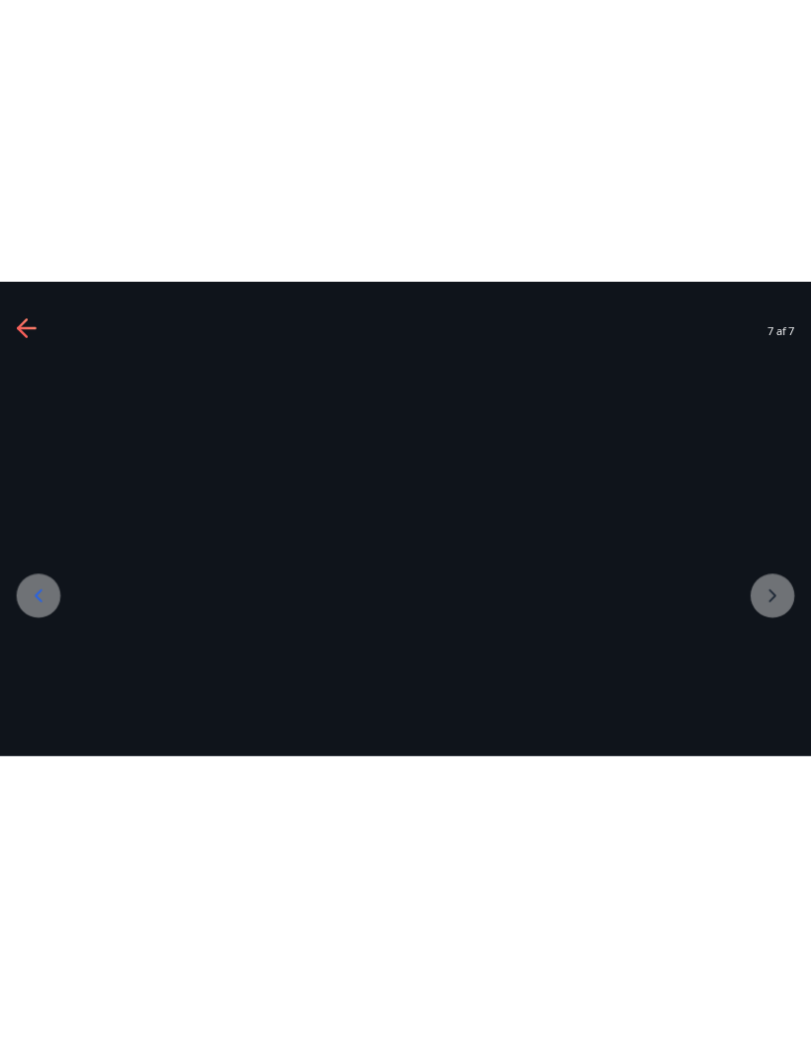
scroll to position [0, 0]
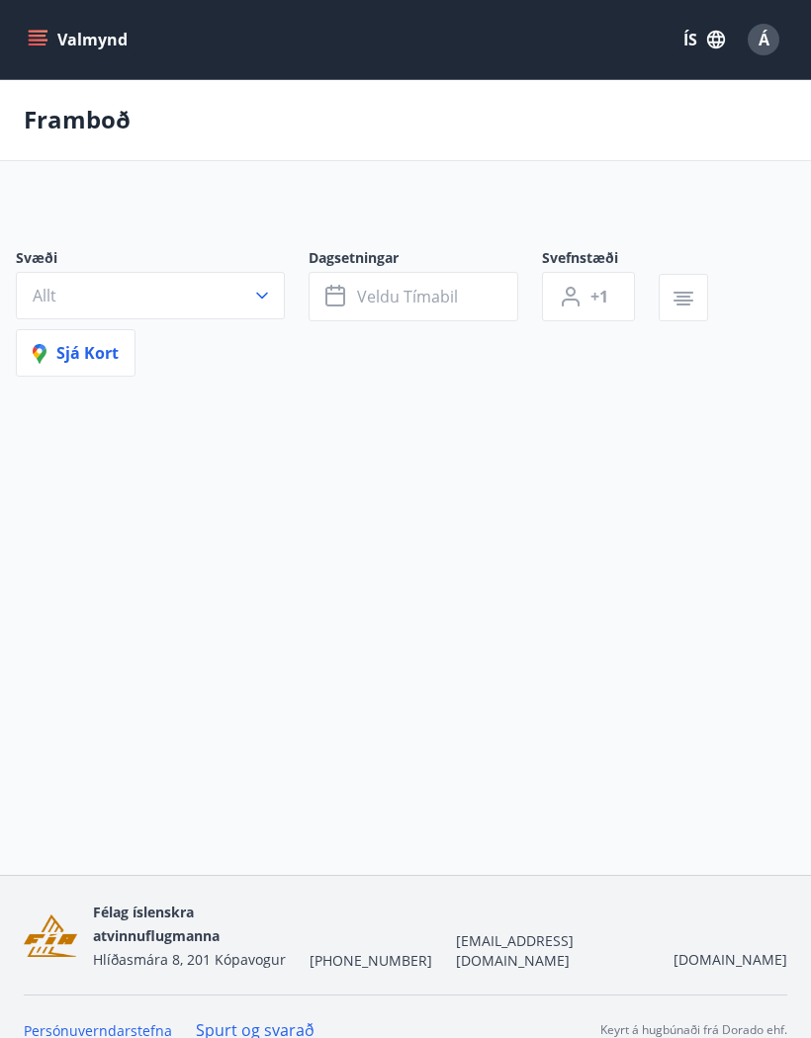
scroll to position [86, 0]
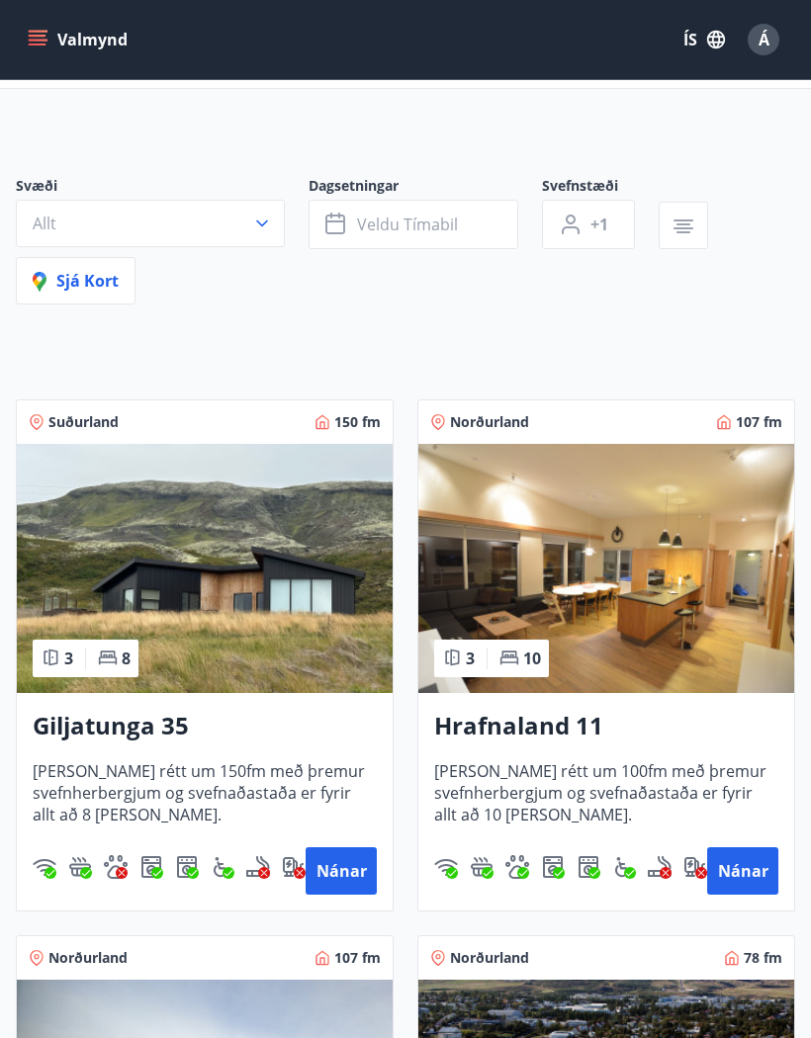
click at [661, 637] on img at bounding box center [606, 568] width 376 height 249
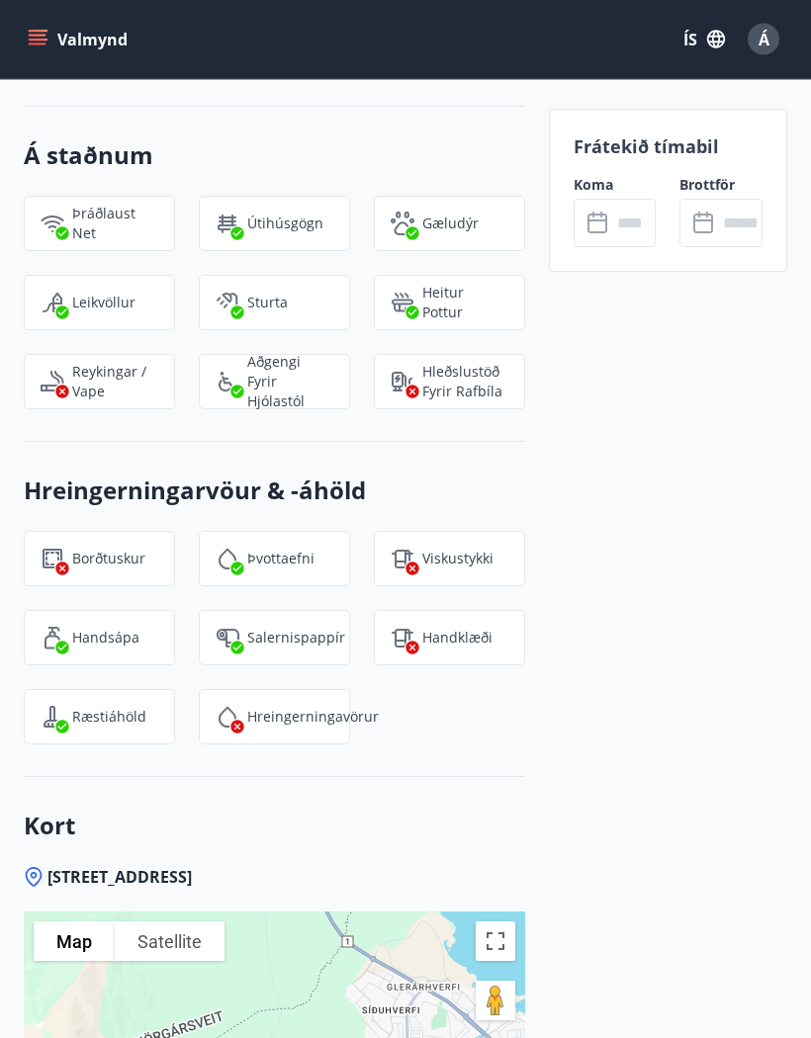
scroll to position [3046, 0]
